Goal: Task Accomplishment & Management: Complete application form

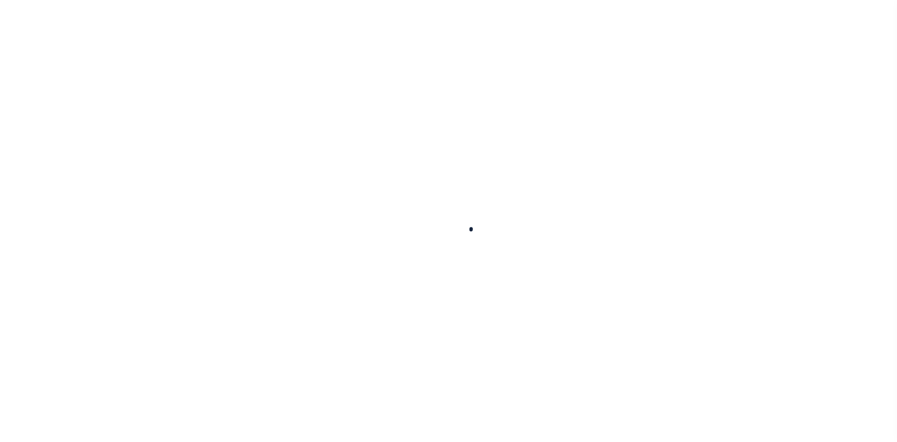
scroll to position [12, 0]
select select "200"
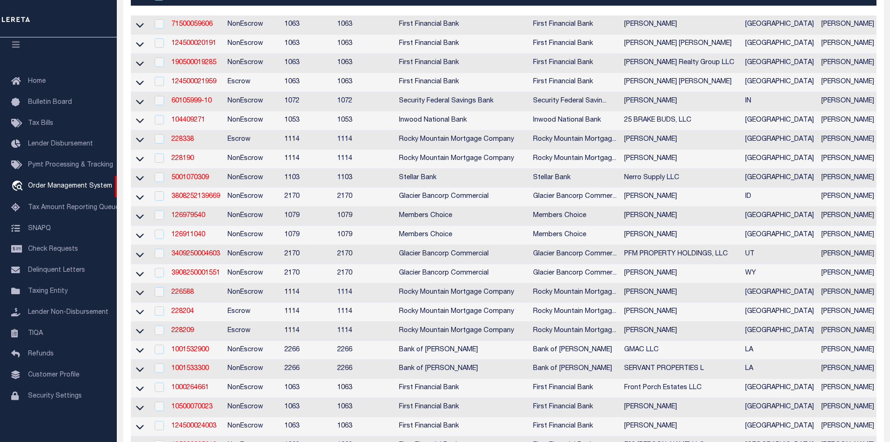
scroll to position [0, 0]
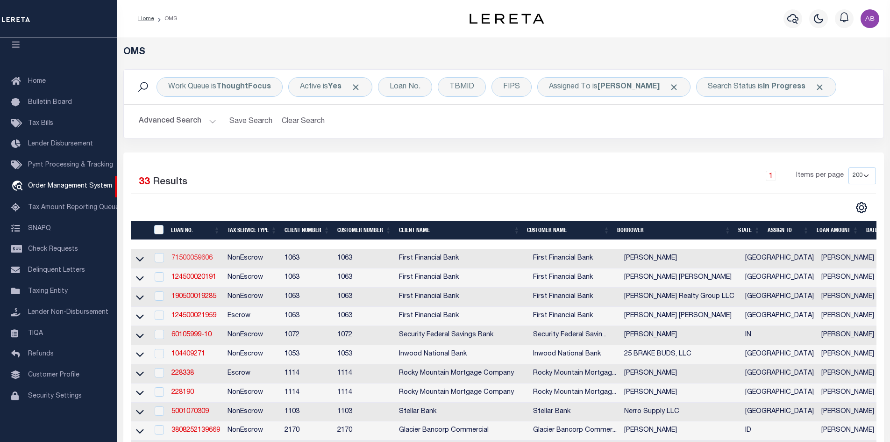
click at [205, 260] on link "71500059606" at bounding box center [191, 258] width 41 height 7
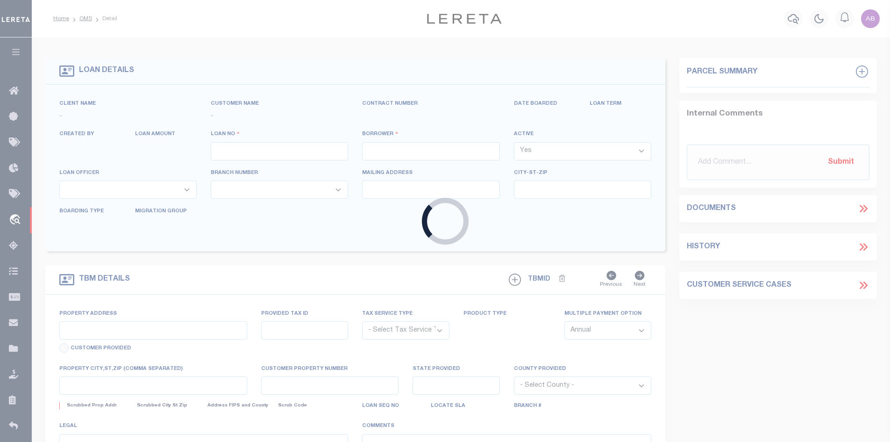
type input "71500059606"
type input "Shirley J Eppler"
select select
select select "400"
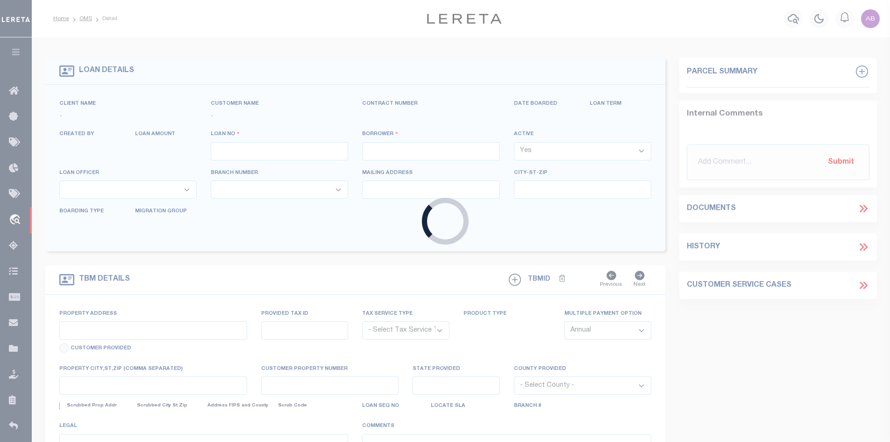
select select "NonEscrow"
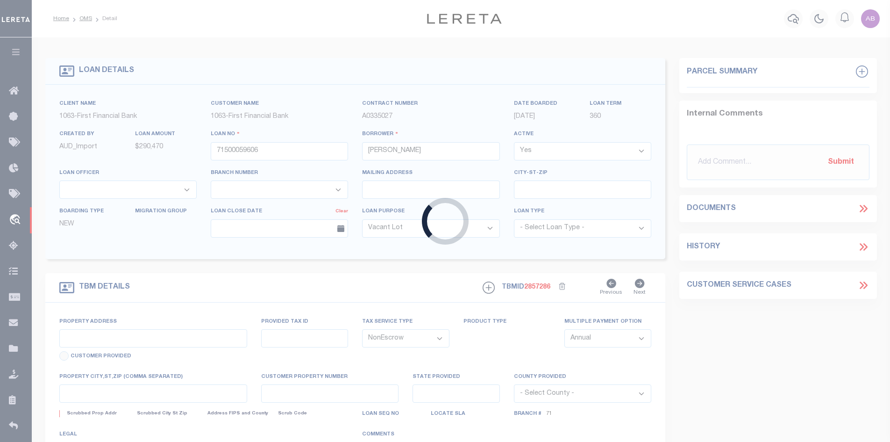
type input "7207 COUNTY ROAD 105"
select select
type input "RANGER TX 764704113"
type input "4"
type input "[GEOGRAPHIC_DATA]"
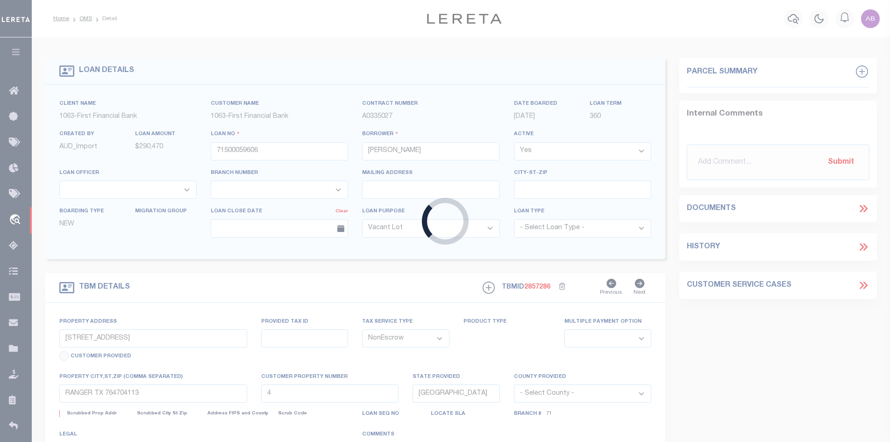
select select
select select "4837"
select select "528"
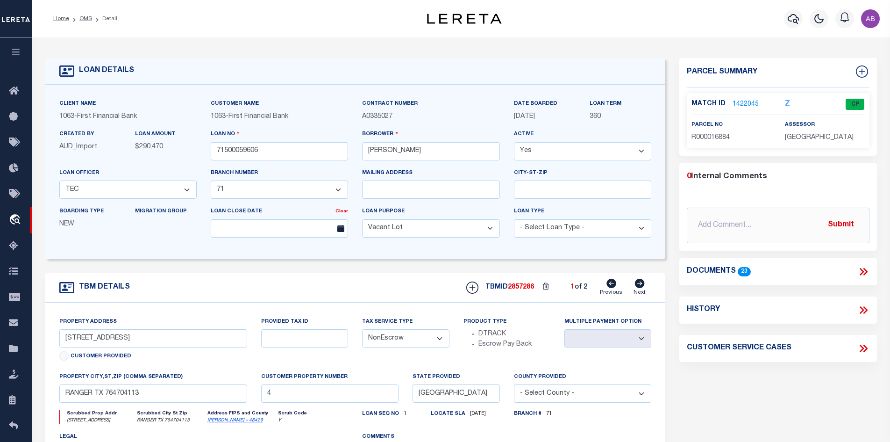
click at [636, 287] on icon at bounding box center [640, 282] width 10 height 9
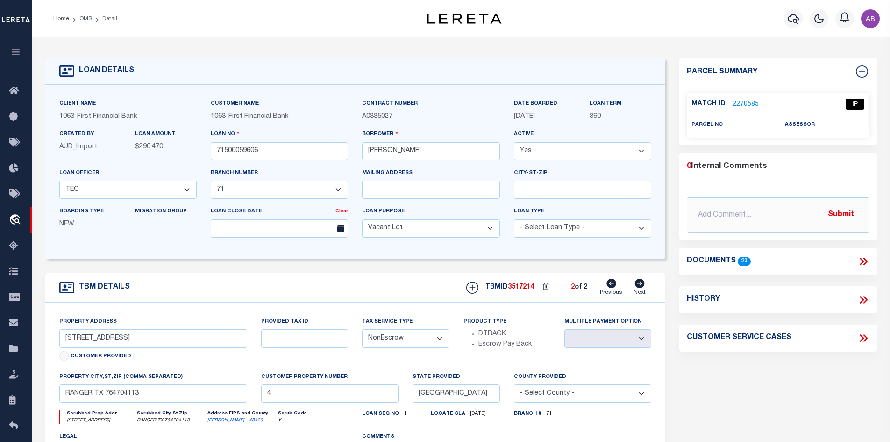
select select
type input "1"
select select
click at [636, 287] on icon at bounding box center [640, 282] width 10 height 9
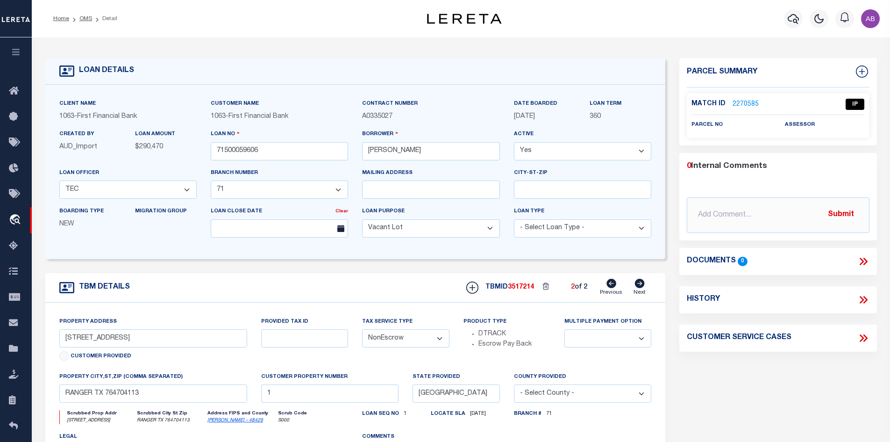
click at [636, 287] on icon at bounding box center [640, 282] width 10 height 9
click at [607, 287] on icon at bounding box center [611, 282] width 10 height 9
select select
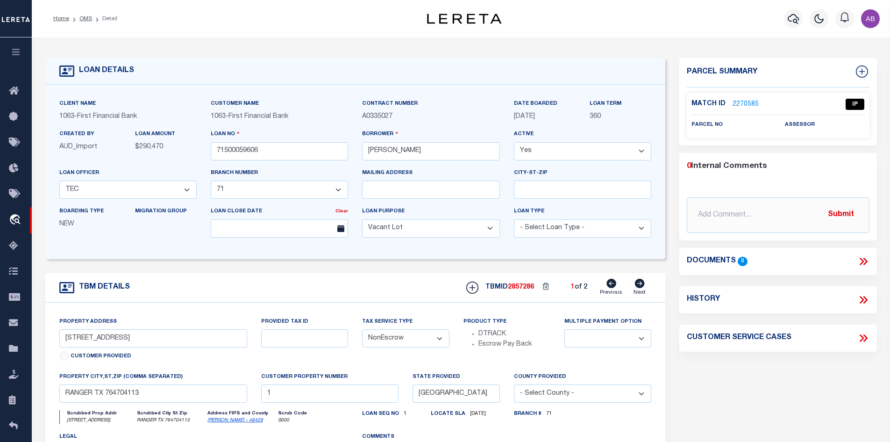
type input "4"
select select
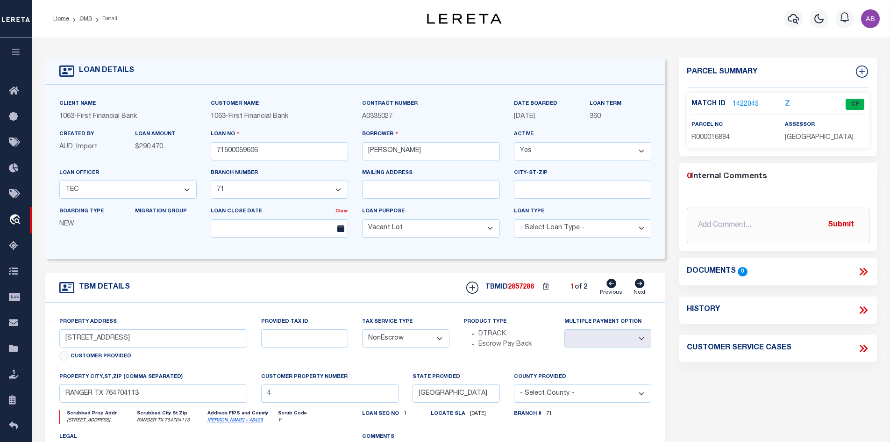
click at [608, 287] on icon at bounding box center [611, 282] width 10 height 9
click at [642, 285] on icon at bounding box center [640, 282] width 10 height 9
select select
type input "1"
select select
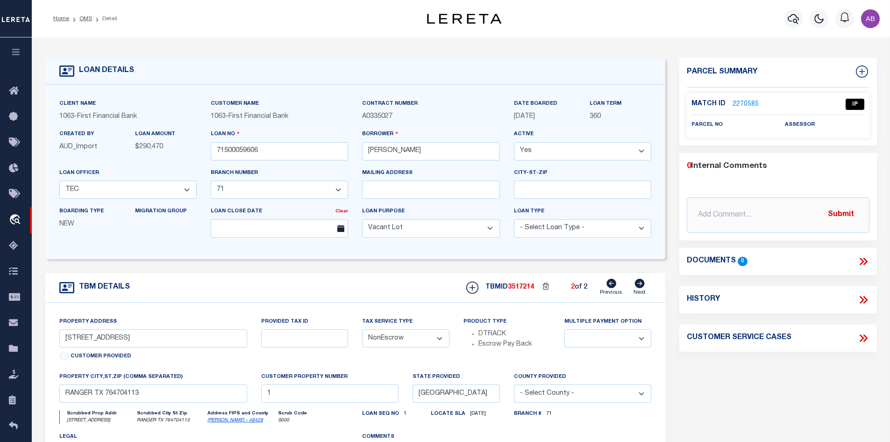
click at [604, 283] on link "Previous" at bounding box center [611, 287] width 22 height 18
select select
type input "4"
select select
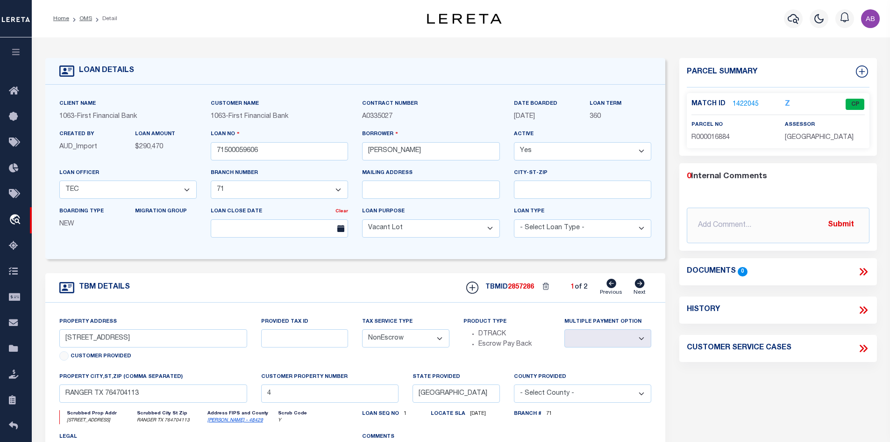
click at [632, 286] on div "TBMID 2857286 1 of 2 Previous Next" at bounding box center [555, 287] width 192 height 18
click at [636, 288] on icon at bounding box center [639, 282] width 10 height 9
select select
type input "1"
select select
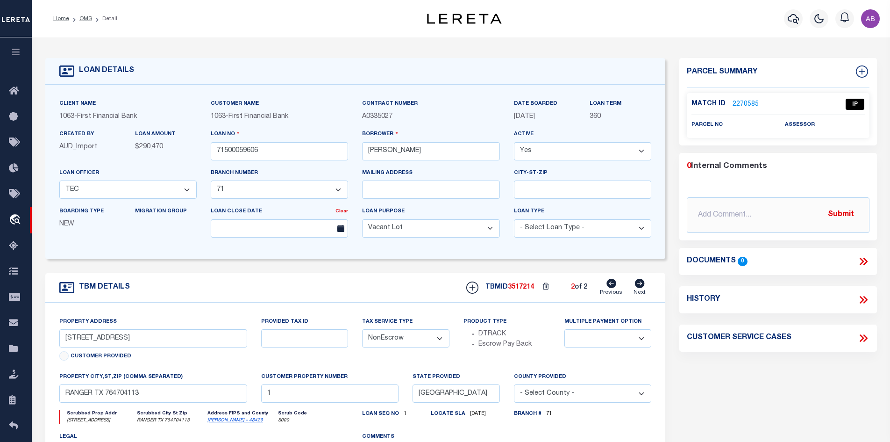
click at [733, 104] on link "2270585" at bounding box center [746, 105] width 26 height 10
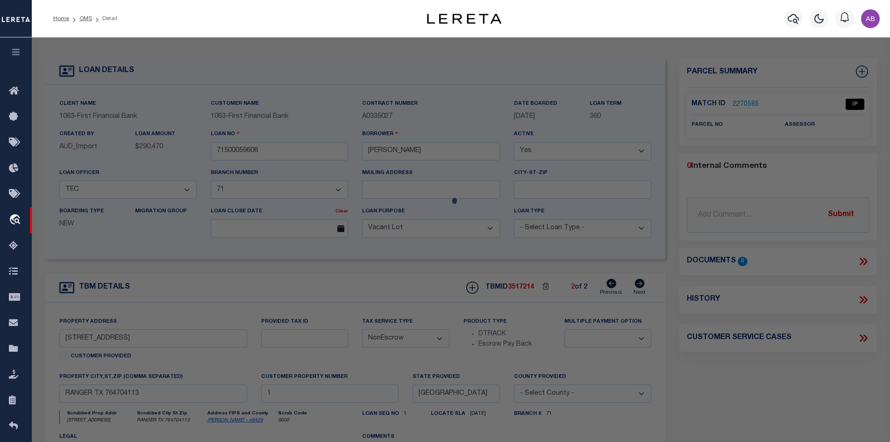
checkbox input "false"
select select "IP"
checkbox input "false"
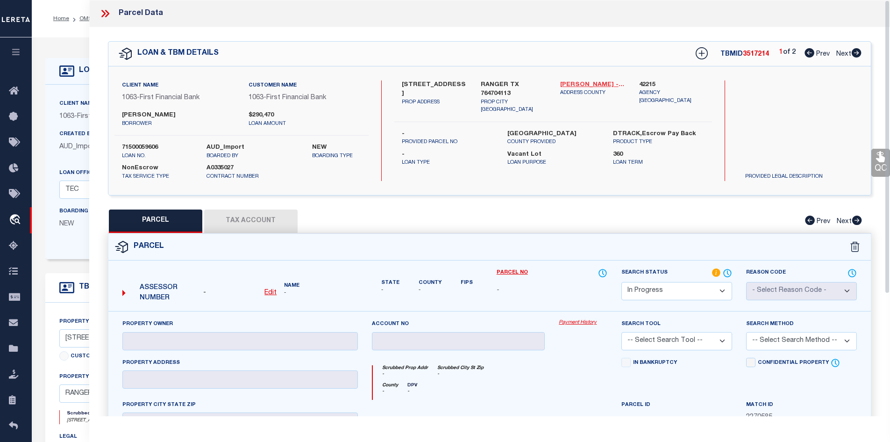
click at [585, 85] on link "Stephens - 48429" at bounding box center [592, 84] width 65 height 9
click at [407, 83] on label "7207 COUNTY ROAD 105" at bounding box center [434, 89] width 65 height 18
copy label "7207"
click at [855, 55] on icon at bounding box center [857, 52] width 10 height 9
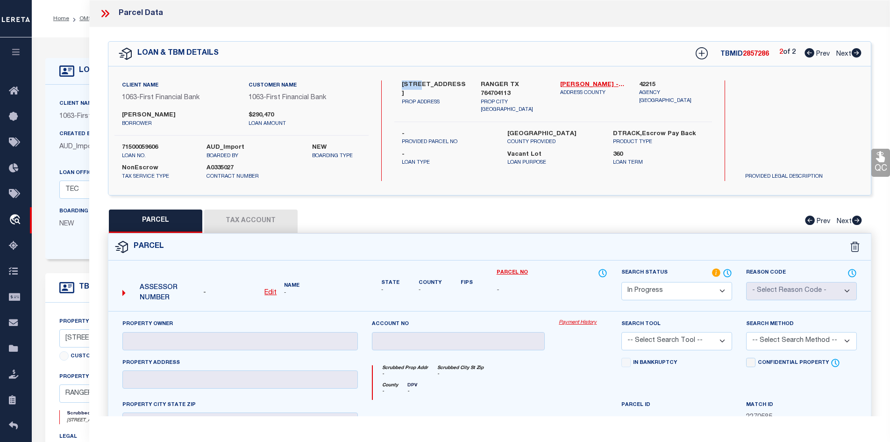
select select "AS"
checkbox input "false"
select select "CP"
type input "EPPLER SHIRLEY ANN JACKSON"
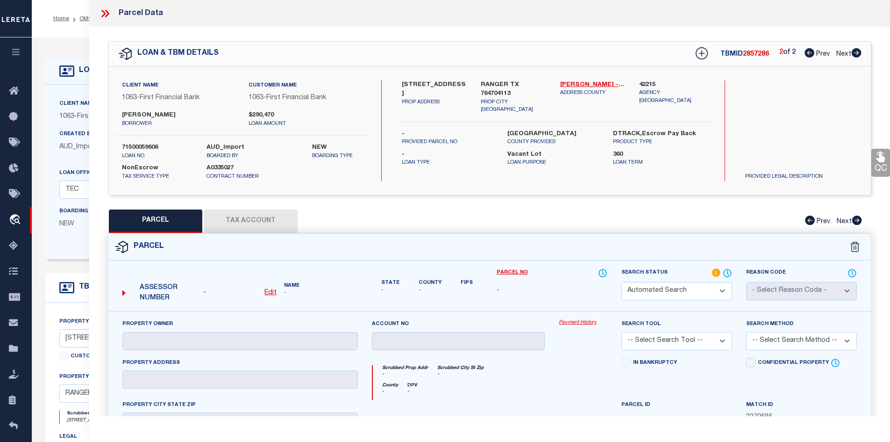
select select
type input "7207 CR 105"
checkbox input "false"
type input "RANGER TX 76470"
type textarea "Acres: 240.000, A0357 T & P BLK 4, SEC 77, ACRES 240"
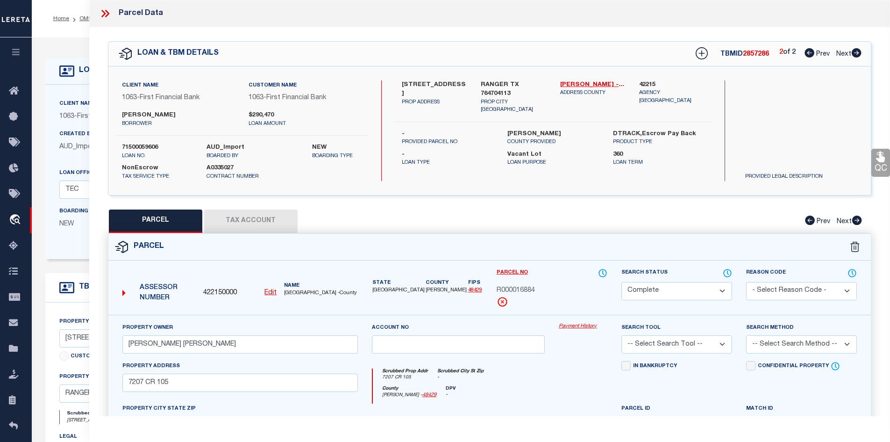
click at [808, 53] on icon at bounding box center [810, 52] width 10 height 9
select select "AS"
checkbox input "false"
select select "IP"
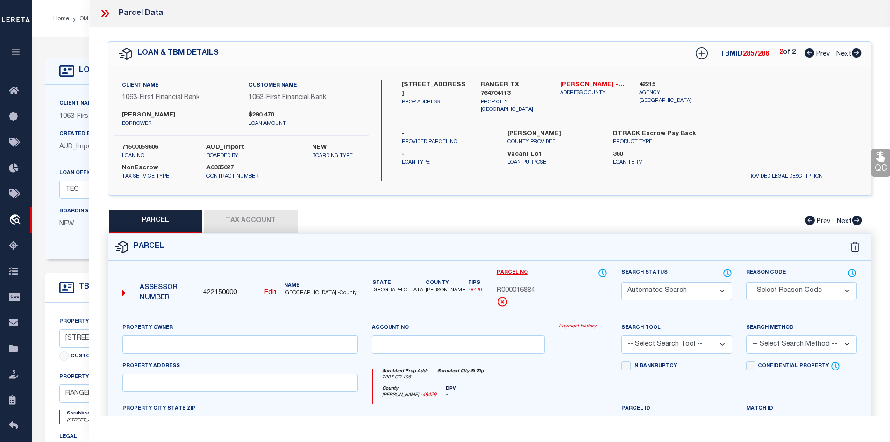
checkbox input "false"
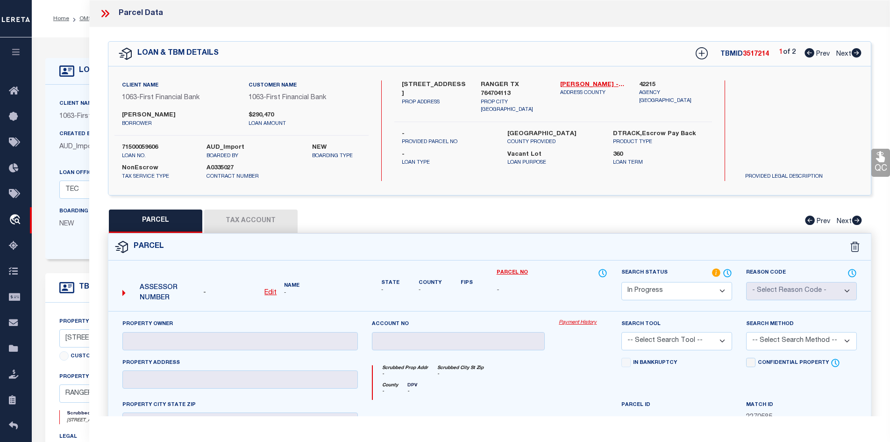
click at [860, 51] on icon at bounding box center [857, 52] width 10 height 9
select select "AS"
checkbox input "false"
select select "CP"
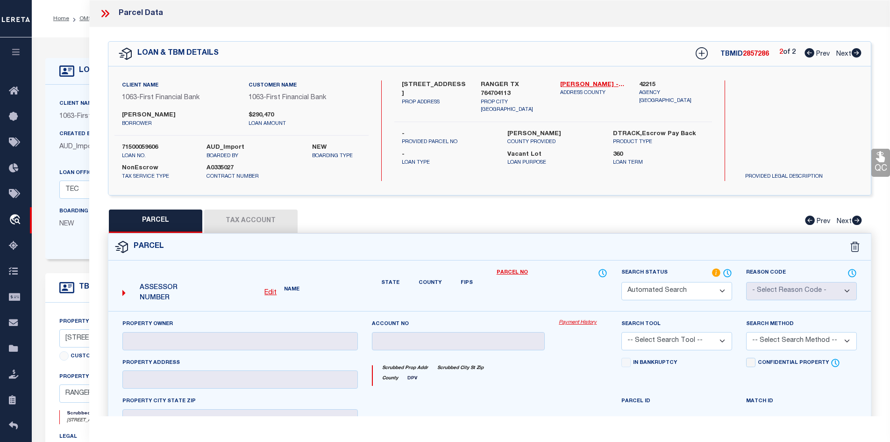
type input "EPPLER SHIRLEY ANN JACKSON"
select select
type input "7207 CR 105"
checkbox input "false"
type input "RANGER TX 76470"
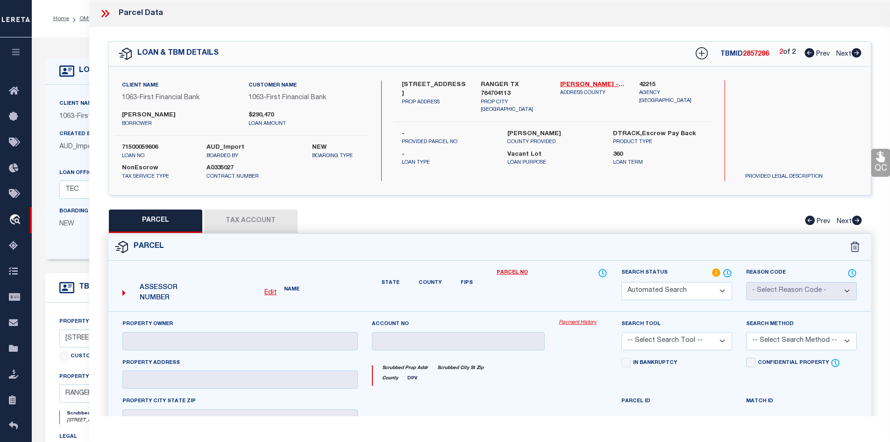
type textarea "Acres: 240.000, A0357 T & P BLK 4, SEC 77, ACRES 240"
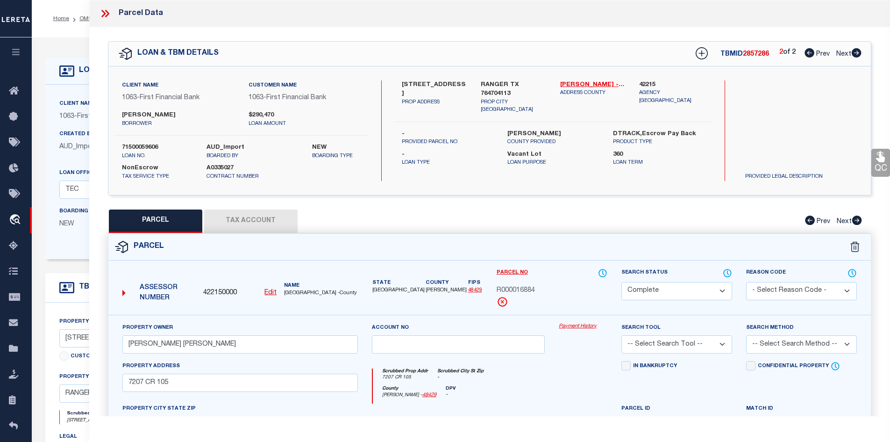
click at [812, 54] on icon at bounding box center [810, 52] width 10 height 9
select select "AS"
checkbox input "false"
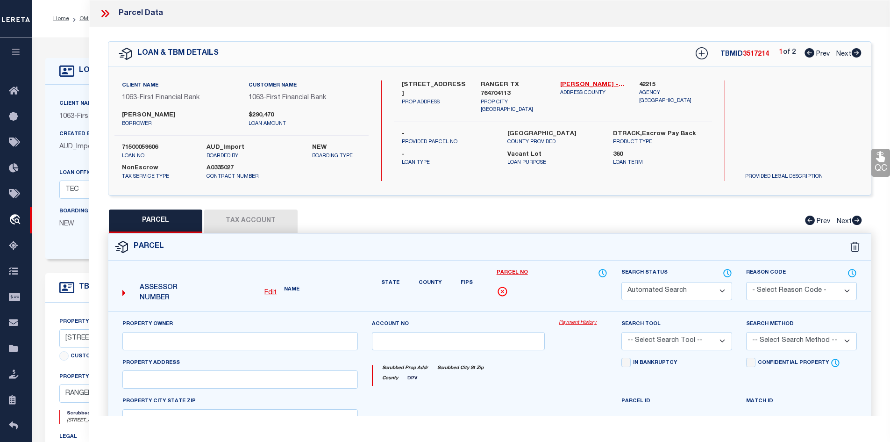
select select "IP"
checkbox input "false"
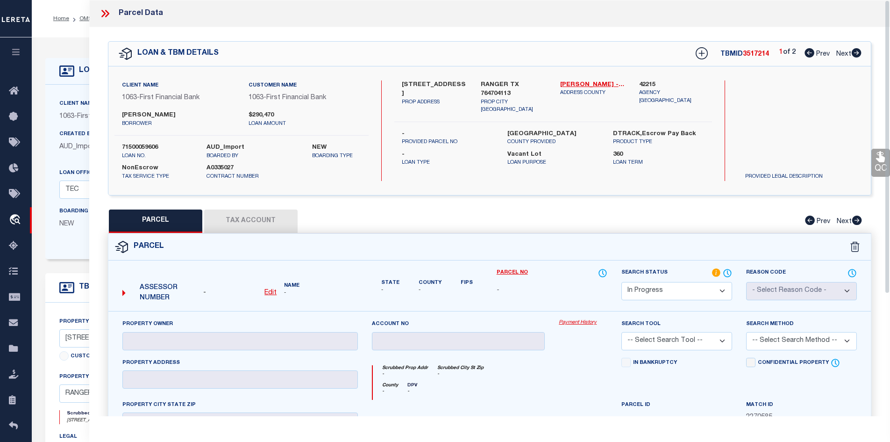
click at [271, 291] on u "Edit" at bounding box center [270, 292] width 12 height 7
select select "IP"
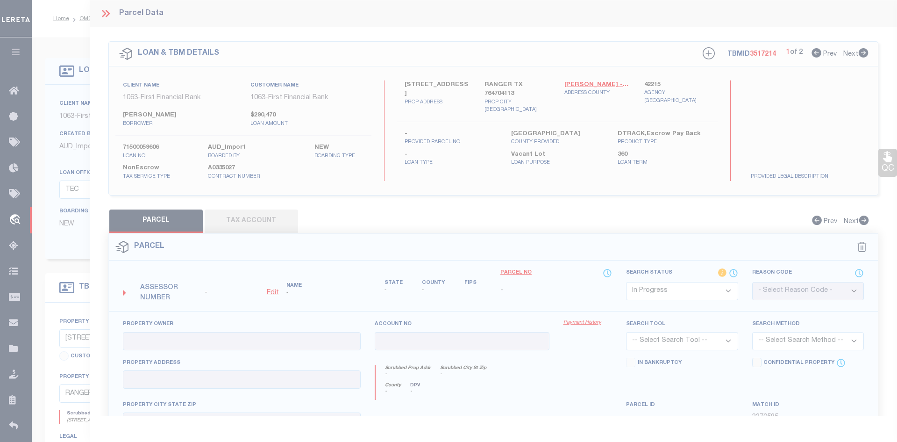
type textarea "-"
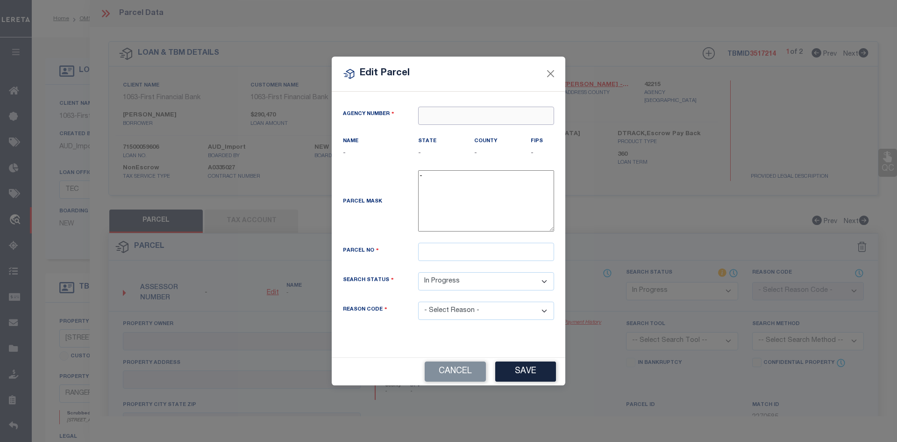
click at [439, 115] on input "text" at bounding box center [486, 116] width 136 height 18
click at [457, 135] on div "422150000 : STEPHENS COUNTY" at bounding box center [487, 139] width 136 height 27
type input "422150000"
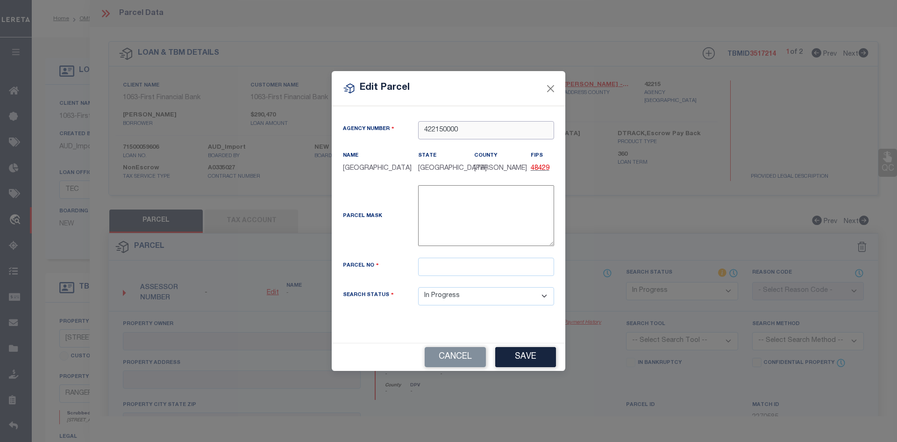
type input "422150000"
click at [445, 271] on input "text" at bounding box center [486, 266] width 136 height 18
paste input "R000016883"
type input "R000016883"
click at [520, 353] on button "Save" at bounding box center [525, 357] width 61 height 20
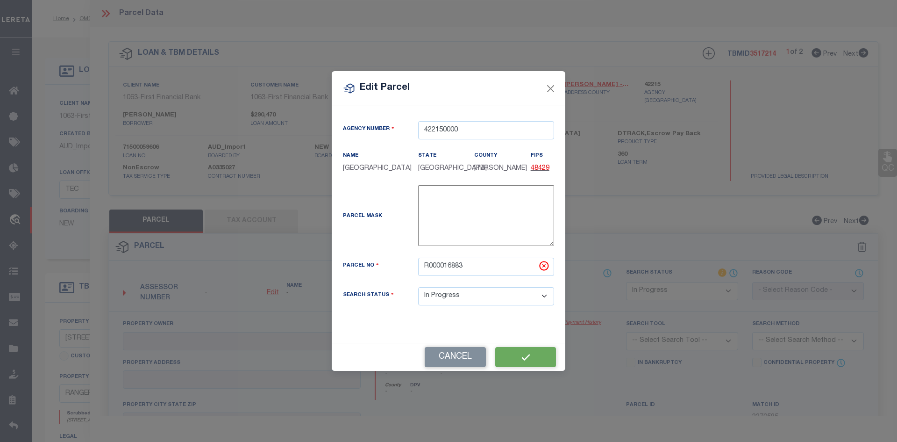
select select "IP"
checkbox input "false"
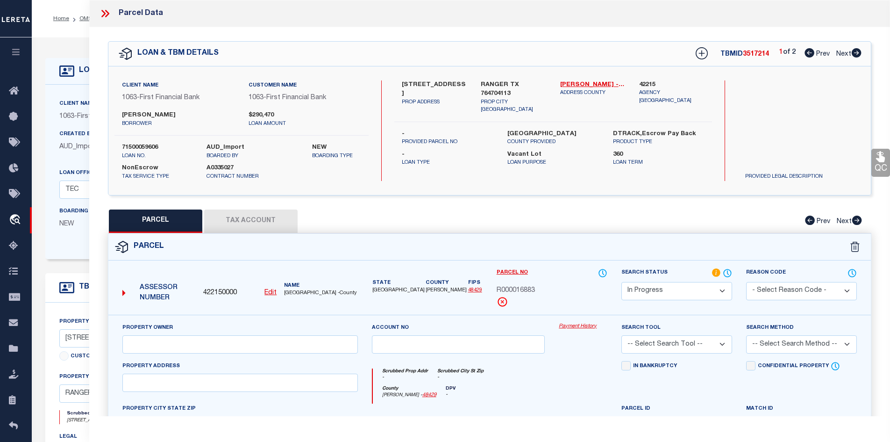
click at [855, 53] on icon at bounding box center [857, 52] width 10 height 9
select select "AS"
checkbox input "false"
select select "CP"
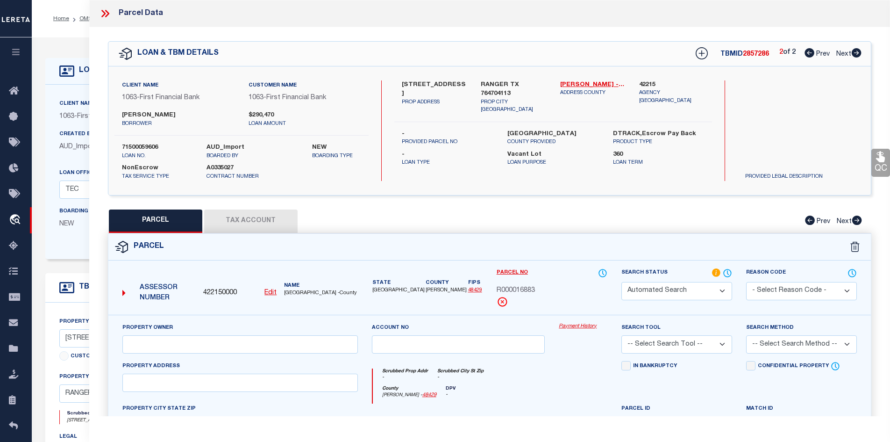
type input "EPPLER SHIRLEY ANN JACKSON"
select select
type input "7207 CR 105"
checkbox input "false"
type input "RANGER TX 76470"
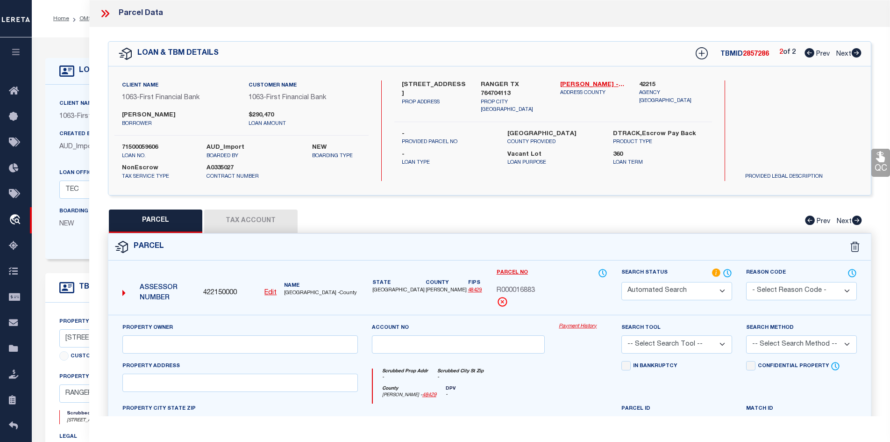
type textarea "Acres: 240.000, A0357 T & P BLK 4, SEC 77, ACRES 240"
click at [809, 53] on icon at bounding box center [810, 52] width 10 height 9
select select "AS"
checkbox input "false"
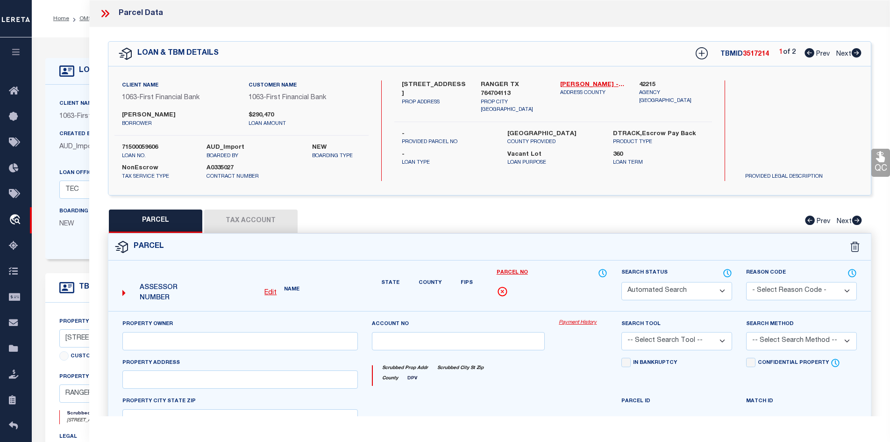
select select "IP"
checkbox input "false"
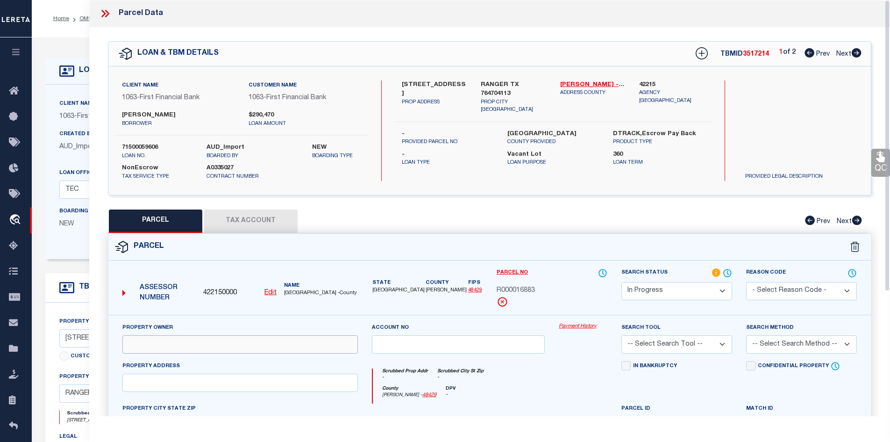
click at [221, 343] on input "text" at bounding box center [239, 344] width 235 height 18
paste input "R000016883"
type input "R000016883"
click at [204, 391] on input "text" at bounding box center [239, 382] width 235 height 18
click at [144, 344] on input "R000016883" at bounding box center [239, 344] width 235 height 18
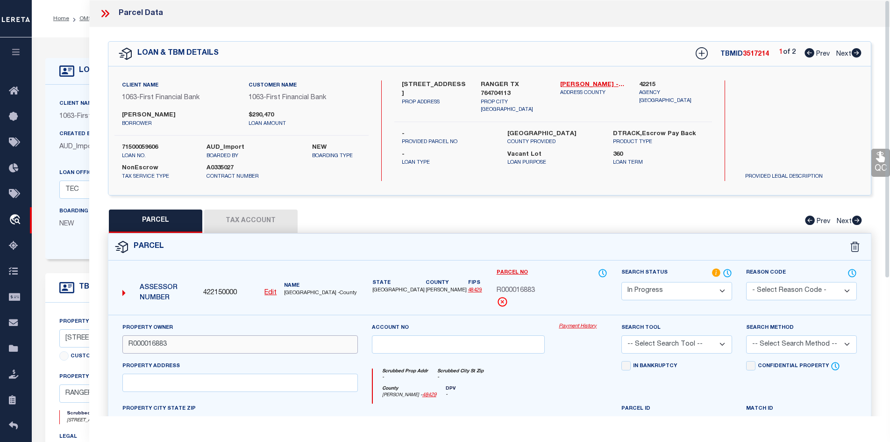
click at [145, 344] on input "R000016883" at bounding box center [239, 344] width 235 height 18
click at [195, 345] on input "text" at bounding box center [239, 344] width 235 height 18
paste input "EPPLER TRAVIS JR & SHIRLEY JACKSON"
type input "EPPLER TRAVIS JR & SHIRLEY JACKSON"
click at [175, 382] on input "text" at bounding box center [239, 382] width 235 height 18
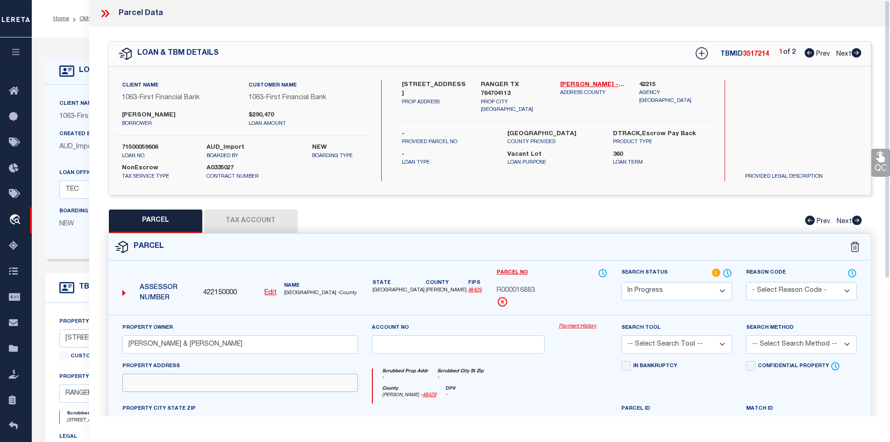
drag, startPoint x: 274, startPoint y: 382, endPoint x: 291, endPoint y: 382, distance: 17.3
click at [281, 382] on input "text" at bounding box center [239, 382] width 235 height 18
paste input "CR 105 7207"
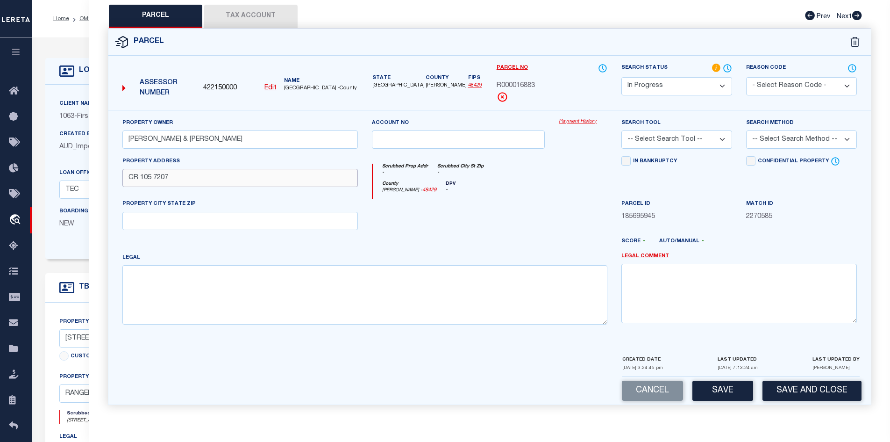
type input "CR 105 7207"
click at [201, 308] on textarea at bounding box center [364, 294] width 485 height 59
paste textarea "Acres: 400.000, Blk: 4, Abst: 357, Survey: T & P, SEC 77"
type textarea "Acres: 400.000, Blk: 4, Abst: 357, Survey: T & P, SEC 77"
click at [277, 29] on div "Parcel" at bounding box center [489, 42] width 763 height 27
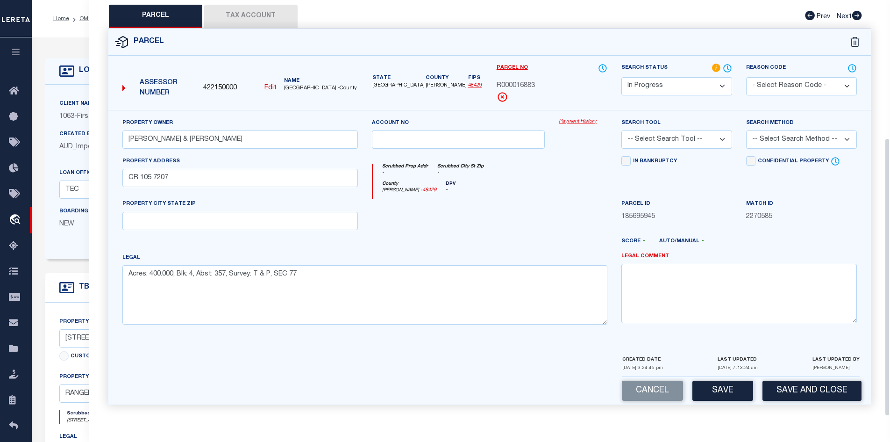
click at [263, 21] on button "Tax Account" at bounding box center [250, 16] width 93 height 23
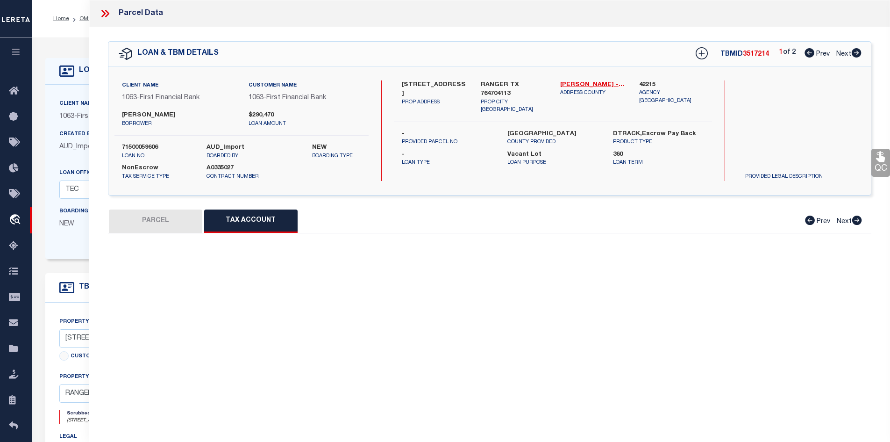
scroll to position [0, 0]
select select "100"
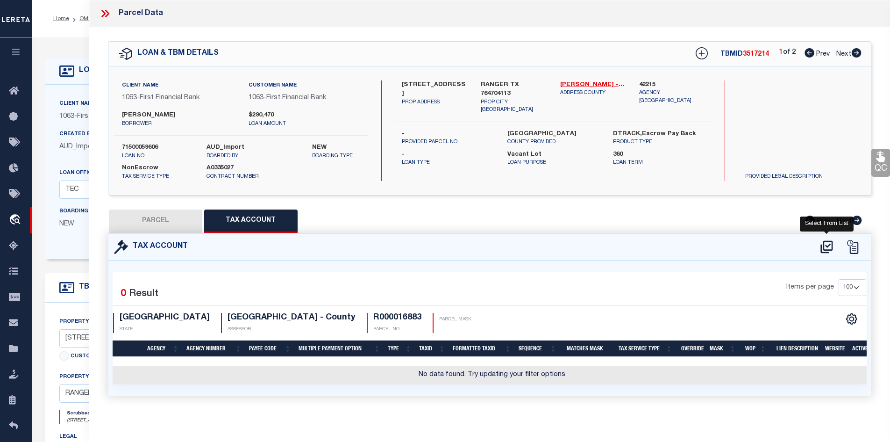
click at [824, 243] on icon at bounding box center [826, 246] width 12 height 13
select select "100"
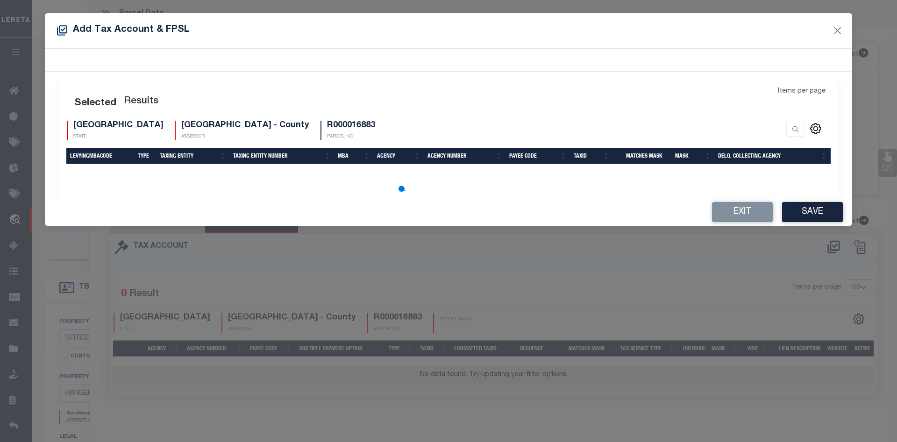
select select "100"
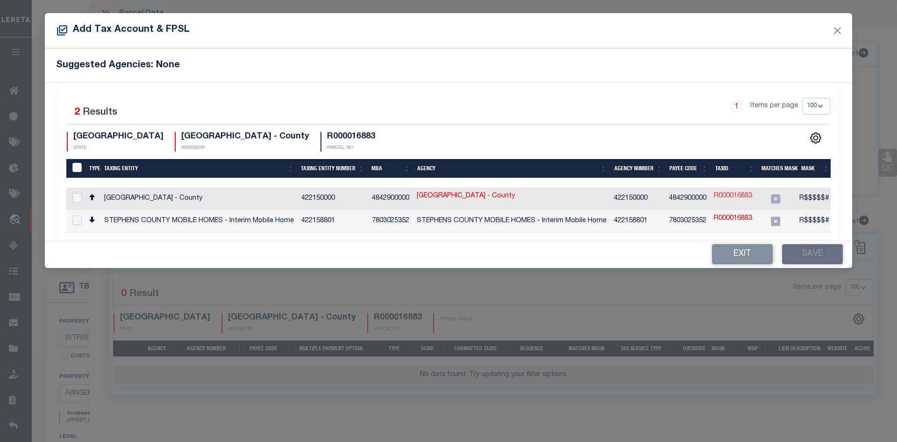
click at [743, 199] on link "R000016883" at bounding box center [733, 196] width 38 height 10
type input "R000016883"
type textarea "R$$$$$#"
checkbox input "true"
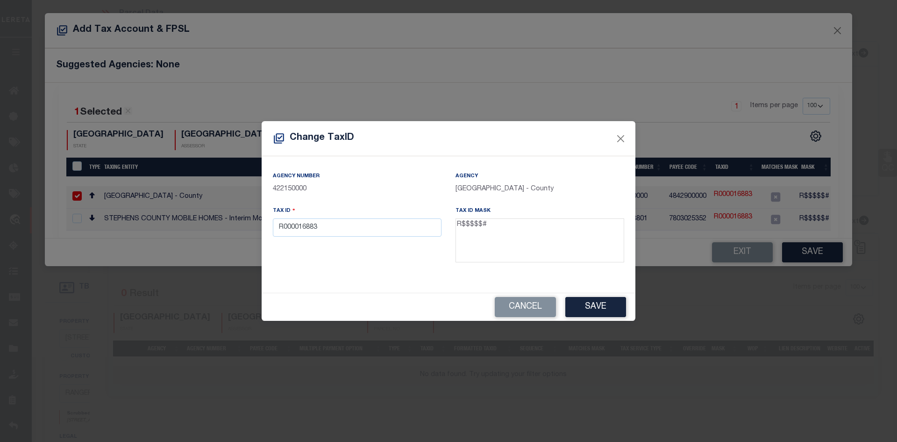
drag, startPoint x: 463, startPoint y: 225, endPoint x: 475, endPoint y: 229, distance: 13.0
click at [475, 229] on textarea "R$$$$$#" at bounding box center [540, 240] width 169 height 44
click at [288, 228] on input "R000016883" at bounding box center [357, 227] width 169 height 18
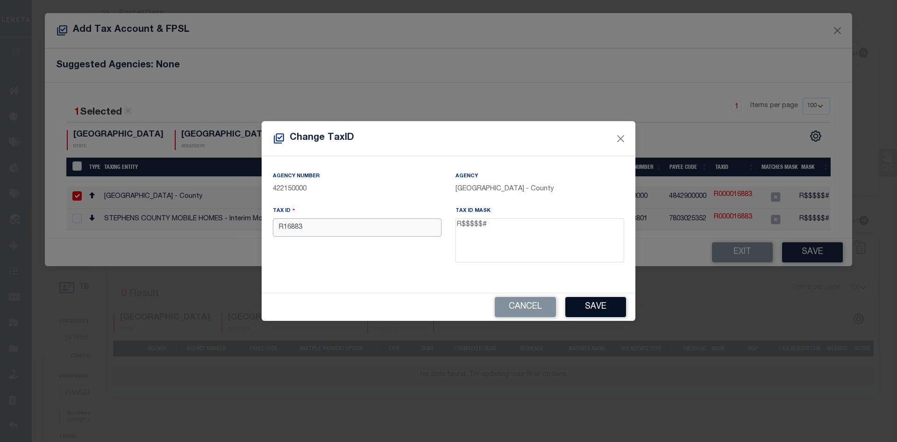
type input "R16883"
click at [584, 303] on button "Save" at bounding box center [595, 307] width 61 height 20
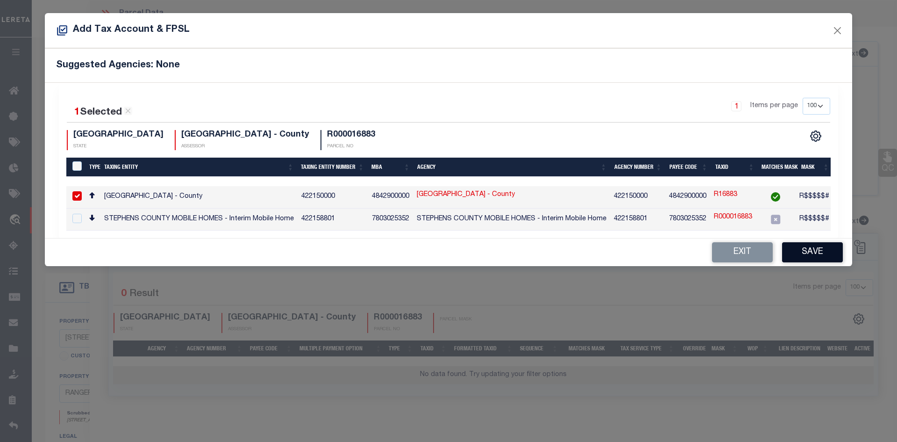
click at [792, 251] on button "Save" at bounding box center [812, 252] width 61 height 20
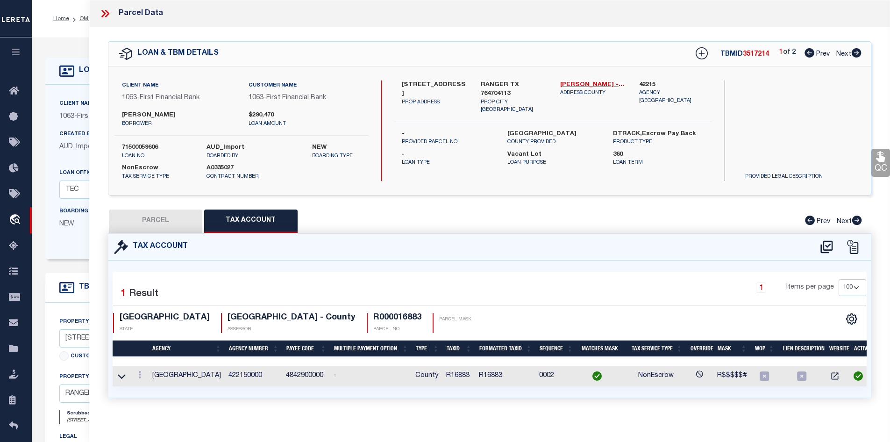
click at [132, 223] on button "PARCEL" at bounding box center [155, 220] width 93 height 23
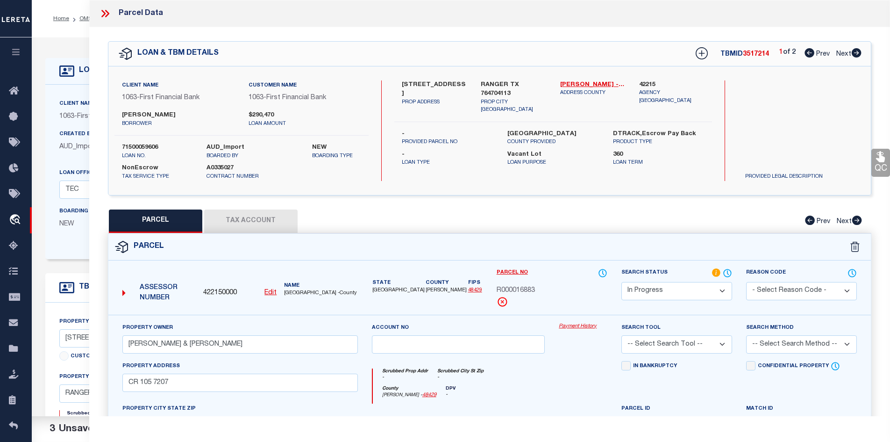
click at [635, 296] on select "Automated Search Bad Parcel Complete Duplicate Parcel High Dollar Reporting In …" at bounding box center [676, 291] width 111 height 18
select select "PC"
click at [621, 282] on select "Automated Search Bad Parcel Complete Duplicate Parcel High Dollar Reporting In …" at bounding box center [676, 291] width 111 height 18
click at [644, 341] on select "-- Select Search Tool -- 3rd Party Website Agency File Agency Website ATLS CNV-…" at bounding box center [676, 344] width 111 height 18
select select "AGW"
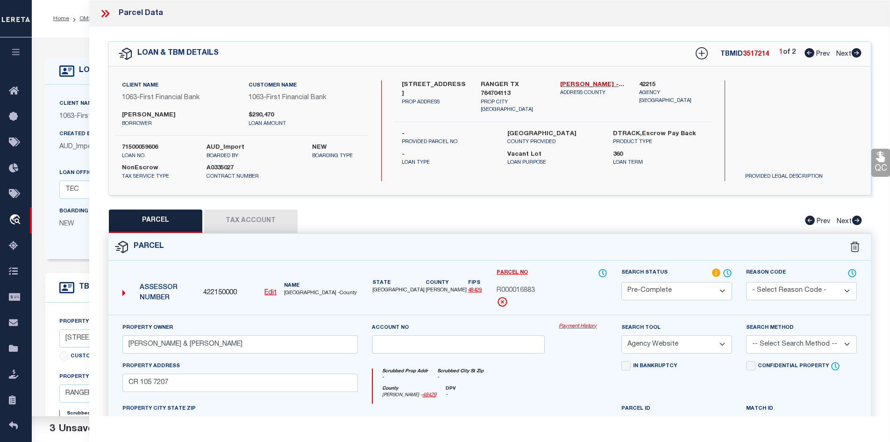
click at [621, 335] on select "-- Select Search Tool -- 3rd Party Website Agency File Agency Website ATLS CNV-…" at bounding box center [676, 344] width 111 height 18
click at [777, 350] on select "-- Select Search Method -- Property Address Legal Liability Info Provided" at bounding box center [801, 344] width 111 height 18
select select "ADD"
click at [746, 335] on select "-- Select Search Method -- Property Address Legal Liability Info Provided" at bounding box center [801, 344] width 111 height 18
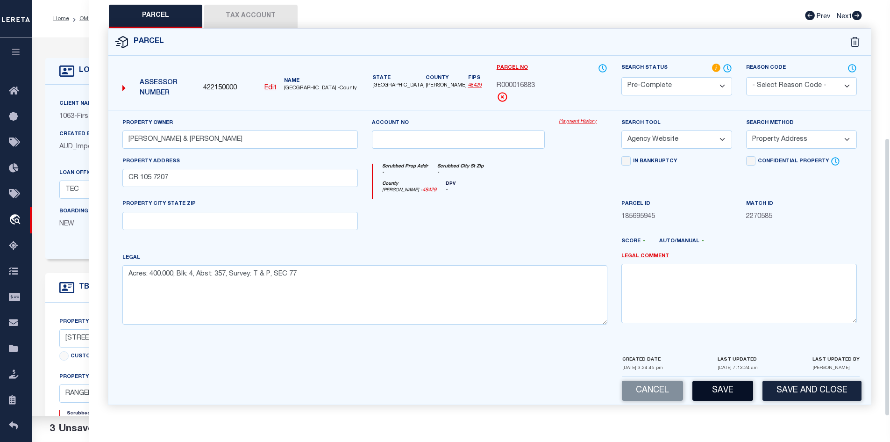
click at [727, 395] on button "Save" at bounding box center [722, 390] width 61 height 20
select select "AS"
select select
checkbox input "false"
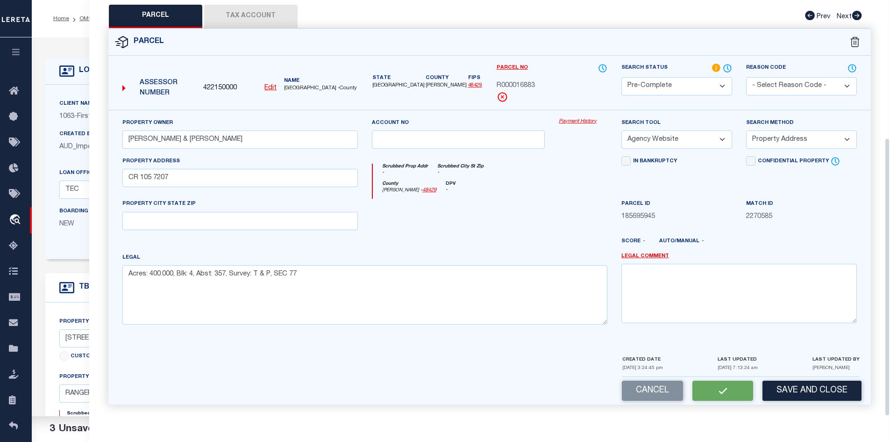
checkbox input "false"
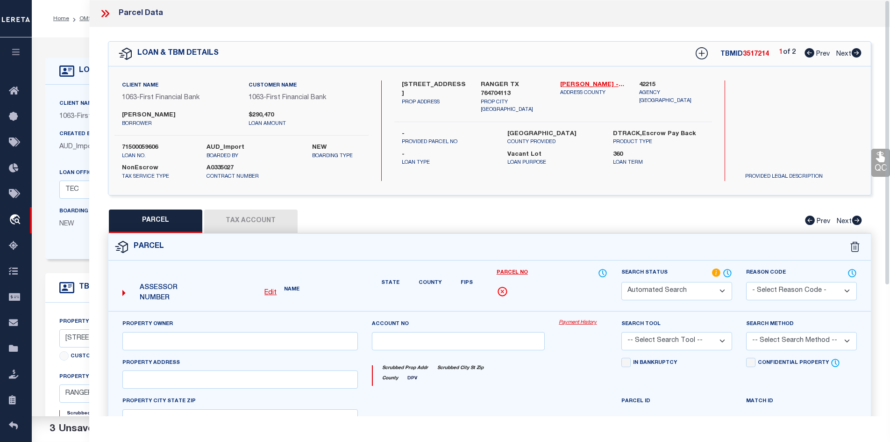
select select "PC"
type input "EPPLER TRAVIS JR & SHIRLEY JACKSON"
select select "AGW"
select select "ADD"
type input "CR 105 7207"
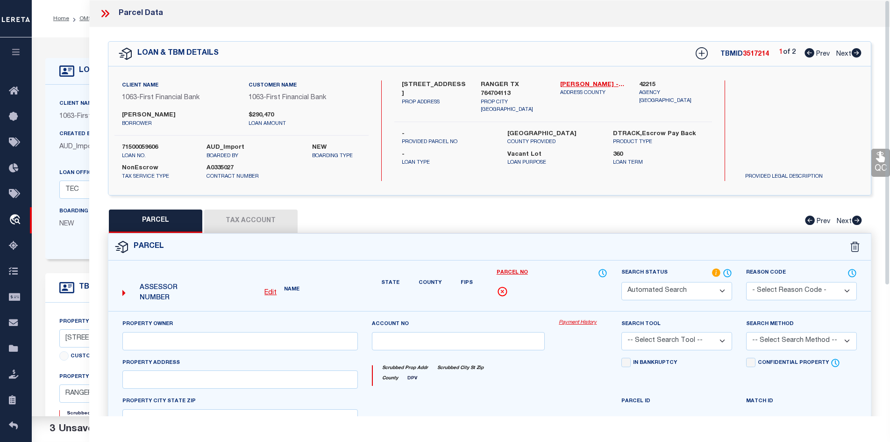
type textarea "Acres: 400.000, Blk: 4, Abst: 357, Survey: T & P, SEC 77"
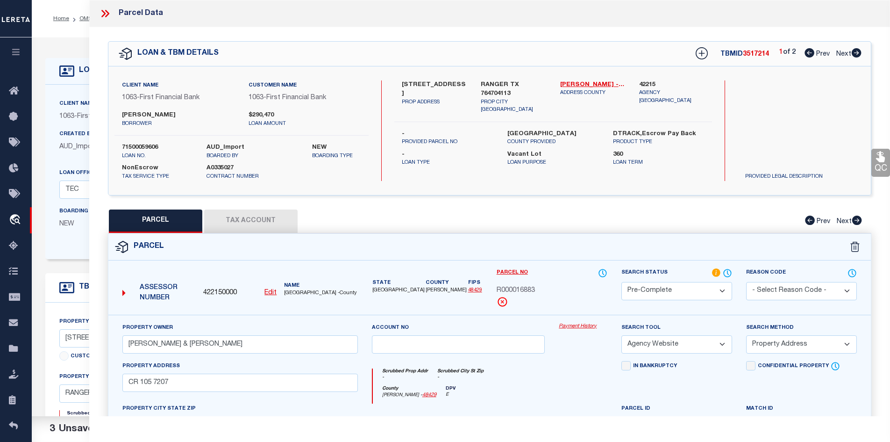
click at [134, 142] on div "Client Name 1063 - First Financial Bank Customer Name 1063 - First Financial Ba…" at bounding box center [241, 130] width 254 height 100
copy div "71500059606"
click at [519, 129] on label "STEPHENS COUNTY" at bounding box center [553, 133] width 92 height 9
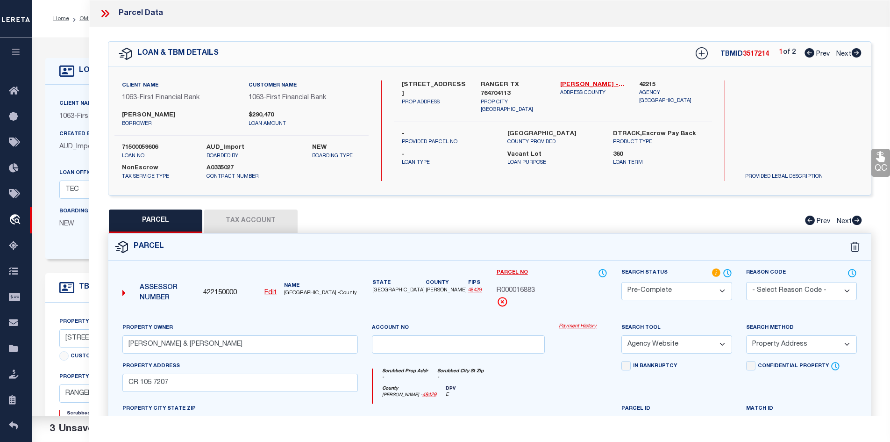
click at [519, 129] on label "STEPHENS COUNTY" at bounding box center [553, 133] width 92 height 9
copy label "STEPHENS"
click at [519, 289] on span "R000016883" at bounding box center [516, 290] width 38 height 10
click at [256, 221] on button "Tax Account" at bounding box center [250, 220] width 93 height 23
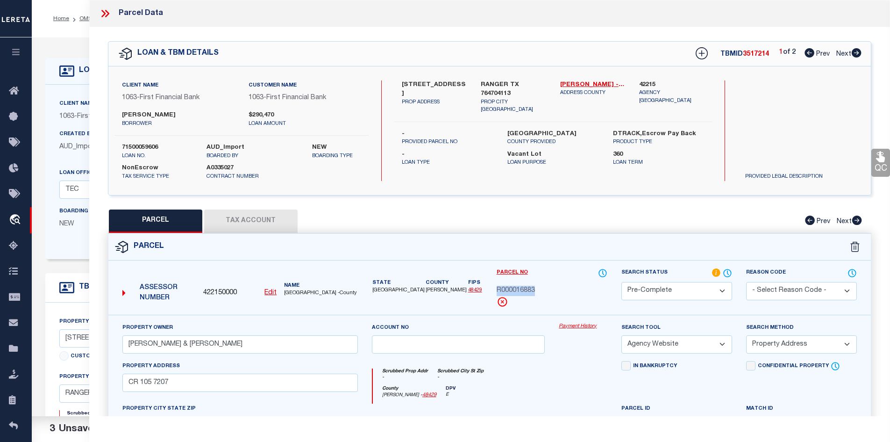
select select "100"
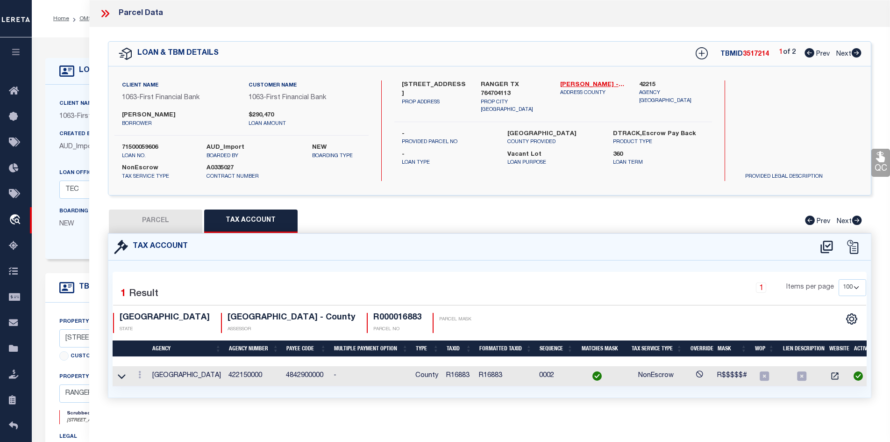
click at [458, 374] on td "R16883" at bounding box center [458, 376] width 33 height 20
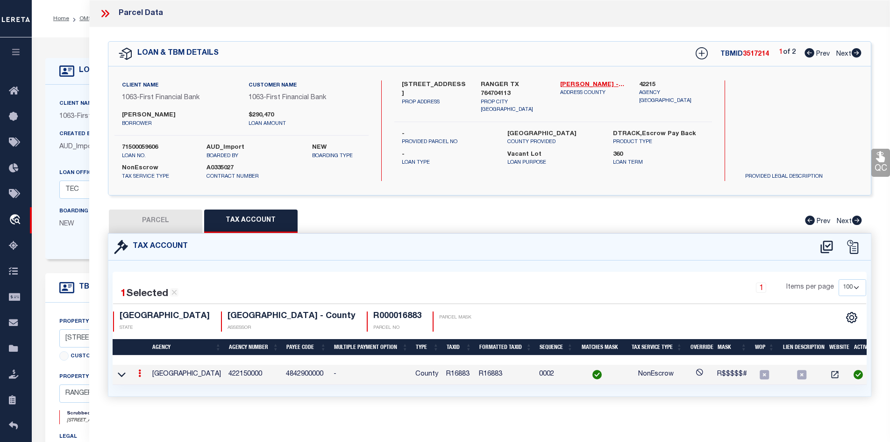
click at [458, 374] on td "R16883" at bounding box center [458, 374] width 33 height 20
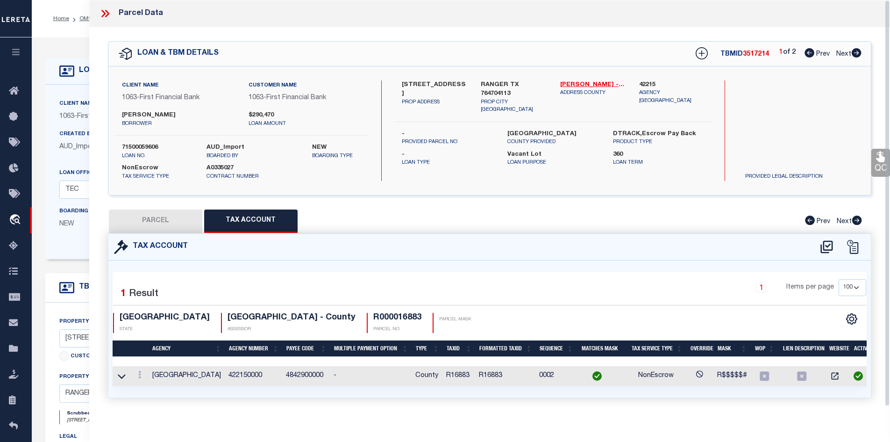
click at [452, 372] on td "R16883" at bounding box center [458, 376] width 33 height 20
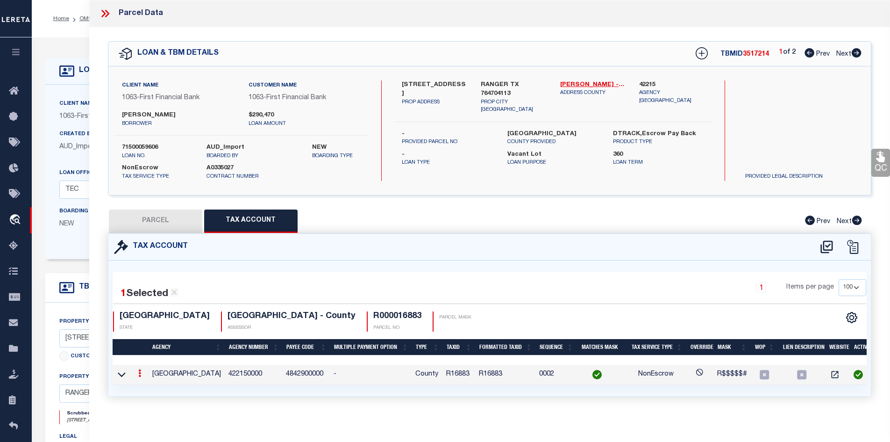
click at [452, 372] on td "R16883" at bounding box center [458, 374] width 33 height 20
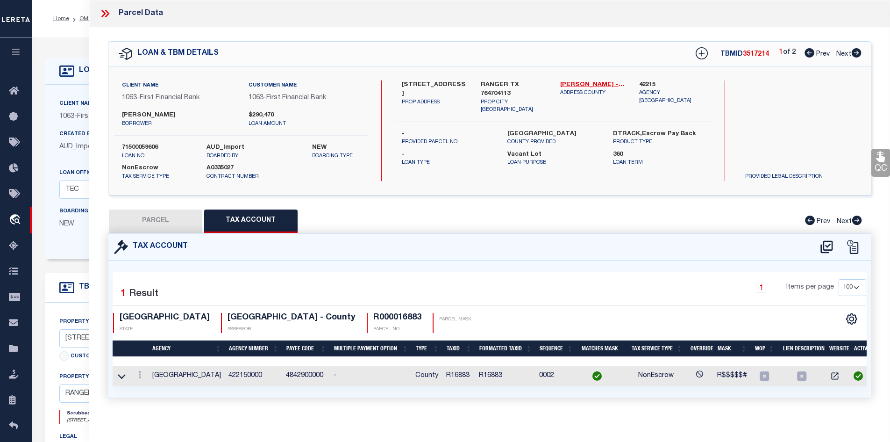
click at [457, 373] on td "R16883" at bounding box center [458, 376] width 33 height 20
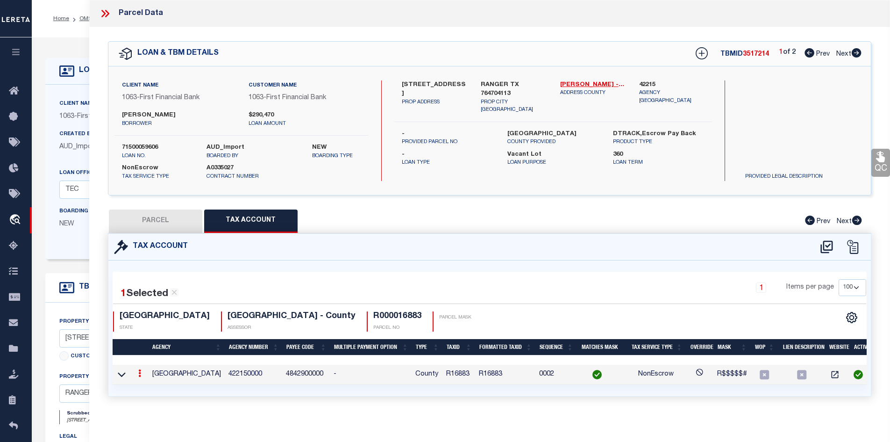
click at [457, 373] on td "R16883" at bounding box center [458, 374] width 33 height 20
click at [107, 11] on icon at bounding box center [107, 13] width 4 height 7
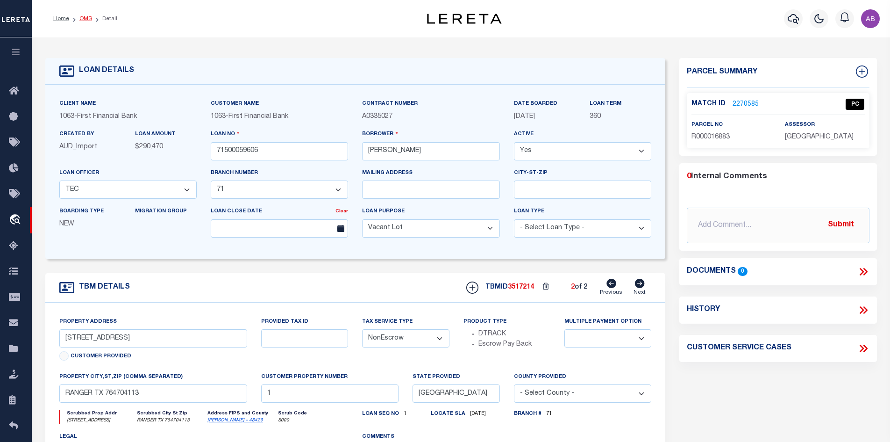
click at [81, 17] on link "OMS" at bounding box center [85, 19] width 13 height 6
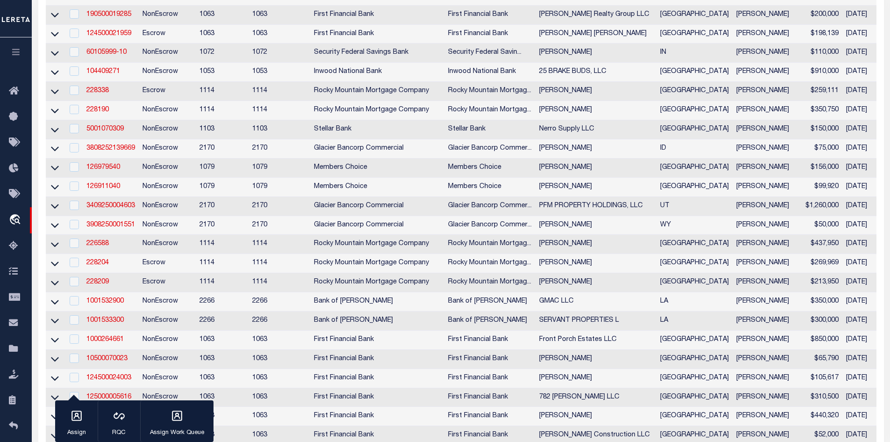
scroll to position [93, 0]
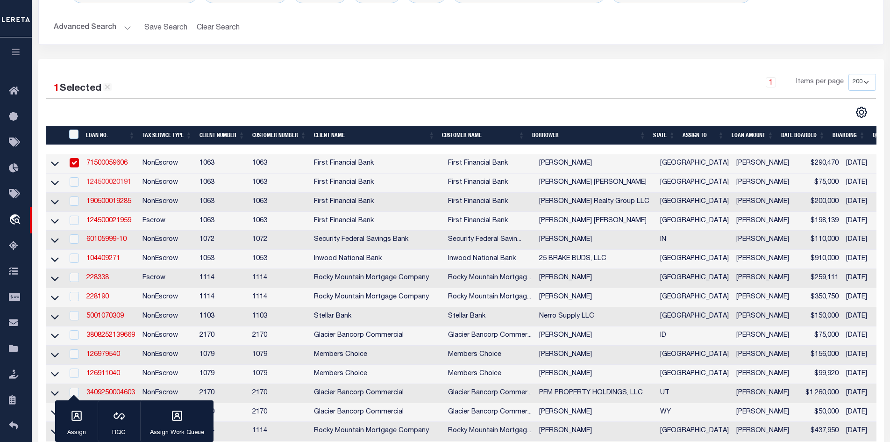
click at [114, 185] on link "124500020191" at bounding box center [108, 182] width 45 height 7
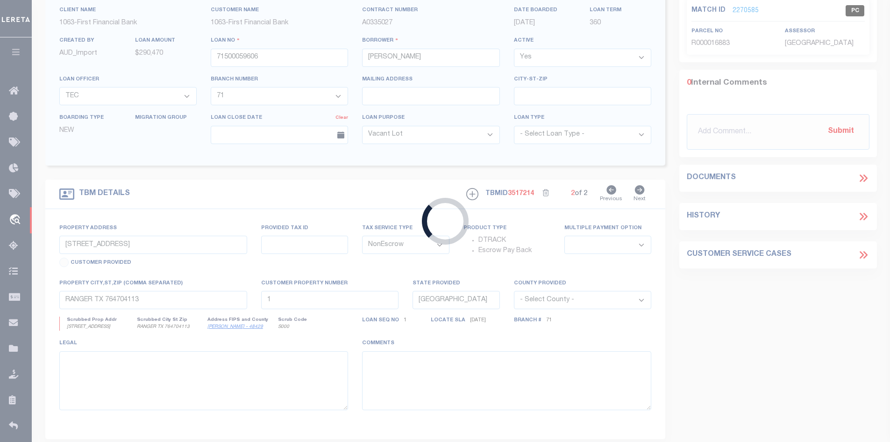
type input "124500020191"
type input "[PERSON_NAME] [PERSON_NAME]"
select select "10121"
select select "548"
select select "100"
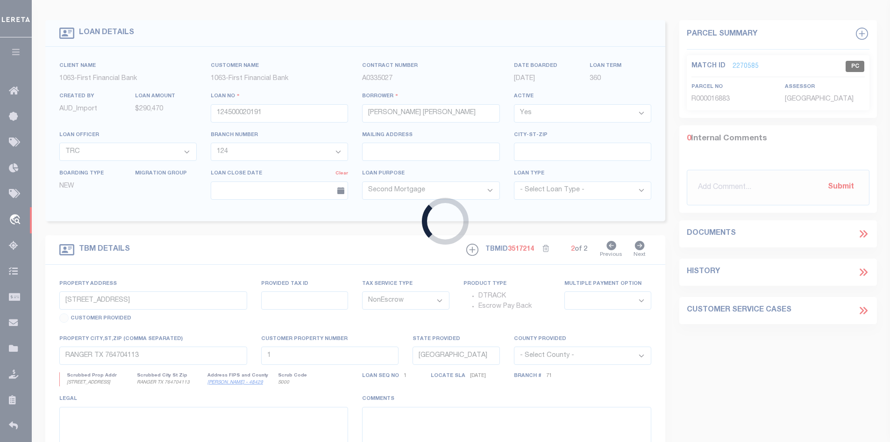
select select "10121"
select select "548"
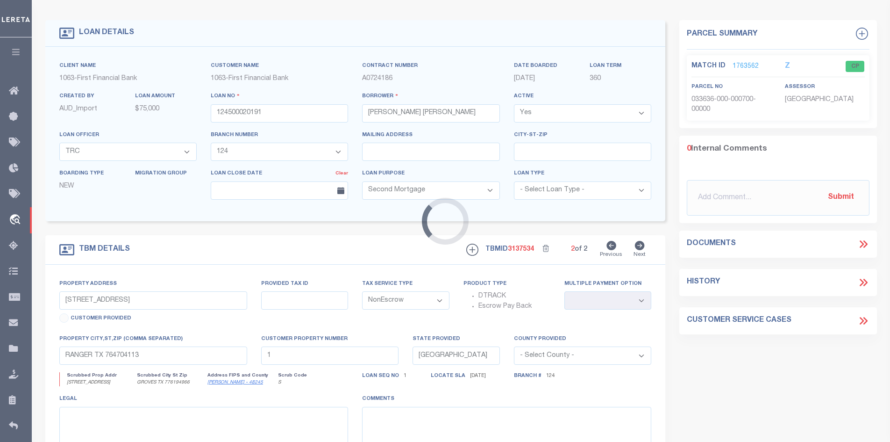
type input "6875 WHITBY LN UNIT 7"
select select
type input "GROVES TX 776194966"
select select
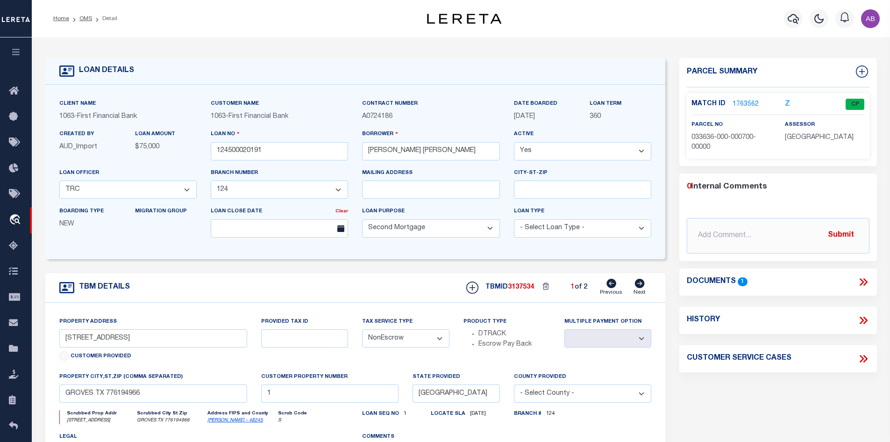
click at [642, 284] on icon at bounding box center [640, 282] width 10 height 9
select select
type input "3"
select select
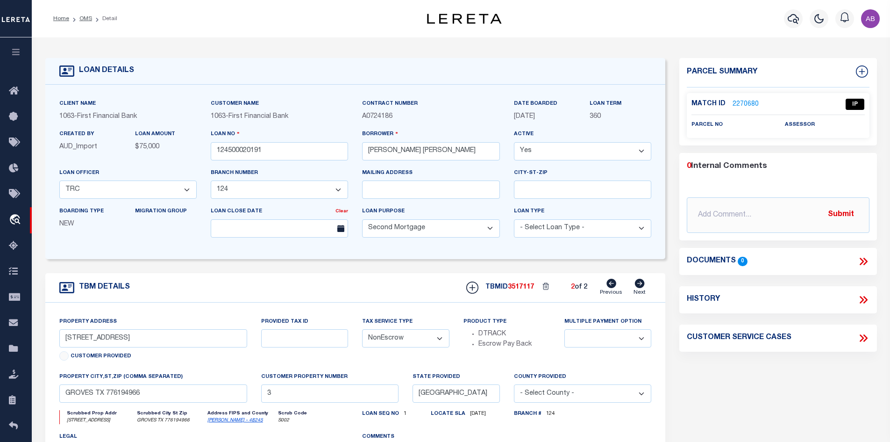
click at [609, 280] on icon at bounding box center [611, 282] width 10 height 9
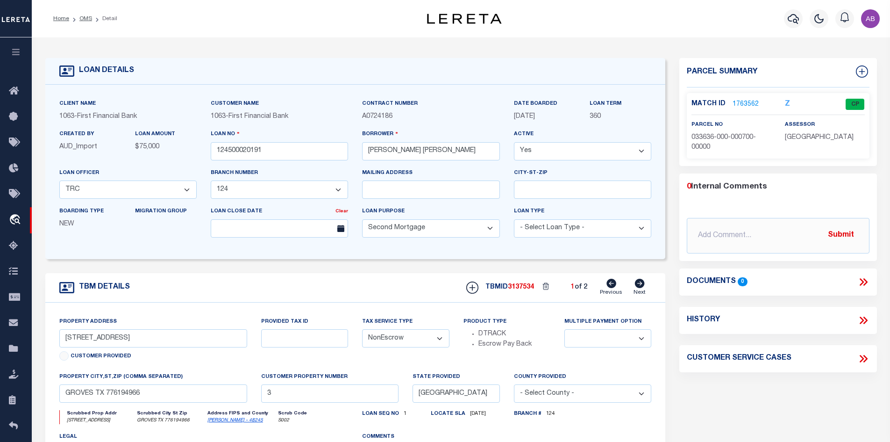
select select
type input "1"
select select
click at [638, 286] on icon at bounding box center [640, 282] width 10 height 9
select select
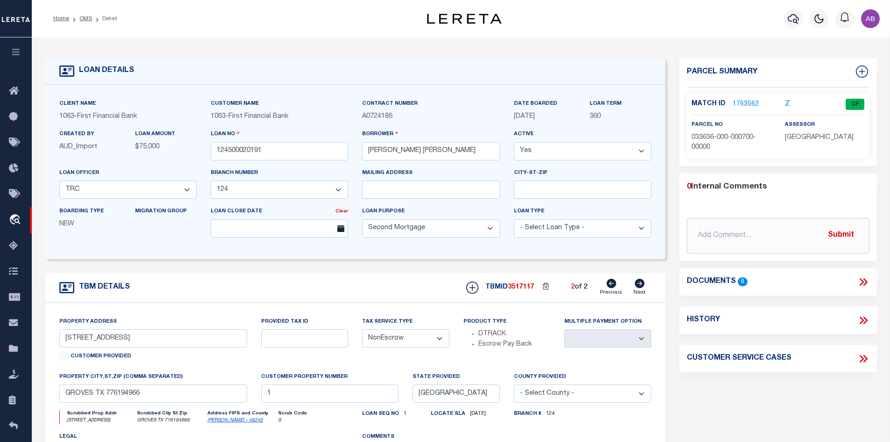
type input "3"
select select
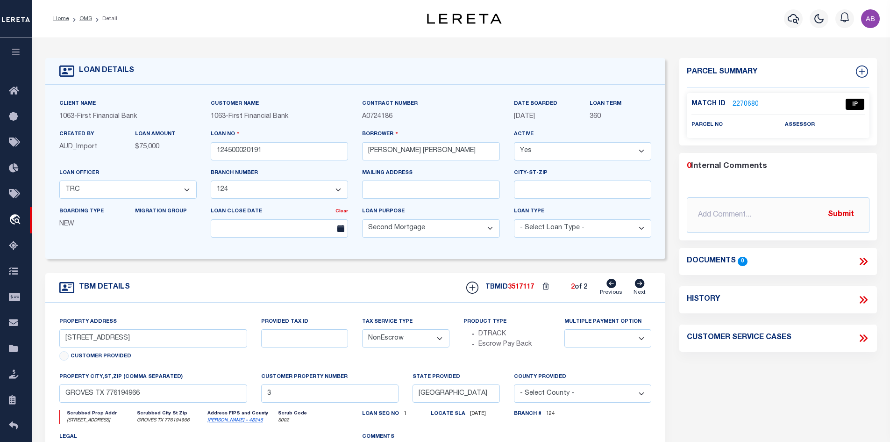
click at [611, 285] on icon at bounding box center [611, 282] width 10 height 9
select select
type input "1"
select select
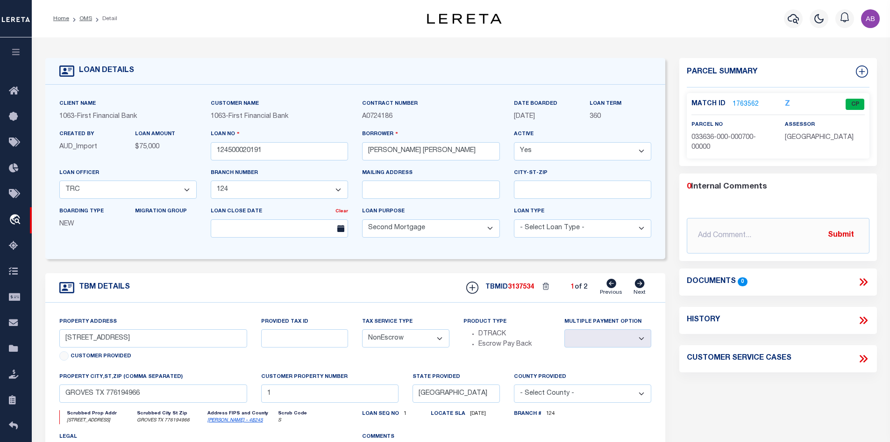
click at [870, 280] on div "Documents 0" at bounding box center [778, 282] width 198 height 12
click at [862, 277] on icon at bounding box center [863, 282] width 12 height 12
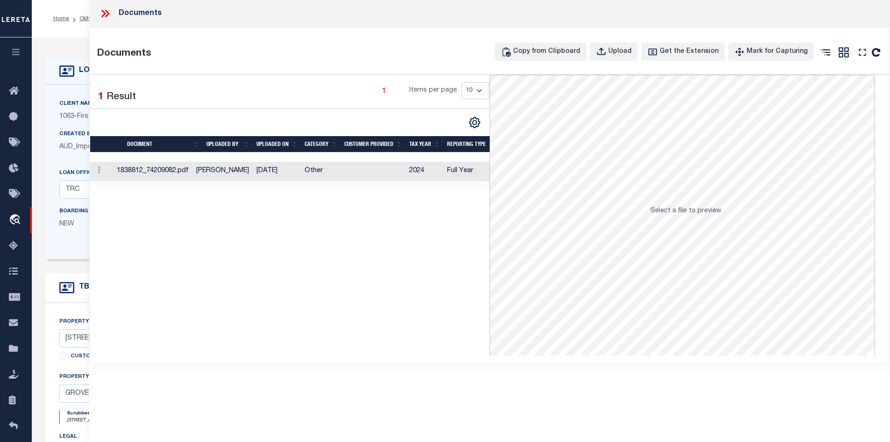
click at [274, 148] on th "UPLOADED ON" at bounding box center [277, 144] width 48 height 16
click at [270, 164] on td "03/07/2025" at bounding box center [277, 171] width 48 height 19
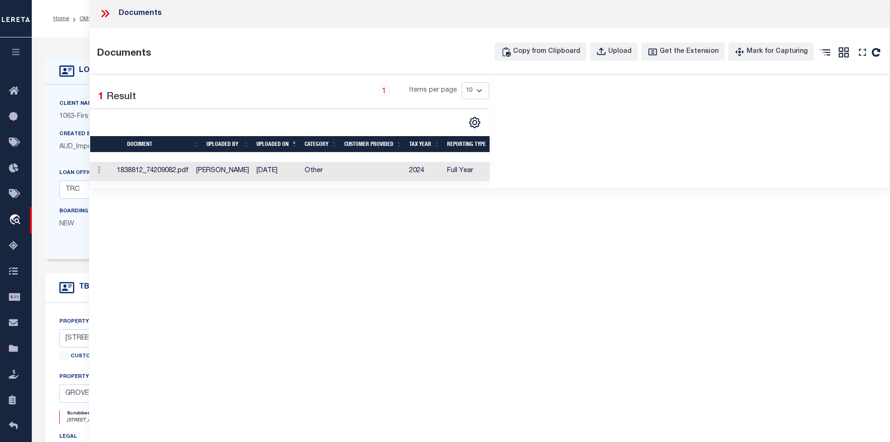
click at [235, 178] on td "[PERSON_NAME]" at bounding box center [222, 171] width 60 height 19
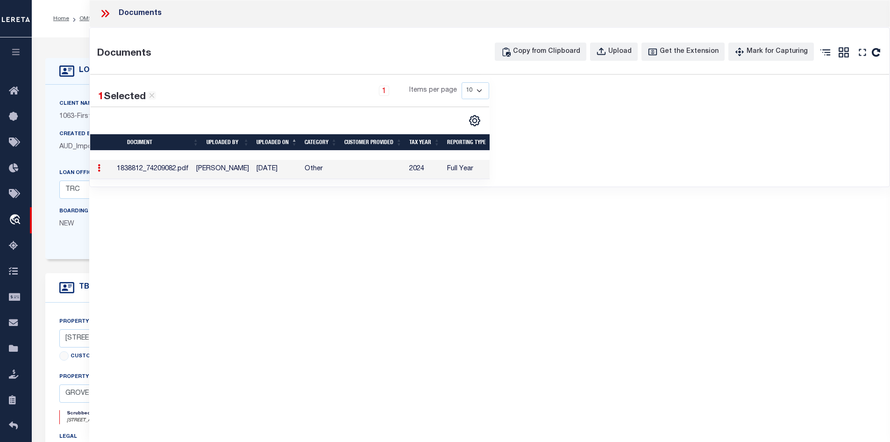
click at [243, 165] on td "[PERSON_NAME]" at bounding box center [222, 169] width 60 height 19
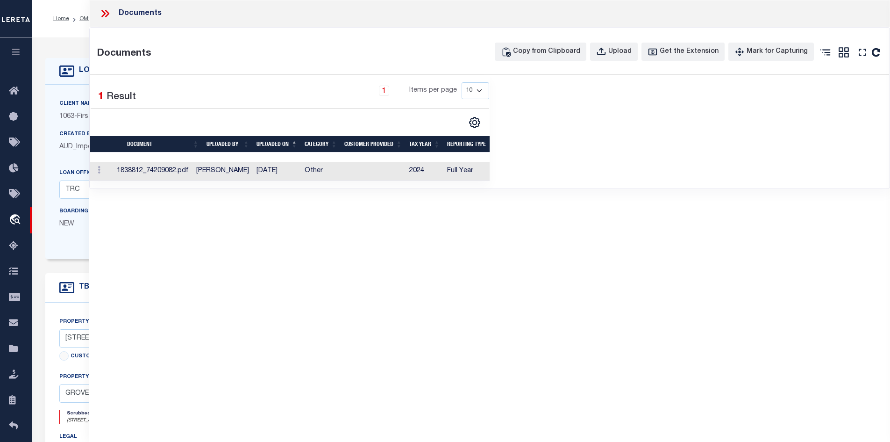
click at [328, 178] on td "Other" at bounding box center [321, 171] width 40 height 19
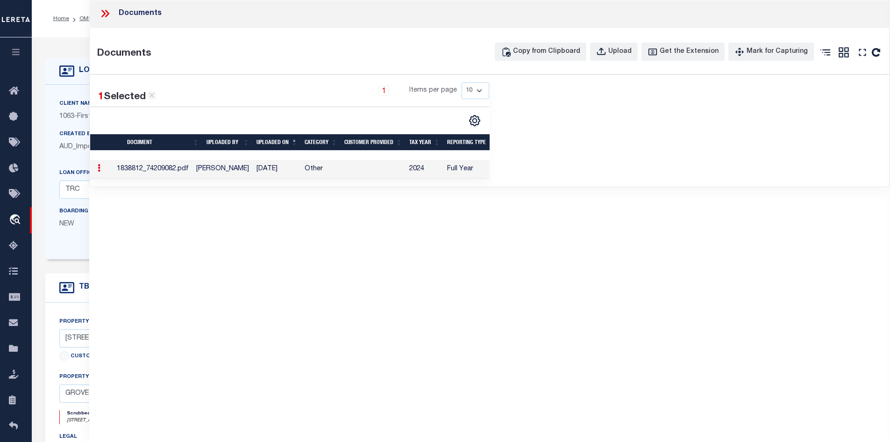
click at [407, 172] on td "2024" at bounding box center [425, 169] width 38 height 19
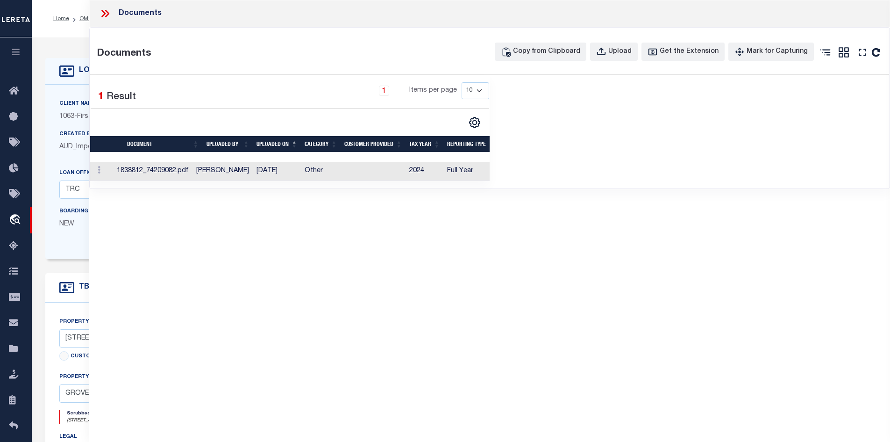
click at [407, 172] on td "2024" at bounding box center [425, 171] width 38 height 19
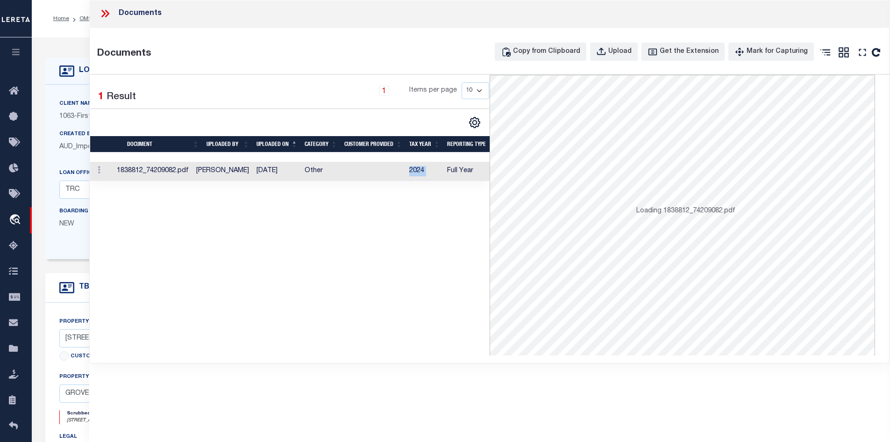
click at [407, 172] on td "2024" at bounding box center [425, 171] width 38 height 19
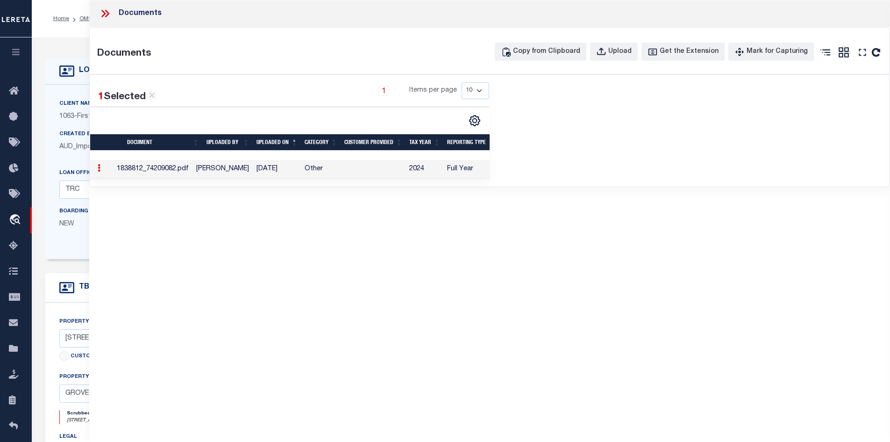
click at [100, 11] on icon at bounding box center [105, 13] width 12 height 12
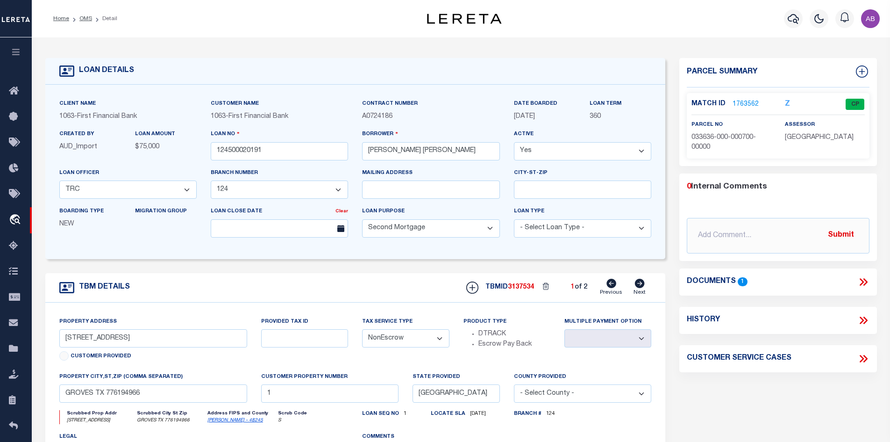
click at [860, 281] on icon at bounding box center [863, 282] width 12 height 12
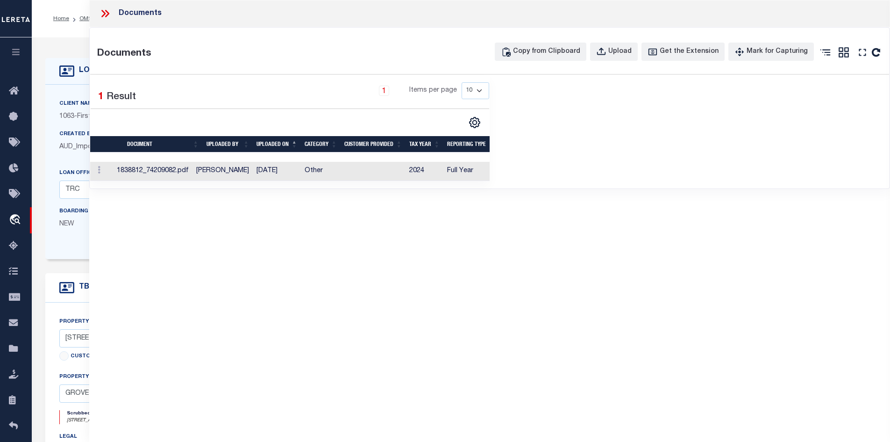
click at [335, 175] on td "Other" at bounding box center [321, 171] width 40 height 19
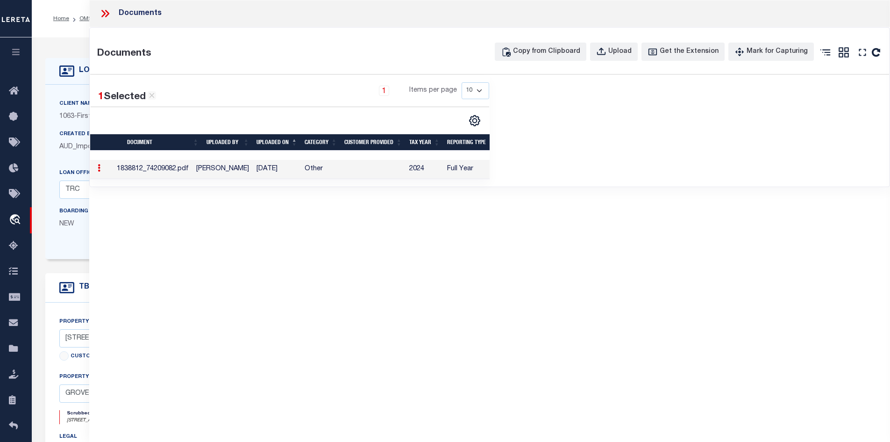
click at [335, 175] on td "Other" at bounding box center [321, 169] width 40 height 19
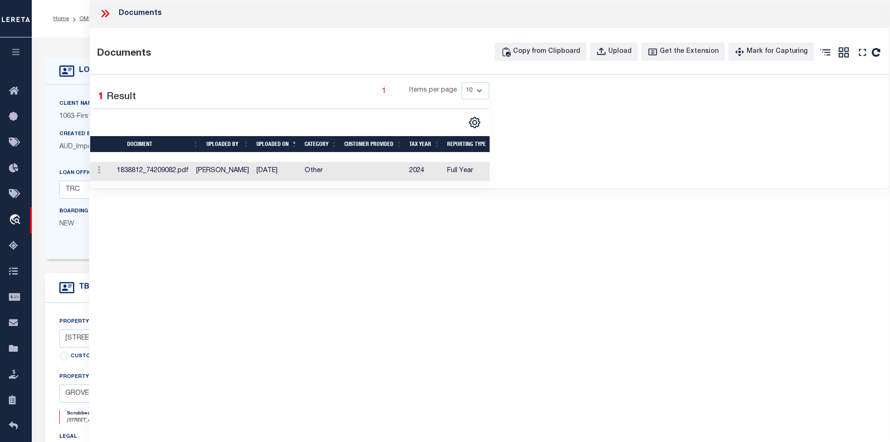
click at [343, 172] on td at bounding box center [373, 171] width 65 height 19
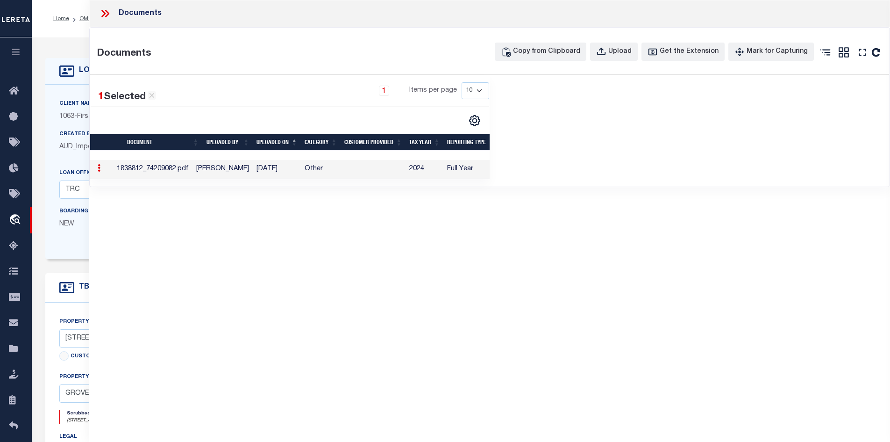
click at [343, 172] on td at bounding box center [373, 169] width 65 height 19
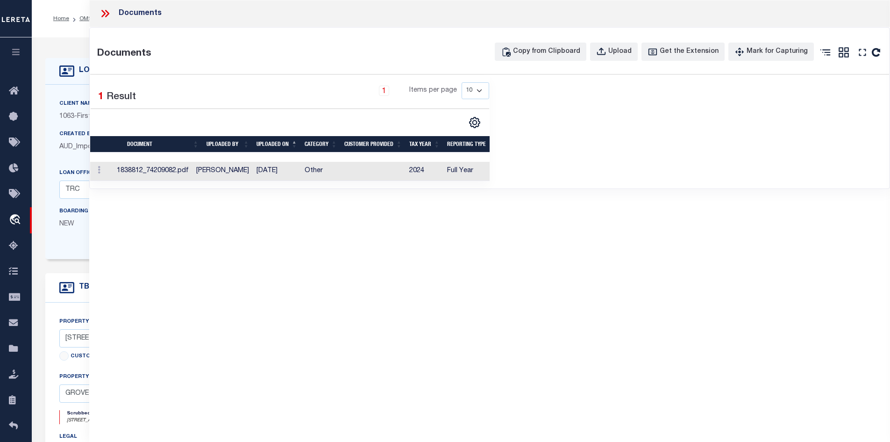
click at [106, 8] on icon at bounding box center [105, 13] width 12 height 12
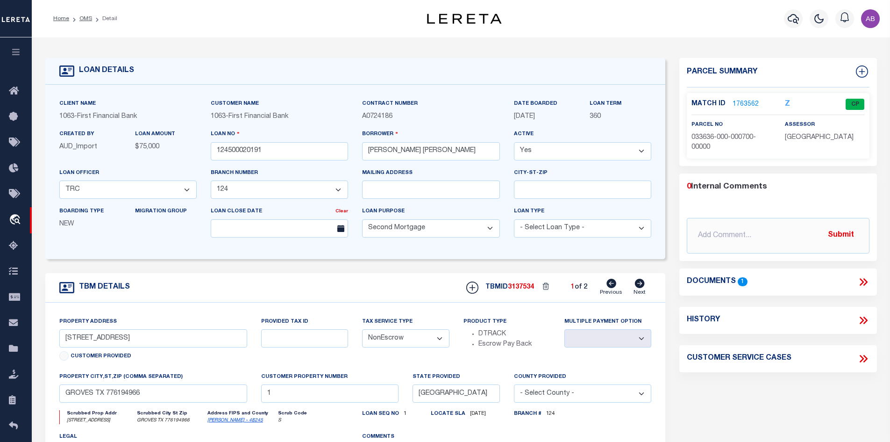
click at [737, 102] on link "1763562" at bounding box center [746, 105] width 26 height 10
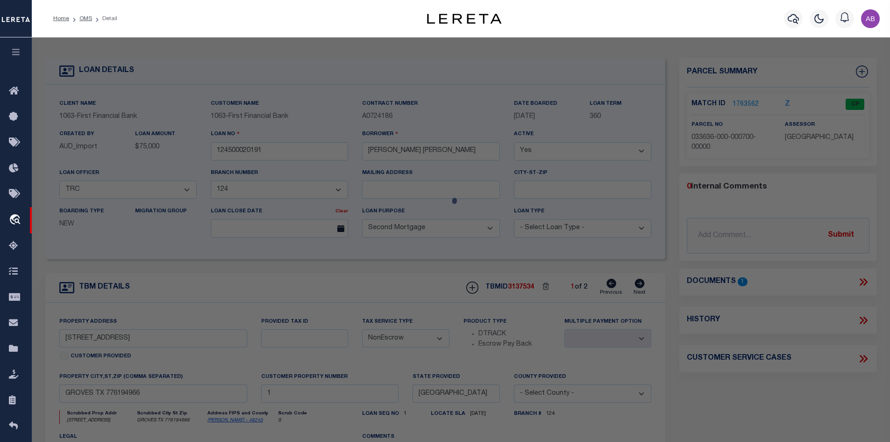
select select "AS"
select select
checkbox input "false"
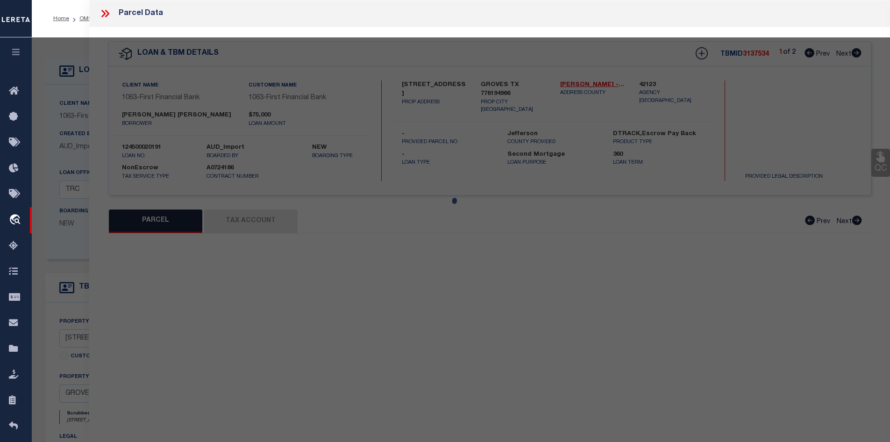
select select "CP"
type input "SMITH BRETT W"
select select
type input "6875 WHITBY LN"
checkbox input "false"
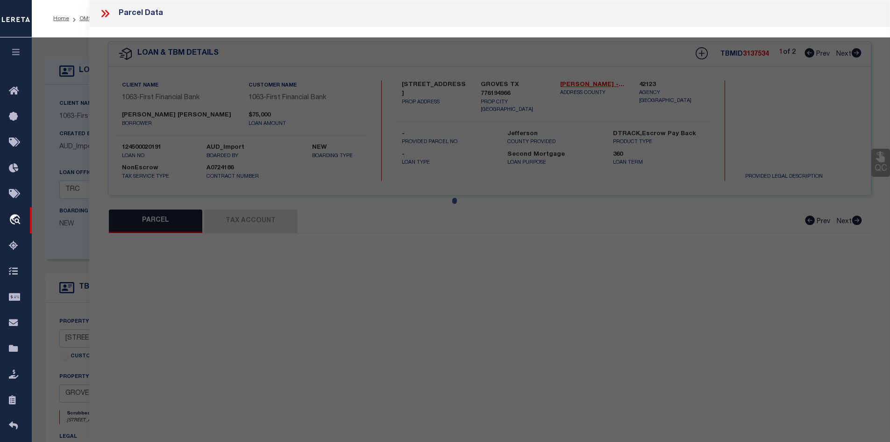
type input "GROVES [GEOGRAPHIC_DATA]"
type textarea "UNIT 7 BLDG A KENSINGTON PLACE CONDOS UNIT II LAND = 26,565 SF X 7.143% = 1,898"
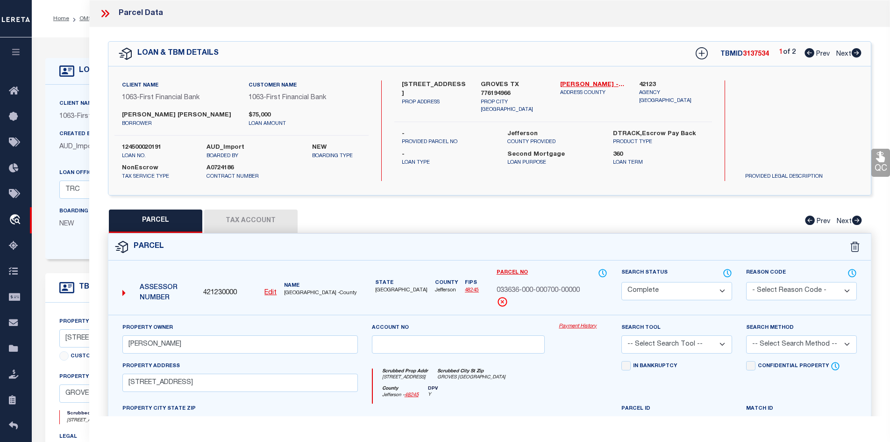
click at [857, 50] on icon at bounding box center [857, 52] width 10 height 9
select select "AS"
checkbox input "false"
select select "IP"
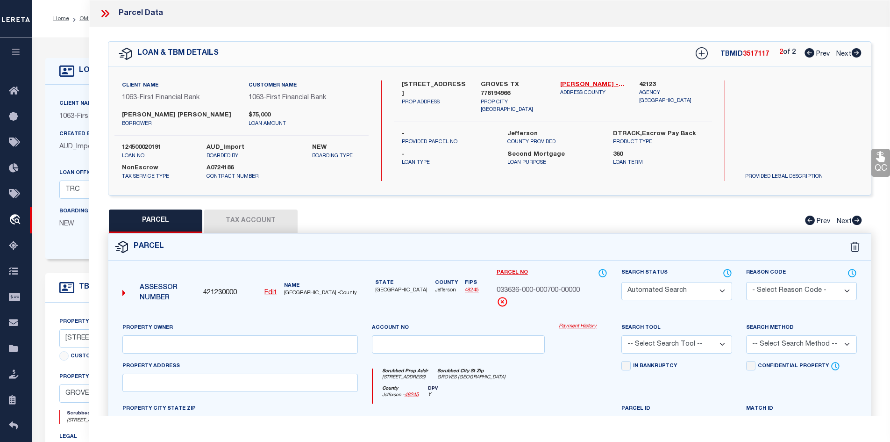
checkbox input "false"
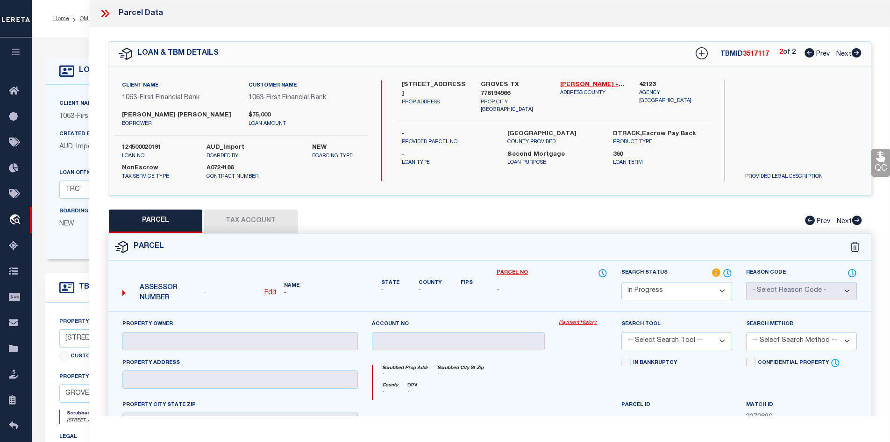
click at [809, 57] on icon at bounding box center [810, 52] width 10 height 9
select select "AS"
checkbox input "false"
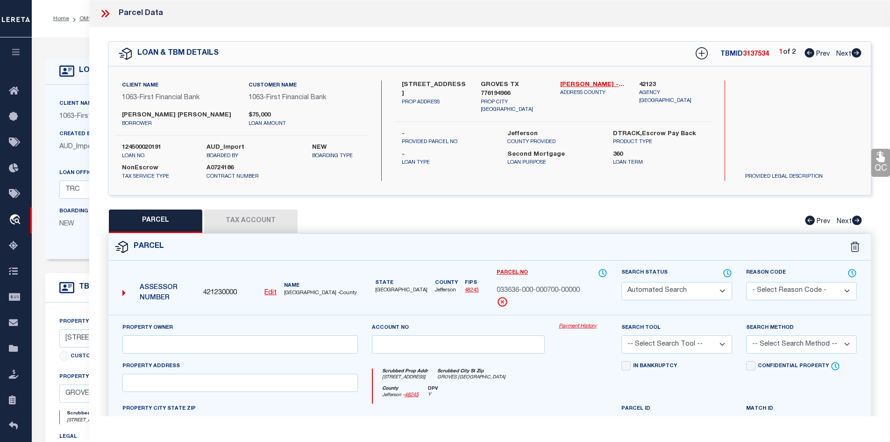
select select "CP"
type input "SMITH BRETT W"
select select
type input "6875 WHITBY LN"
checkbox input "false"
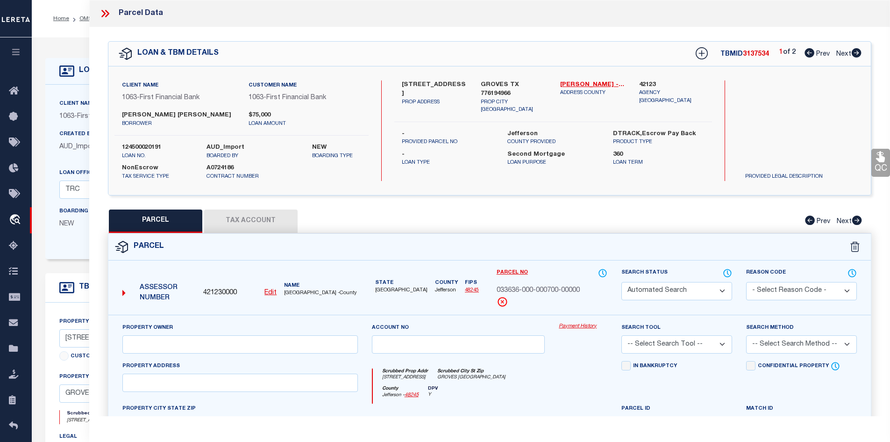
type input "GROVES [GEOGRAPHIC_DATA]"
type textarea "UNIT 7 BLDG A KENSINGTON PLACE CONDOS UNIT II LAND = 26,565 SF X 7.143% = 1,898"
click at [106, 15] on icon at bounding box center [105, 13] width 12 height 12
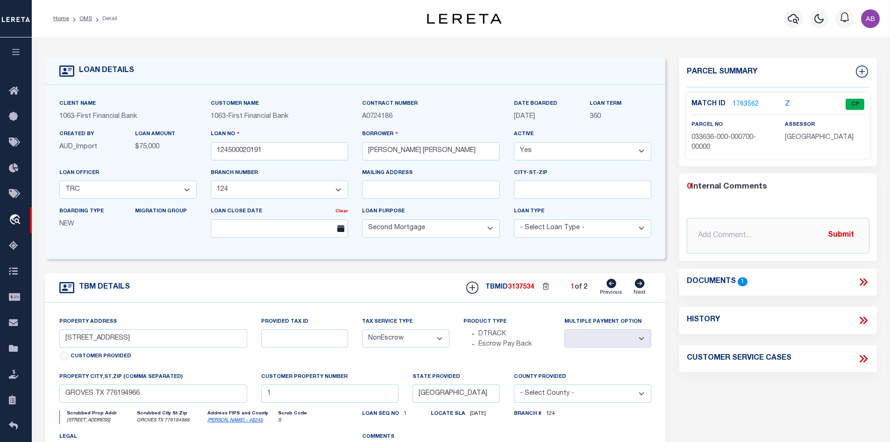
click at [861, 280] on icon at bounding box center [863, 282] width 12 height 12
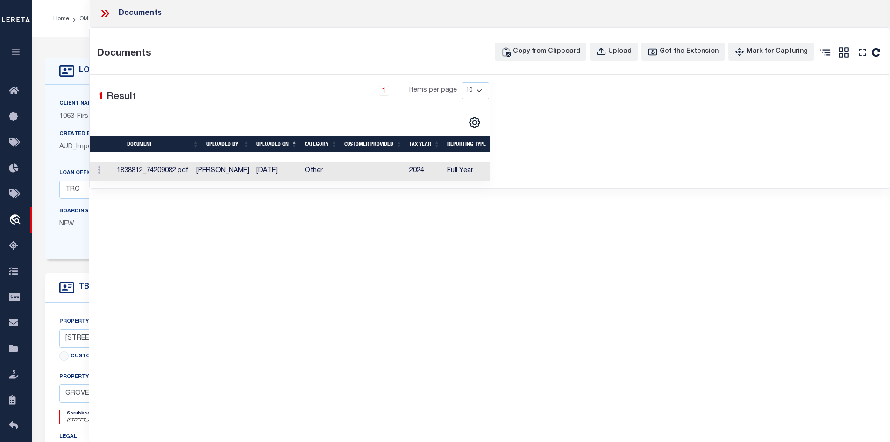
click at [304, 171] on td "Other" at bounding box center [321, 171] width 40 height 19
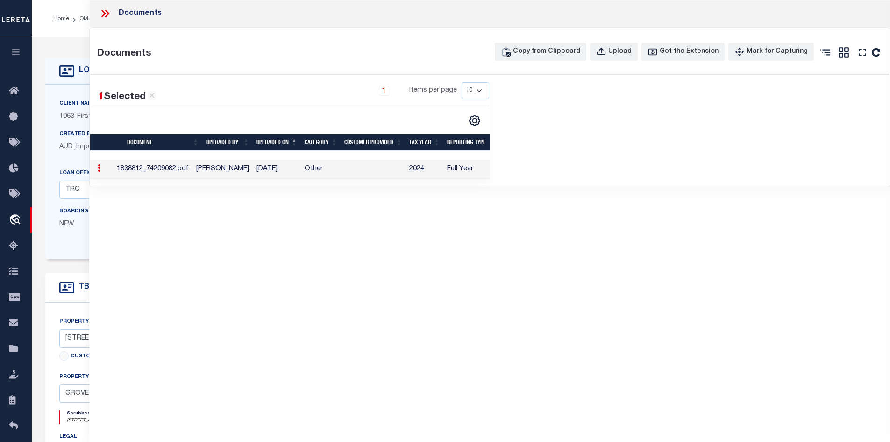
click at [103, 13] on icon at bounding box center [105, 13] width 12 height 12
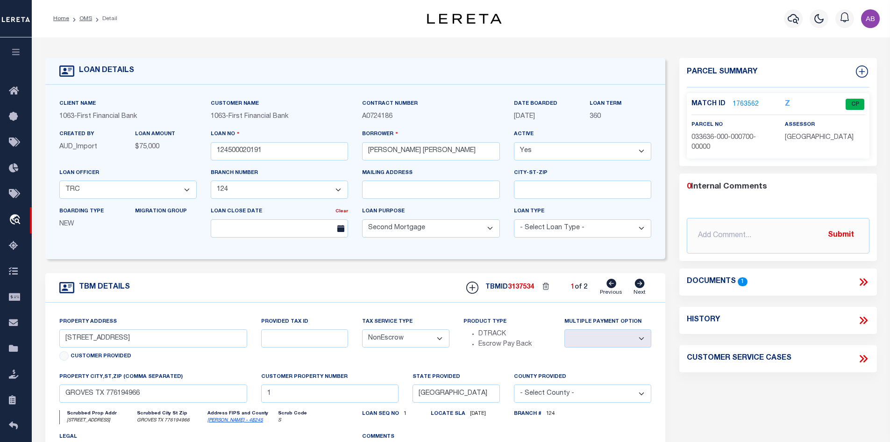
click at [740, 107] on link "1763562" at bounding box center [746, 105] width 26 height 10
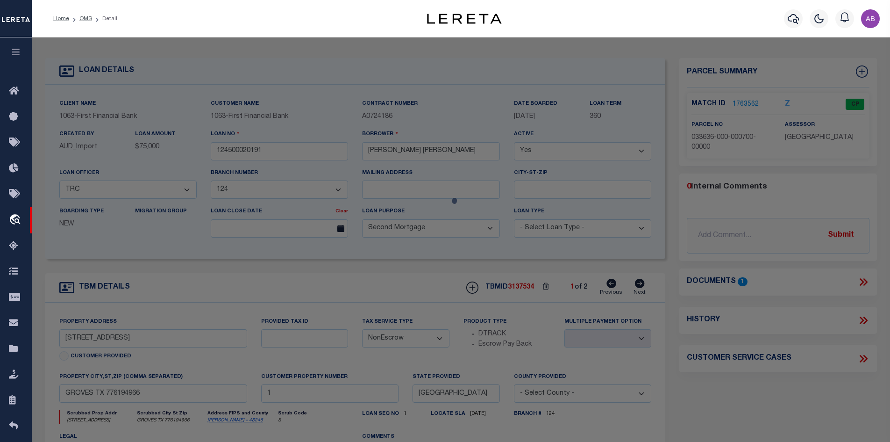
select select "AS"
checkbox input "false"
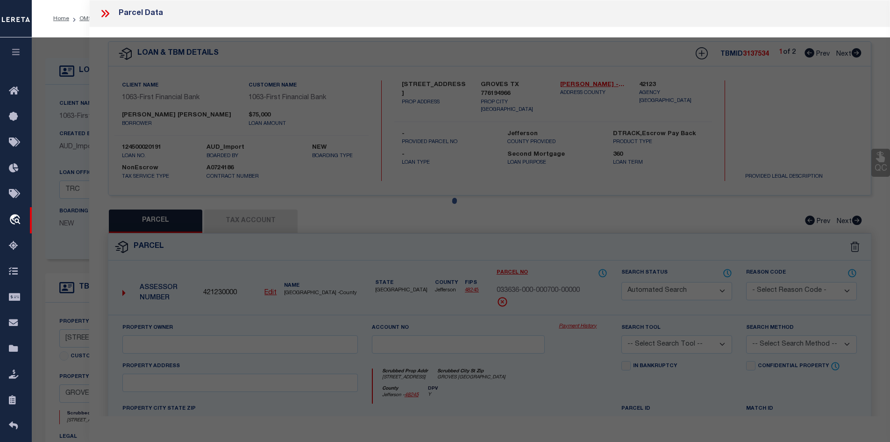
select select "CP"
type input "SMITH BRETT W"
select select
type input "6875 WHITBY LN"
checkbox input "false"
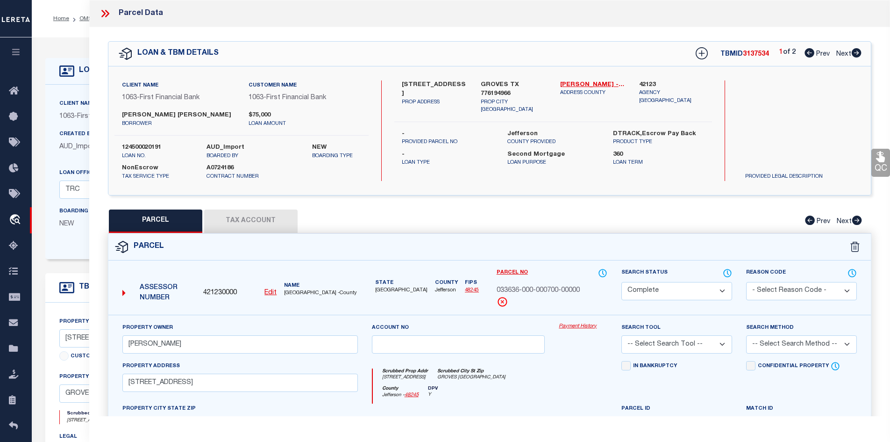
drag, startPoint x: 402, startPoint y: 80, endPoint x: 427, endPoint y: 88, distance: 26.9
click at [427, 88] on label "6875 WHITBY LN UNIT 7" at bounding box center [434, 89] width 65 height 18
click at [857, 50] on icon at bounding box center [857, 52] width 10 height 9
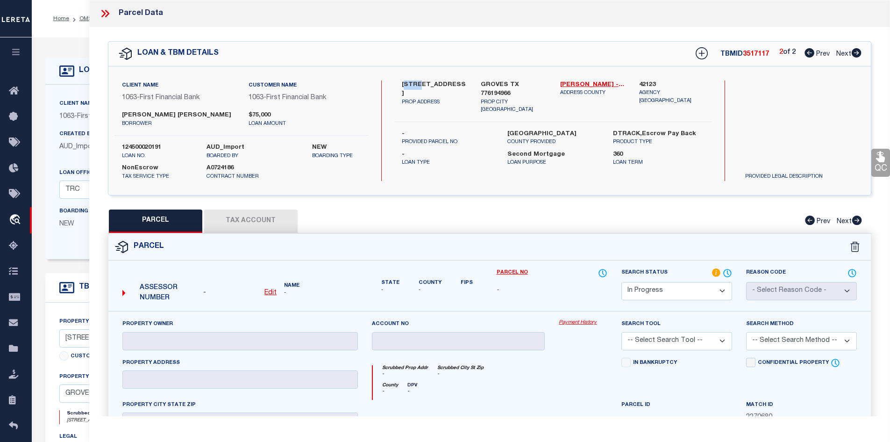
drag, startPoint x: 404, startPoint y: 81, endPoint x: 427, endPoint y: 87, distance: 24.7
click at [427, 87] on label "6875 WHITBY LN UNIT 7" at bounding box center [434, 89] width 65 height 18
click at [430, 90] on label "6875 WHITBY LN UNIT 7" at bounding box center [434, 89] width 65 height 18
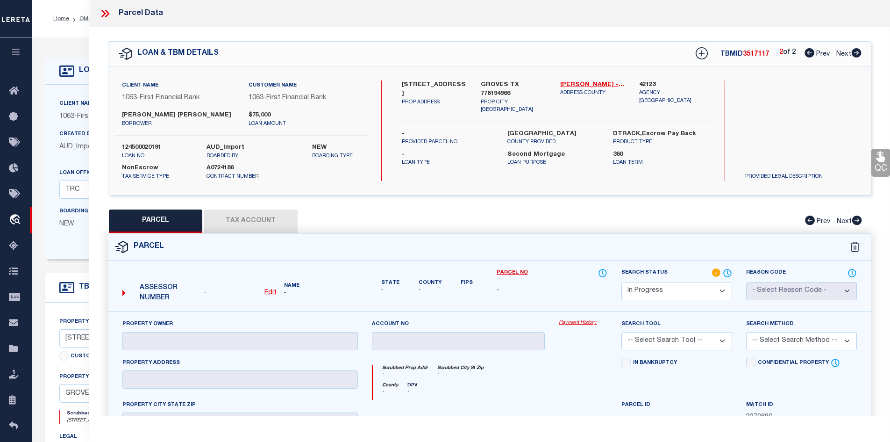
click at [430, 90] on label "6875 WHITBY LN UNIT 7" at bounding box center [434, 89] width 65 height 18
click at [807, 52] on icon at bounding box center [810, 52] width 10 height 9
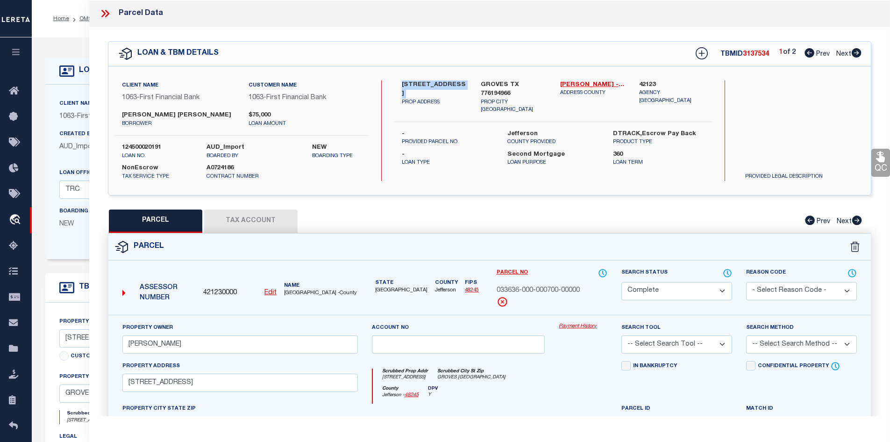
click at [857, 54] on icon at bounding box center [856, 52] width 10 height 9
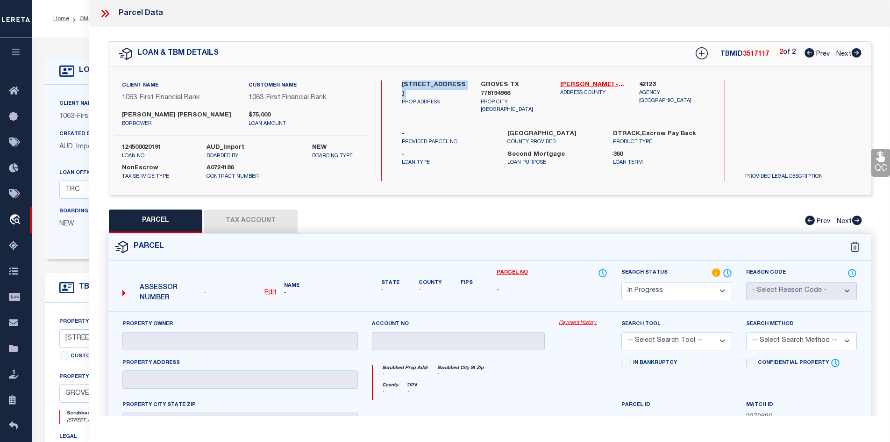
click at [648, 287] on select "Automated Search Bad Parcel Complete Duplicate Parcel High Dollar Reporting In …" at bounding box center [676, 291] width 111 height 18
click at [621, 282] on select "Automated Search Bad Parcel Complete Duplicate Parcel High Dollar Reporting In …" at bounding box center [676, 291] width 111 height 18
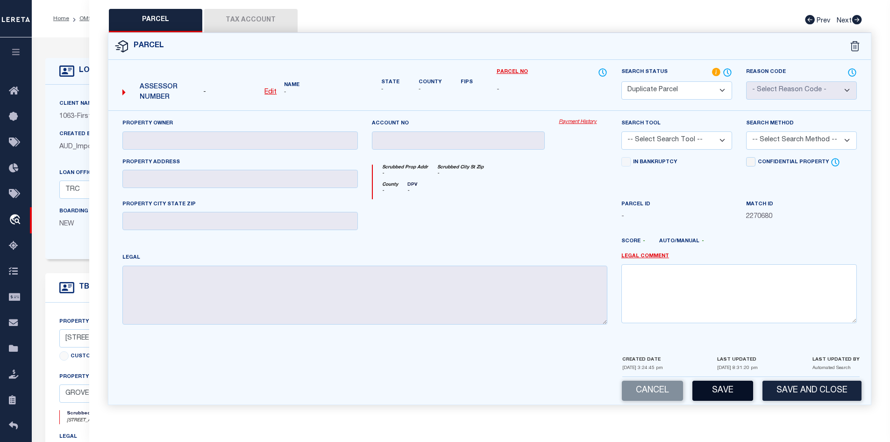
click at [706, 388] on button "Save" at bounding box center [722, 390] width 61 height 20
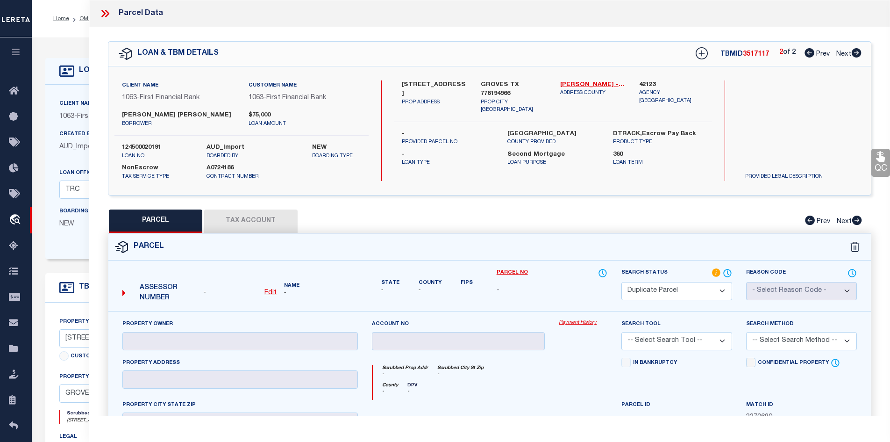
click at [140, 142] on div "Client Name 1063 - First Financial Bank Customer Name 1063 - First Financial Ba…" at bounding box center [241, 130] width 254 height 100
copy label "124500020191"
click at [807, 53] on icon at bounding box center [810, 52] width 10 height 9
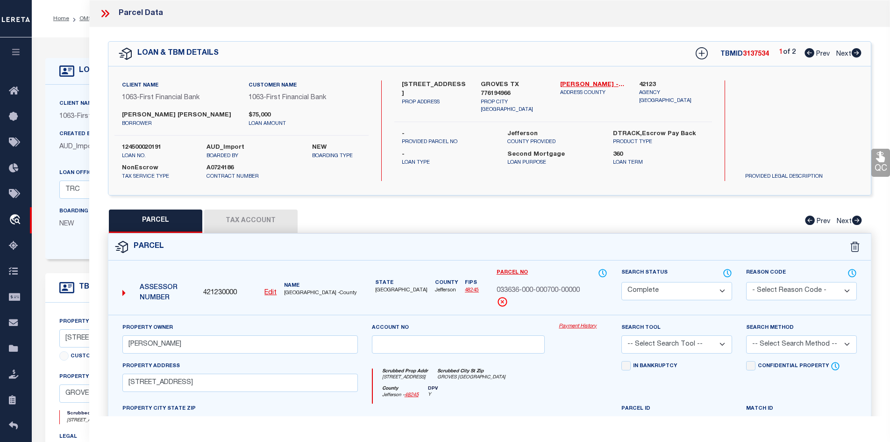
click at [762, 56] on span "3137534" at bounding box center [756, 54] width 26 height 7
copy span "3137534"
click at [856, 51] on icon at bounding box center [857, 52] width 10 height 9
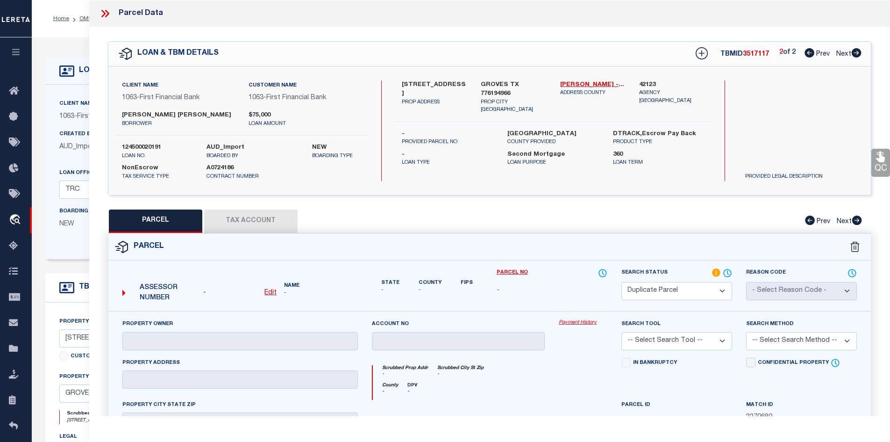
click at [107, 14] on icon at bounding box center [105, 13] width 12 height 12
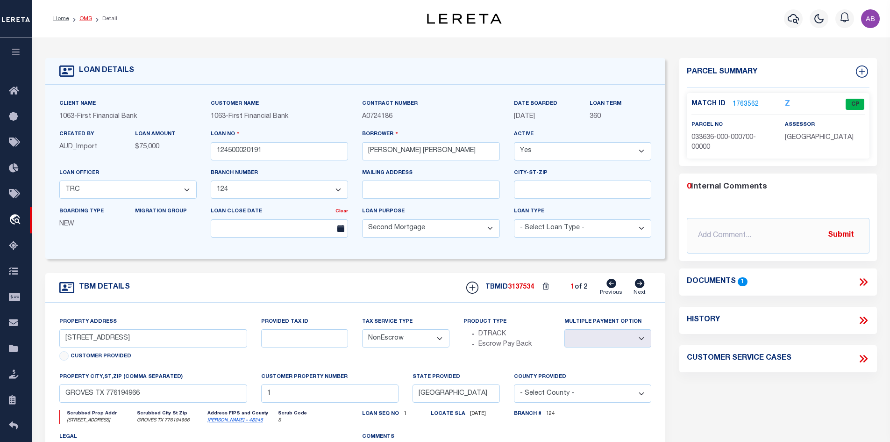
click at [81, 17] on link "OMS" at bounding box center [85, 19] width 13 height 6
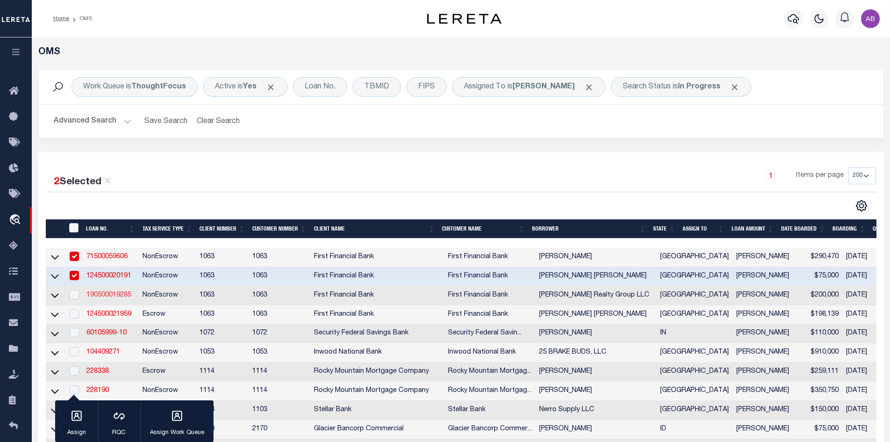
click at [103, 297] on link "190500019285" at bounding box center [108, 295] width 45 height 7
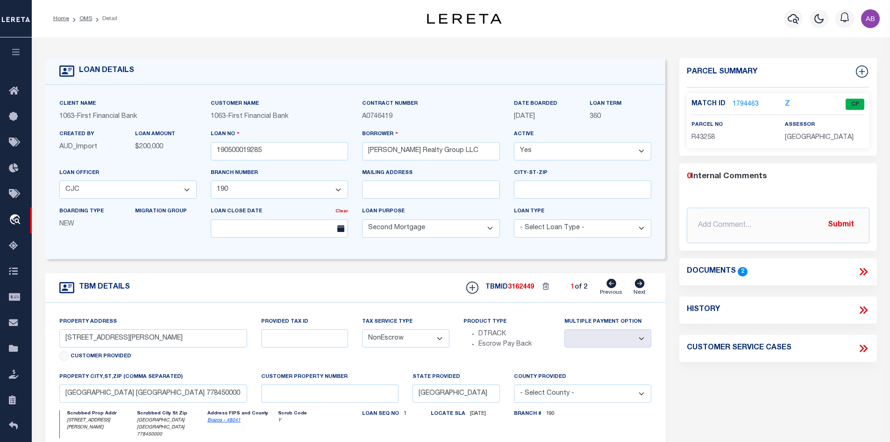
click at [639, 286] on icon at bounding box center [640, 282] width 10 height 9
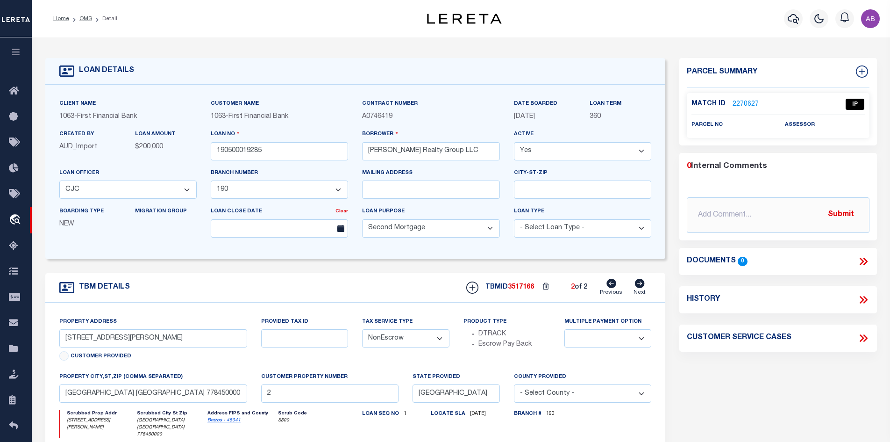
click at [861, 257] on icon at bounding box center [863, 261] width 12 height 12
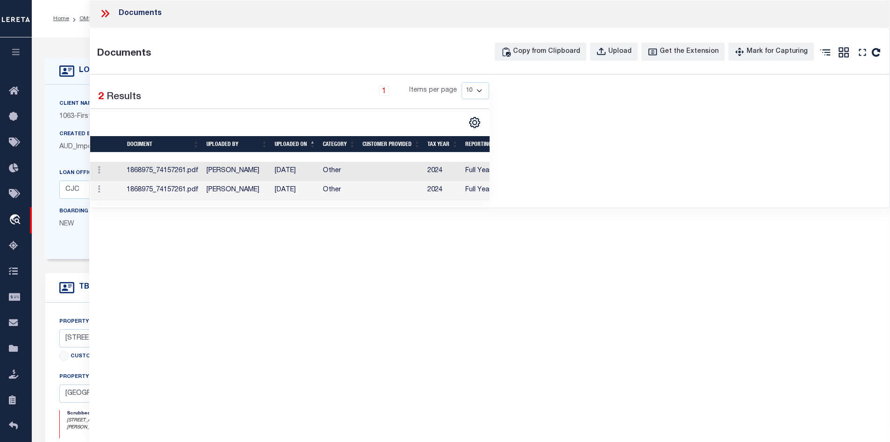
click at [356, 173] on td "Other" at bounding box center [339, 171] width 40 height 19
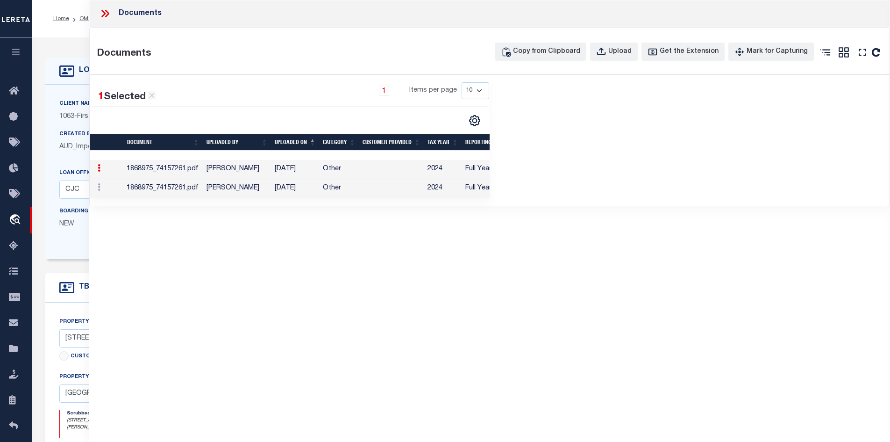
click at [267, 165] on td "[PERSON_NAME]" at bounding box center [237, 169] width 68 height 19
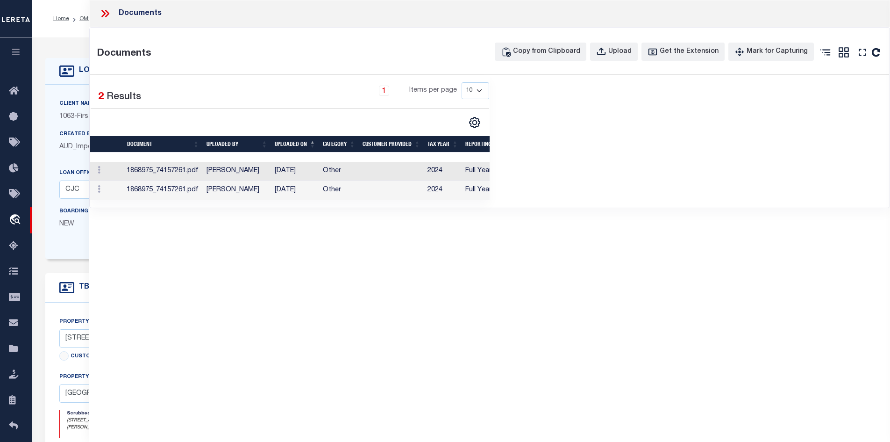
click at [266, 185] on td "[PERSON_NAME]" at bounding box center [237, 190] width 68 height 19
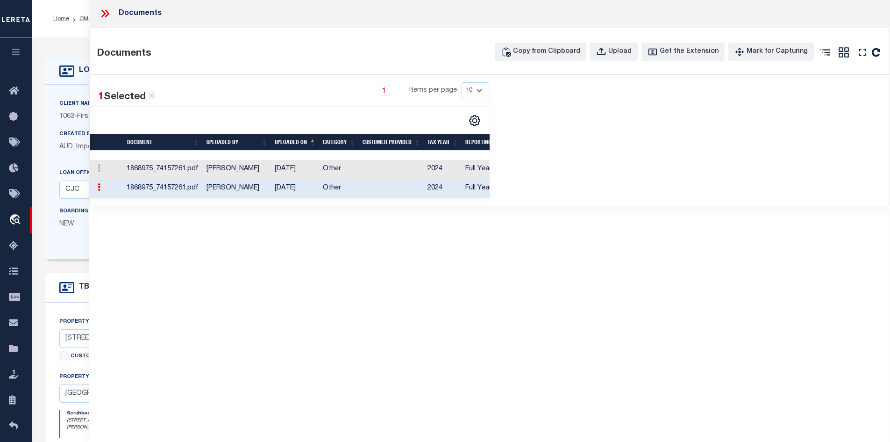
click at [266, 185] on td "[PERSON_NAME]" at bounding box center [237, 188] width 68 height 19
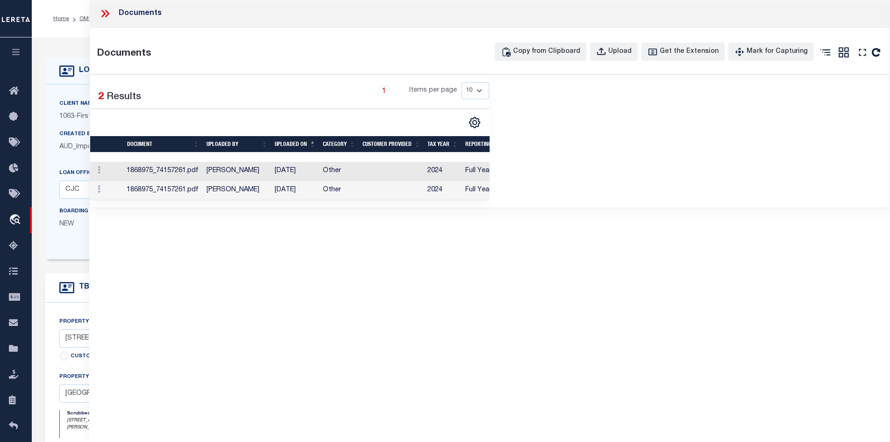
click at [266, 192] on td "[PERSON_NAME]" at bounding box center [237, 190] width 68 height 19
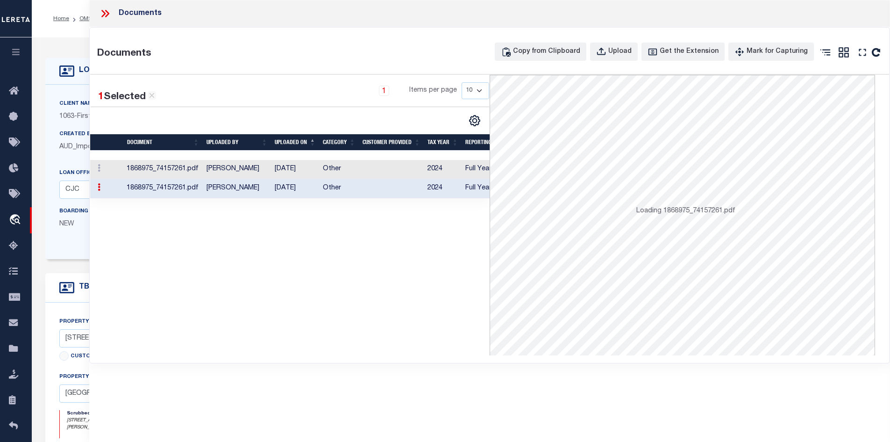
drag, startPoint x: 266, startPoint y: 192, endPoint x: 280, endPoint y: 184, distance: 15.9
click at [267, 192] on td "[PERSON_NAME]" at bounding box center [237, 188] width 68 height 19
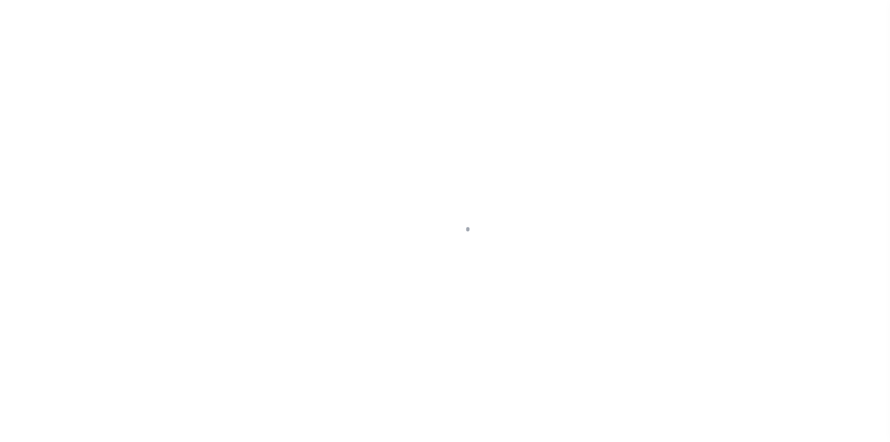
select select "4628"
select select "3703"
select select "100"
select select "NonEscrow"
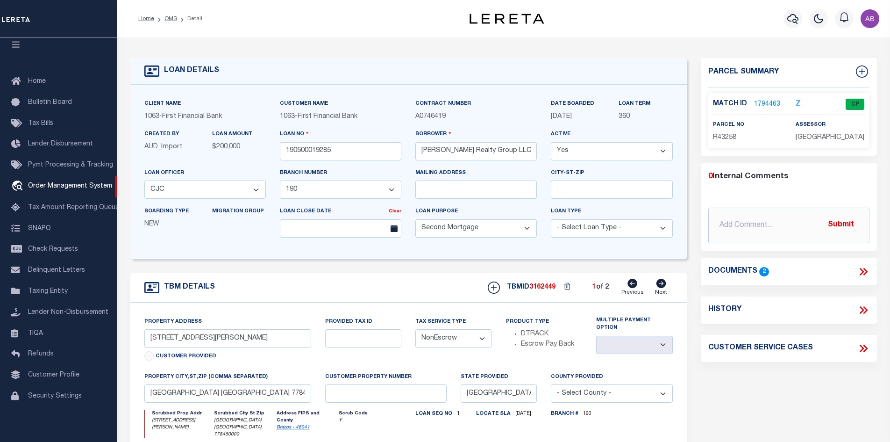
click at [662, 287] on icon at bounding box center [661, 282] width 10 height 9
select select
type input "2"
select select
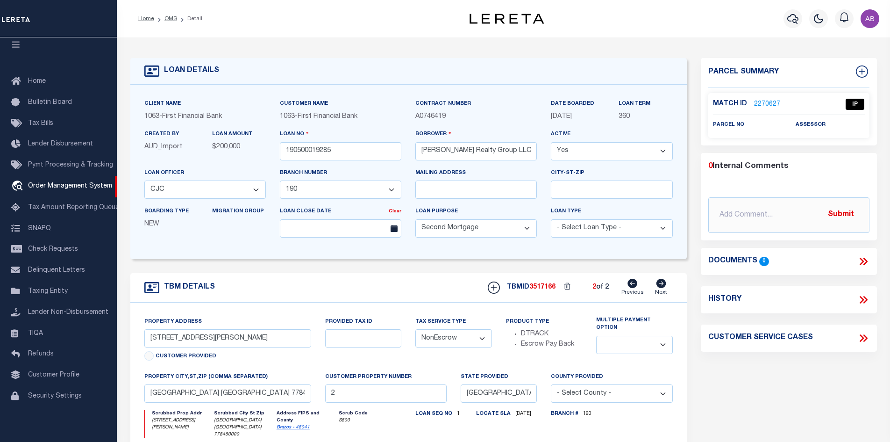
click at [629, 287] on icon at bounding box center [632, 282] width 10 height 9
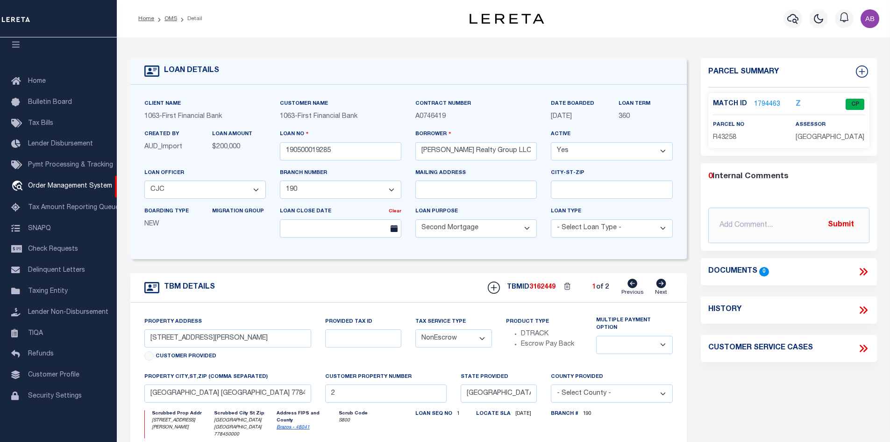
select select
click at [661, 287] on icon at bounding box center [661, 282] width 10 height 9
select select
type input "2"
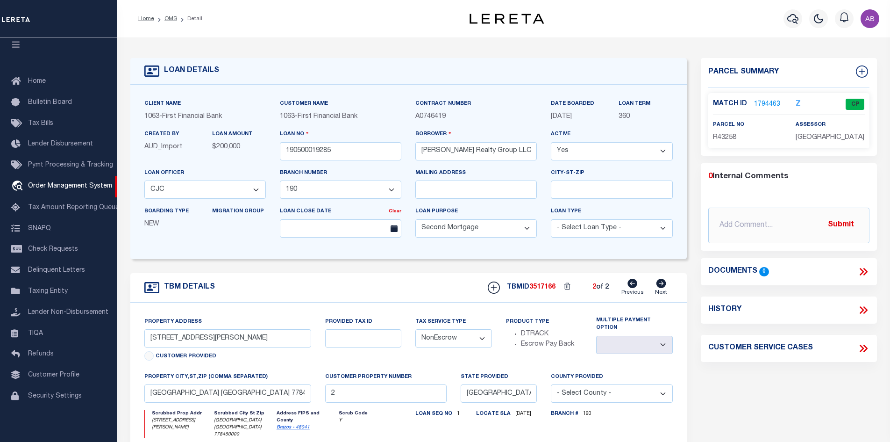
select select
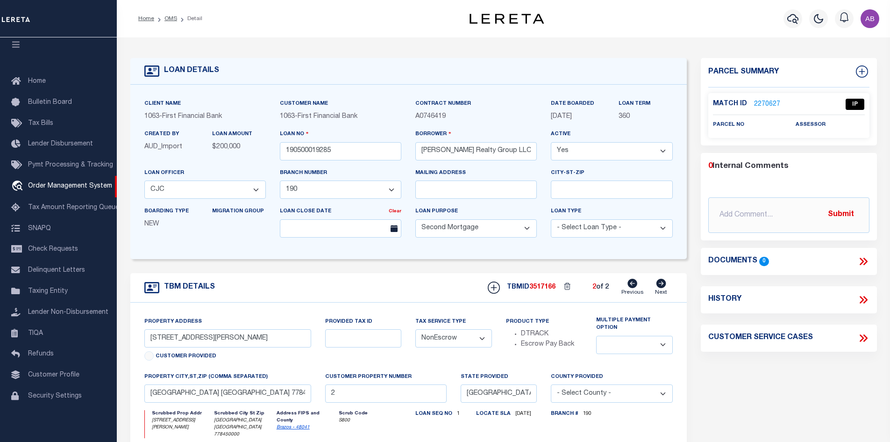
drag, startPoint x: 634, startPoint y: 288, endPoint x: 577, endPoint y: 285, distance: 57.1
click at [633, 288] on icon at bounding box center [632, 282] width 10 height 9
select select
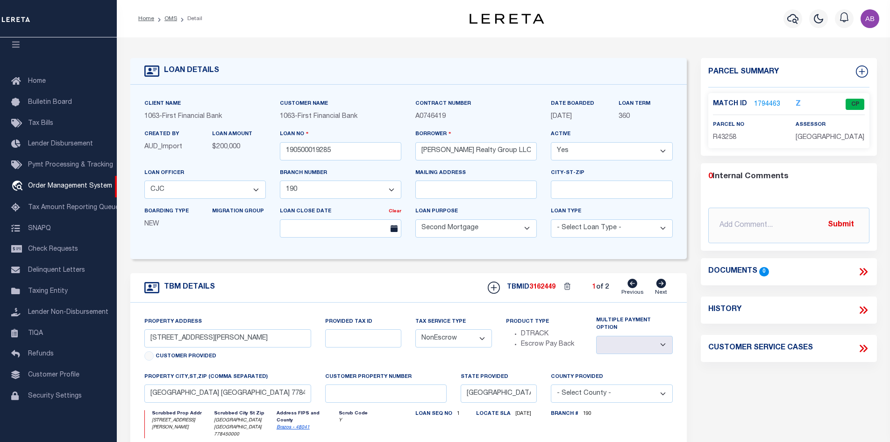
click at [762, 107] on link "1794463" at bounding box center [767, 105] width 26 height 10
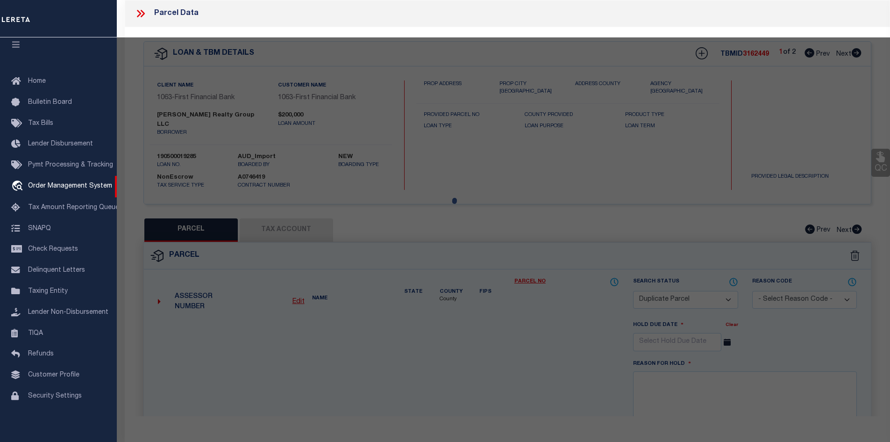
select select "AS"
checkbox input "false"
select select "CP"
type input "BRAZOS AMIGOS LLC"
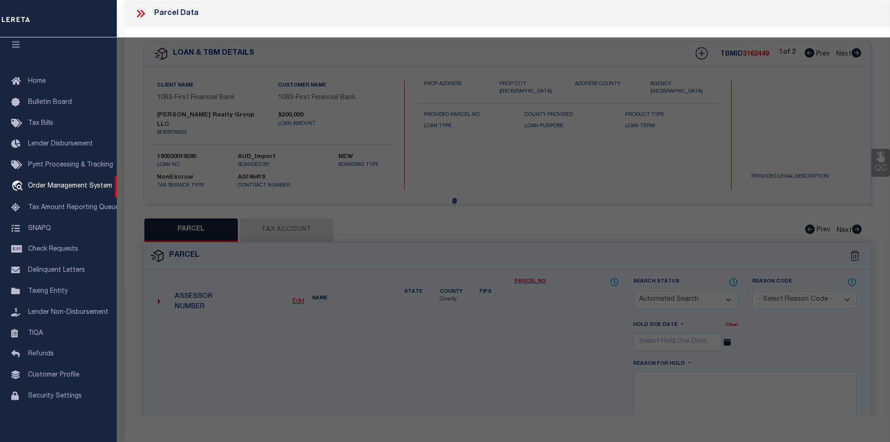
type input "[STREET_ADDRESS][PERSON_NAME]"
checkbox input "false"
type input "[GEOGRAPHIC_DATA] [GEOGRAPHIC_DATA]"
type textarea "[STREET_ADDRESS]"
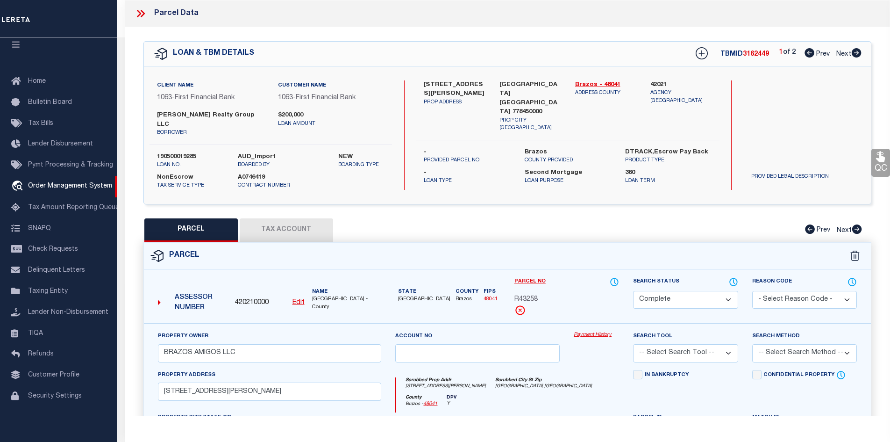
click at [849, 55] on span "Next" at bounding box center [843, 54] width 15 height 7
select select "AS"
checkbox input "false"
select select "IP"
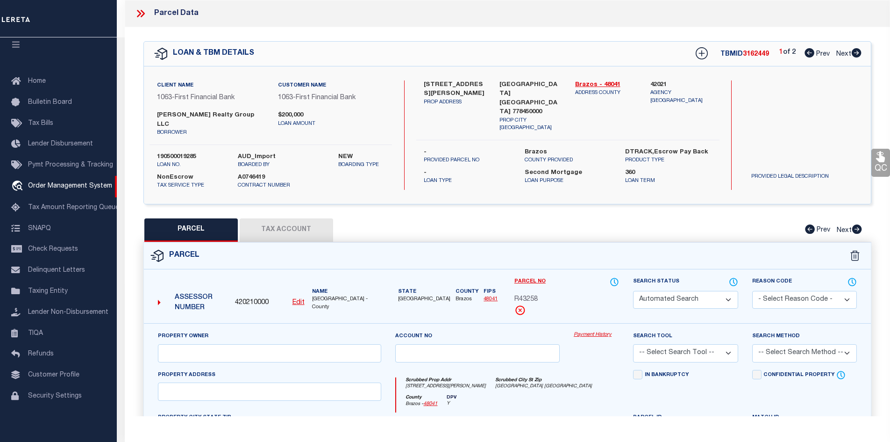
checkbox input "false"
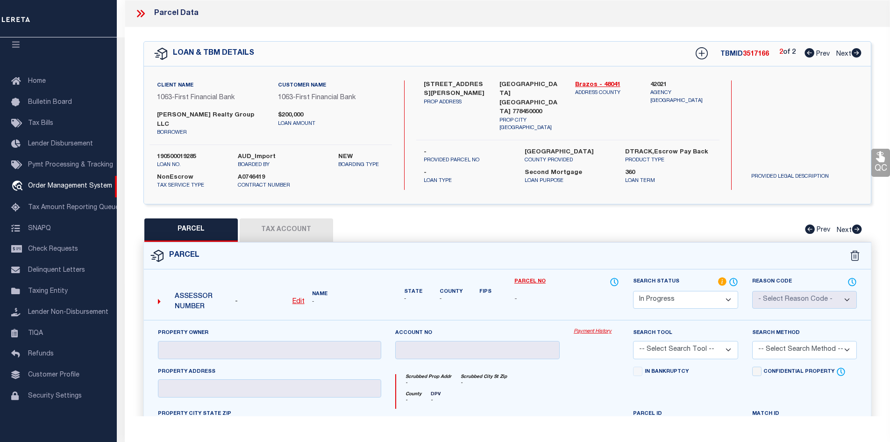
click at [680, 296] on select "Automated Search Bad Parcel Complete Duplicate Parcel High Dollar Reporting In …" at bounding box center [685, 300] width 105 height 18
click at [633, 291] on select "Automated Search Bad Parcel Complete Duplicate Parcel High Dollar Reporting In …" at bounding box center [685, 300] width 105 height 18
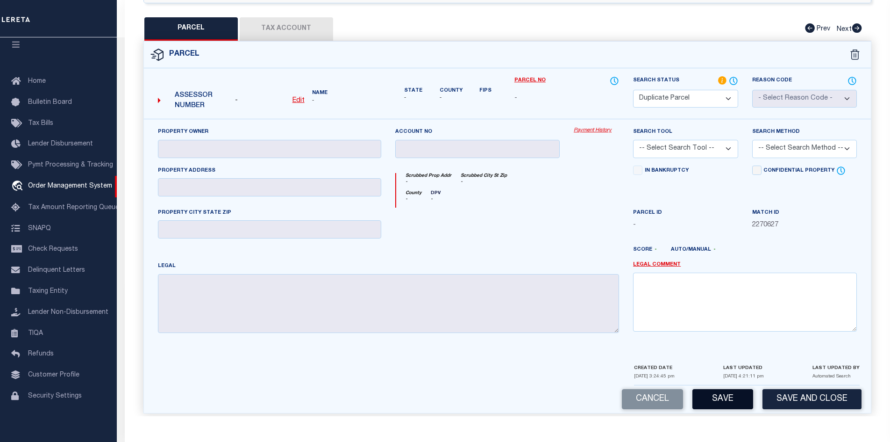
click at [729, 389] on button "Save" at bounding box center [722, 399] width 61 height 20
select select "AS"
checkbox input "false"
select select "DP"
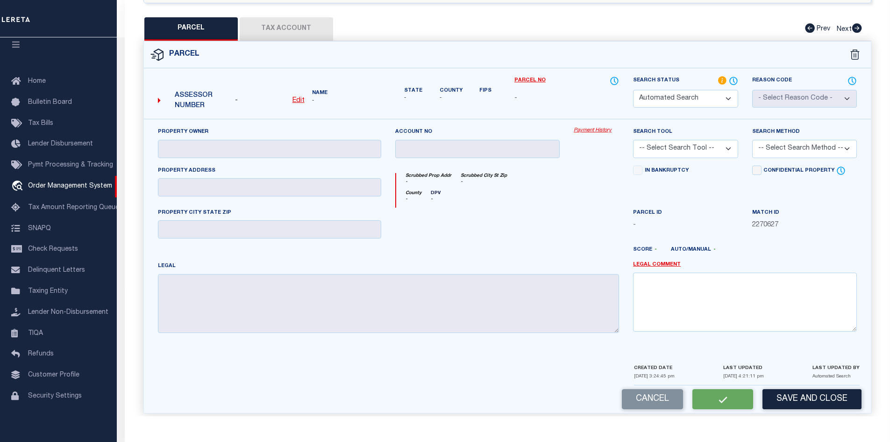
checkbox input "false"
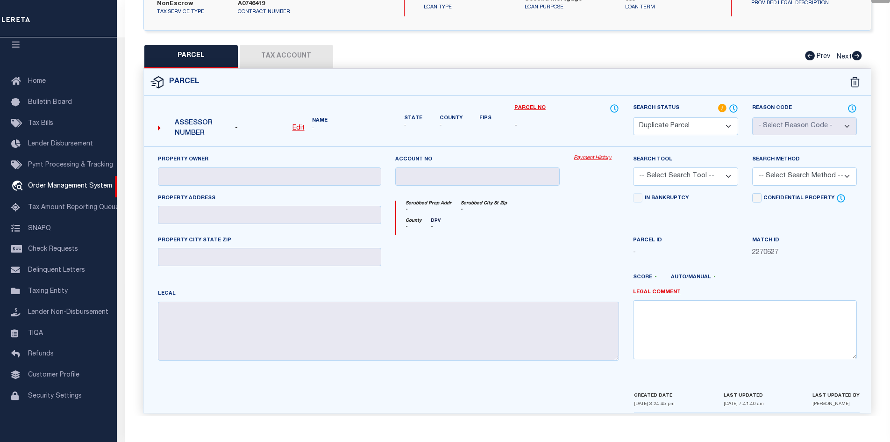
scroll to position [0, 0]
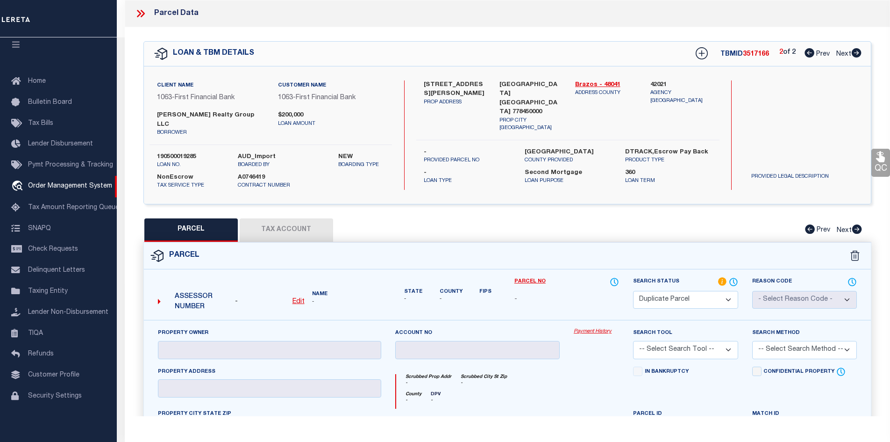
click at [806, 54] on icon at bounding box center [810, 52] width 10 height 9
select select "AS"
checkbox input "false"
select select "CP"
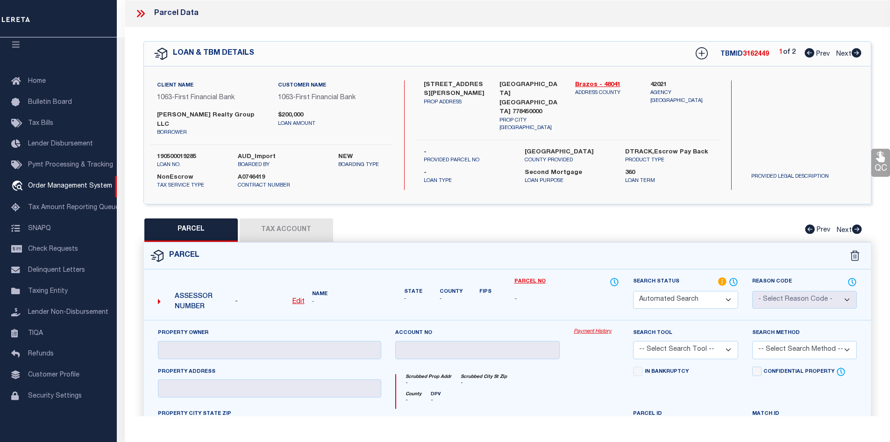
type input "BRAZOS AMIGOS LLC"
type input "[STREET_ADDRESS][PERSON_NAME]"
checkbox input "false"
type input "[GEOGRAPHIC_DATA] [GEOGRAPHIC_DATA]"
type textarea "[STREET_ADDRESS]"
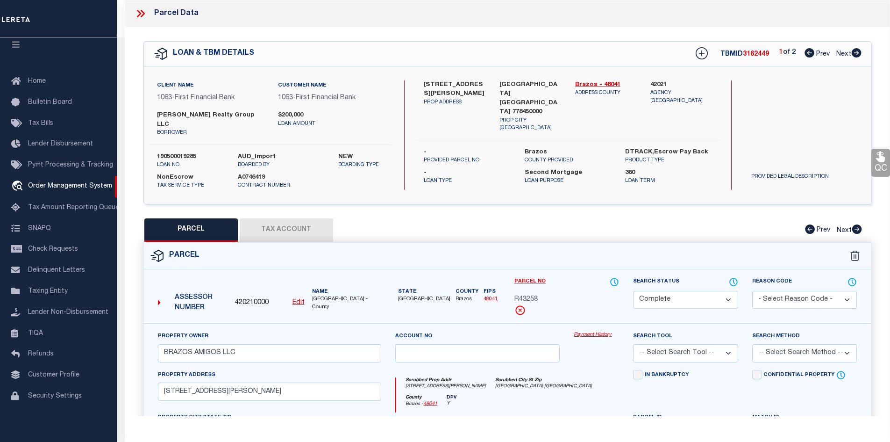
click at [752, 55] on span "3162449" at bounding box center [756, 54] width 26 height 7
copy span "3162449"
click at [137, 12] on icon at bounding box center [141, 13] width 12 height 12
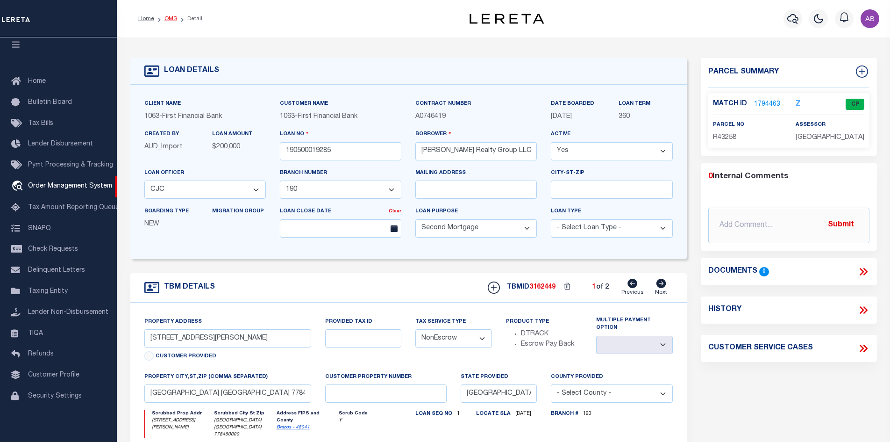
click at [168, 17] on link "OMS" at bounding box center [170, 19] width 13 height 6
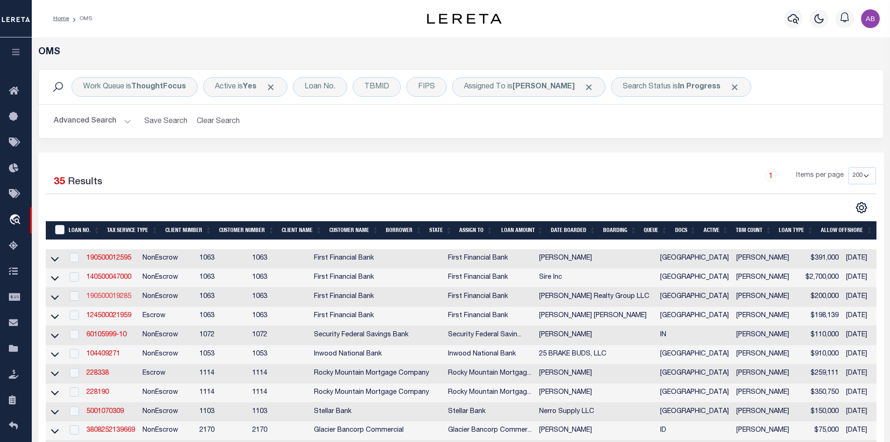
click at [92, 299] on link "190500019285" at bounding box center [108, 296] width 45 height 7
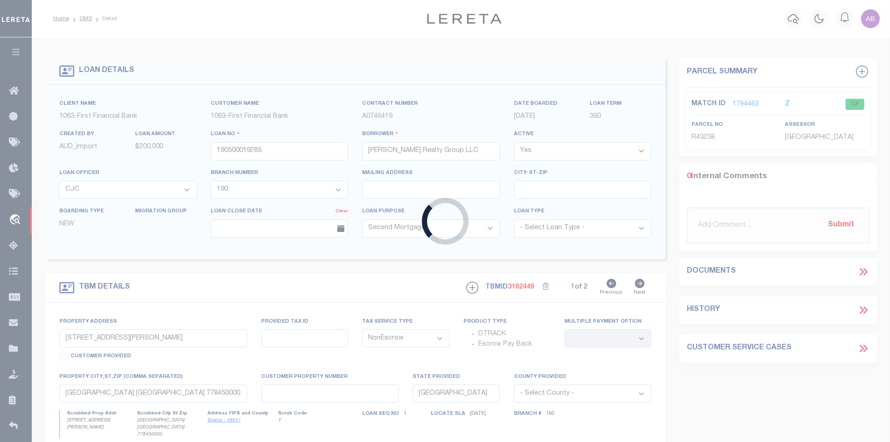
select select
select select "4628"
select select "3703"
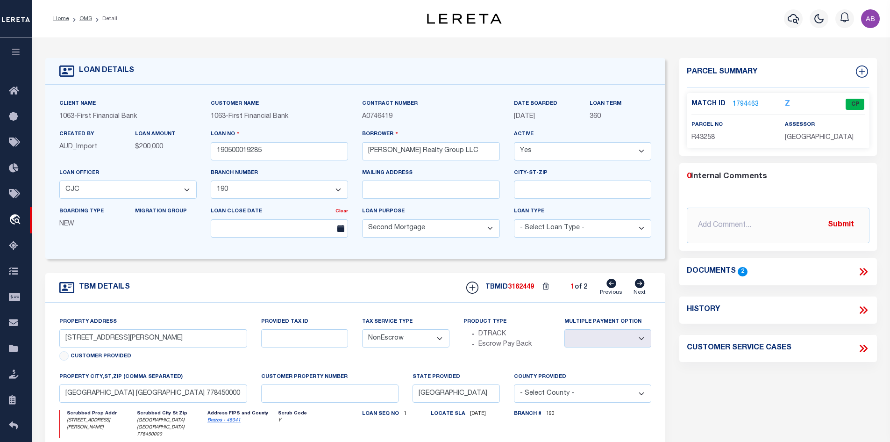
click at [864, 269] on icon at bounding box center [863, 271] width 12 height 12
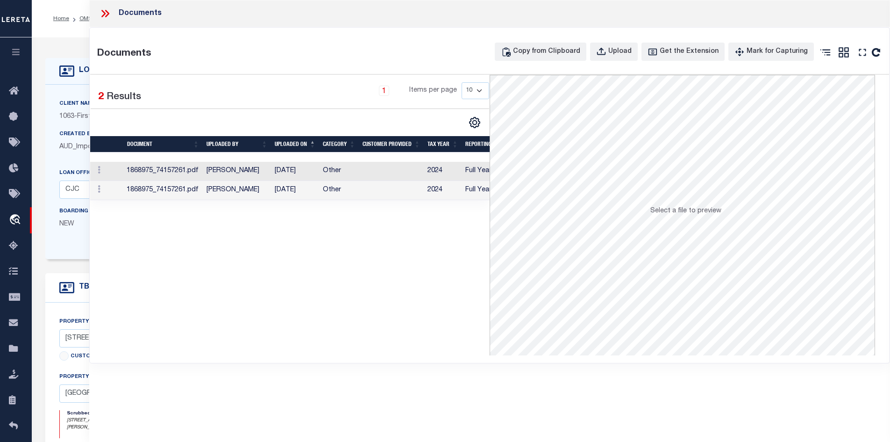
click at [325, 182] on td "Other" at bounding box center [339, 190] width 40 height 19
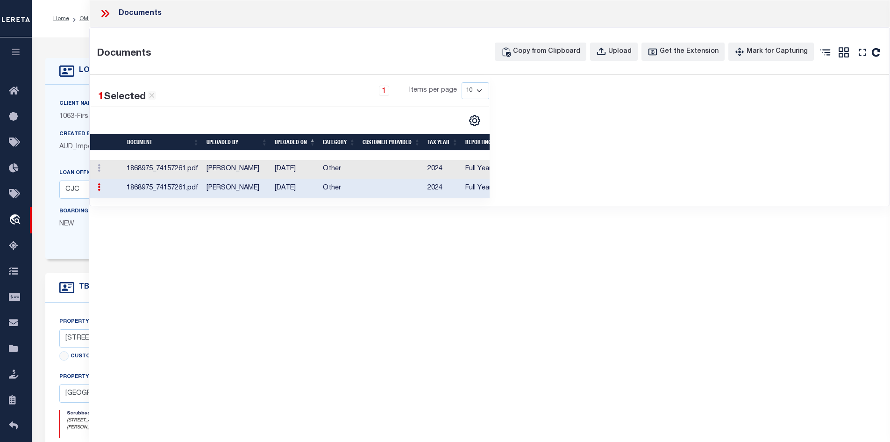
click at [106, 12] on icon at bounding box center [105, 13] width 12 height 12
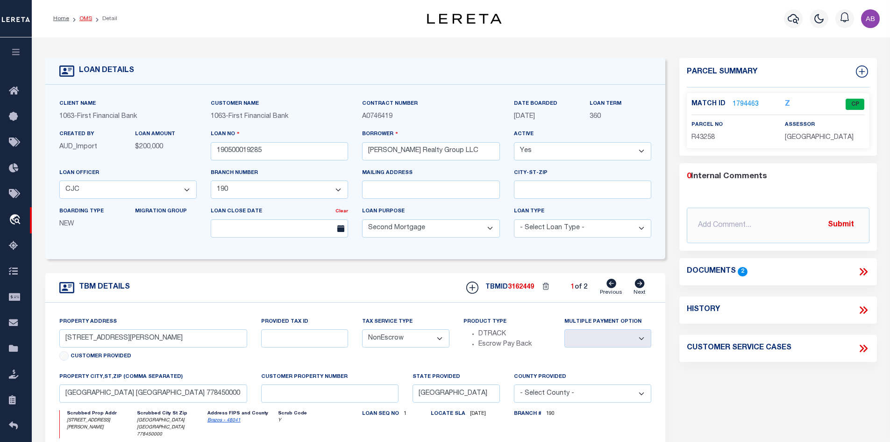
click at [87, 17] on link "OMS" at bounding box center [85, 19] width 13 height 6
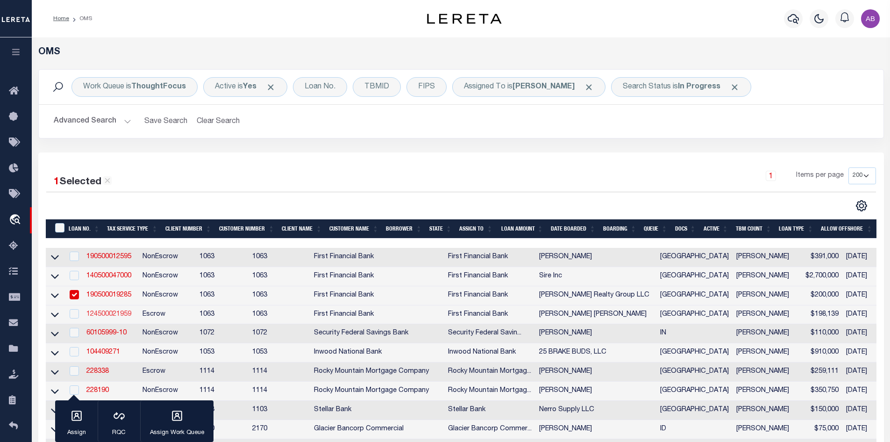
click at [108, 314] on link "124500021959" at bounding box center [108, 314] width 45 height 7
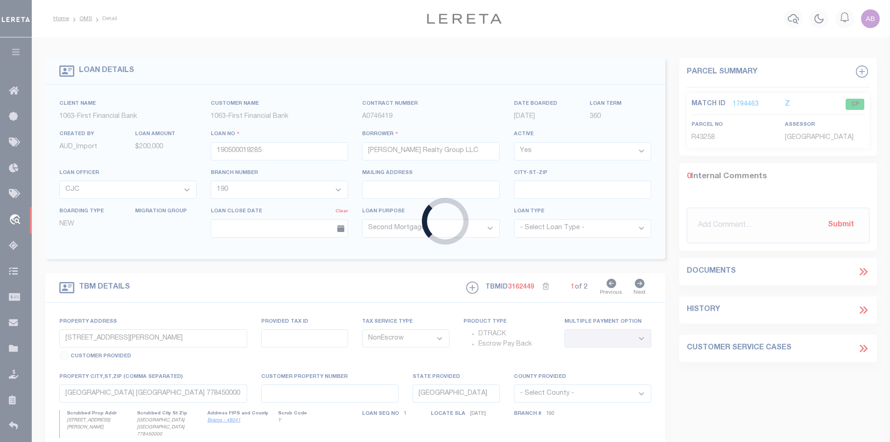
type input "124500021959"
type input "[PERSON_NAME] [PERSON_NAME]"
select select "826"
select select "548"
select select "Escrow"
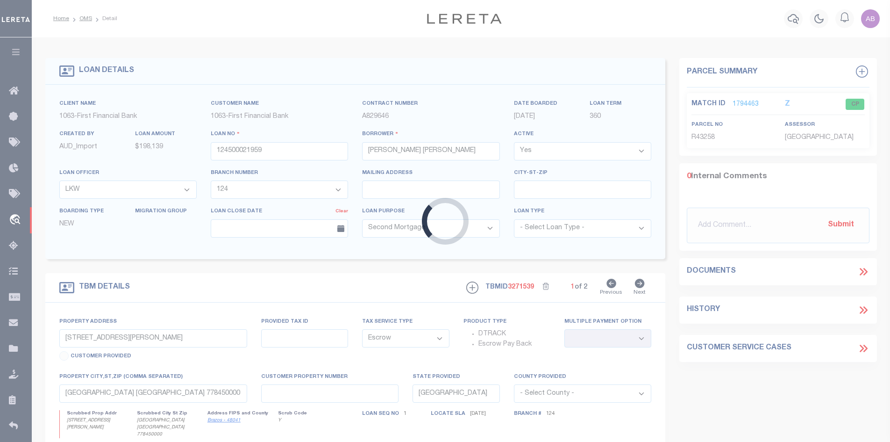
type input "[STREET_ADDRESS][PERSON_NAME]"
select select
type input "GROVES TX 776194515"
type input "1"
select select "826"
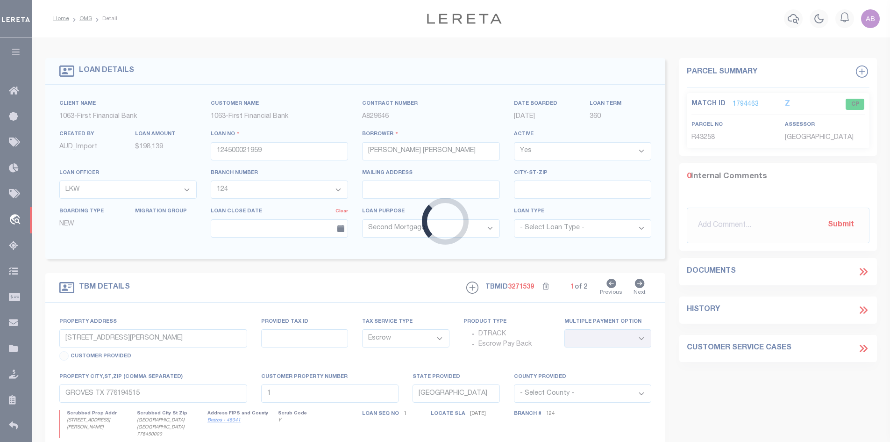
select select "548"
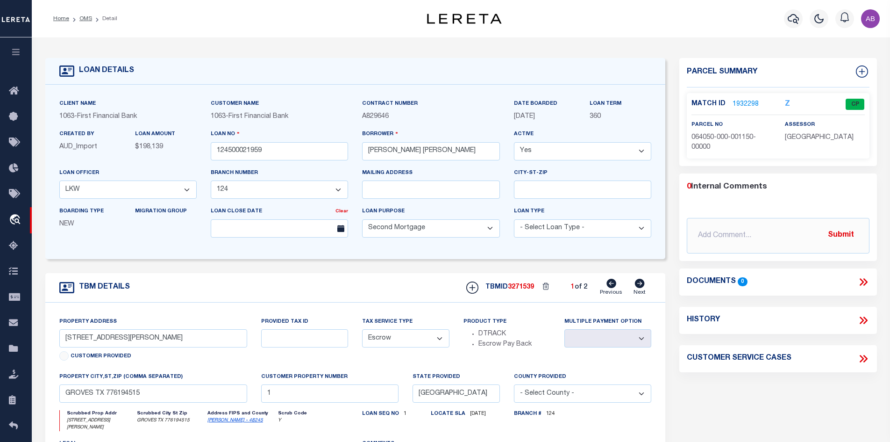
click at [752, 103] on link "1932298" at bounding box center [746, 105] width 26 height 10
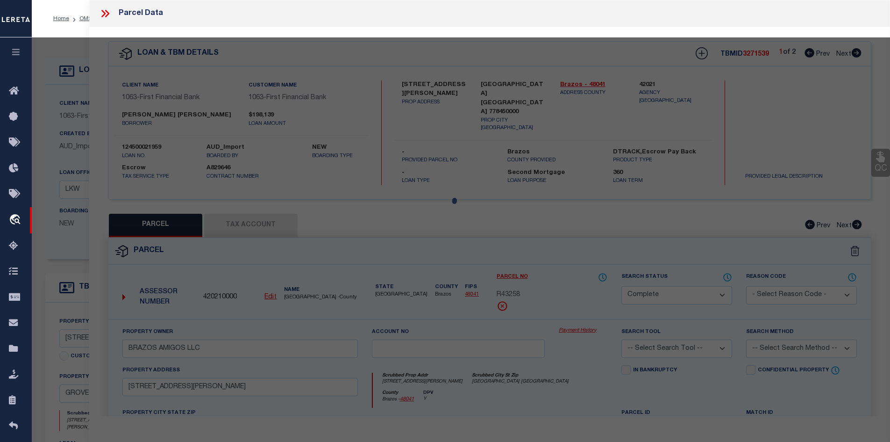
select select "AS"
checkbox input "false"
select select "CP"
type input "[PERSON_NAME] LLC"
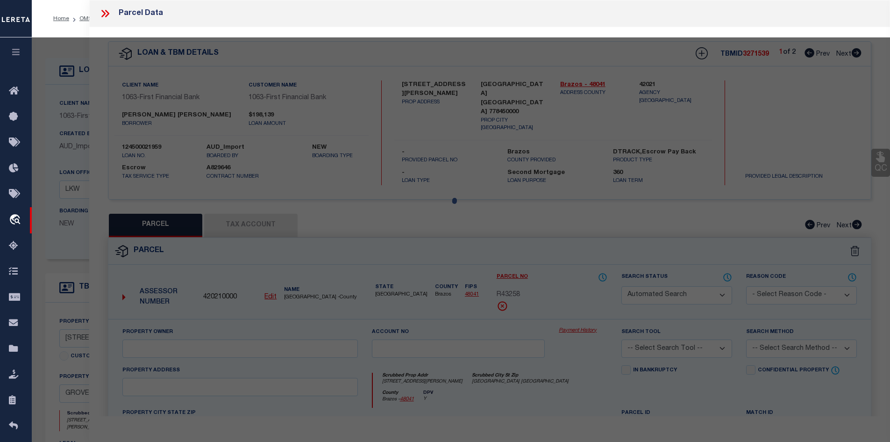
type input "[STREET_ADDRESS][PERSON_NAME]"
type input "GROVES [GEOGRAPHIC_DATA]"
type textarea "LT 10 S100' [PERSON_NAME] HTS"
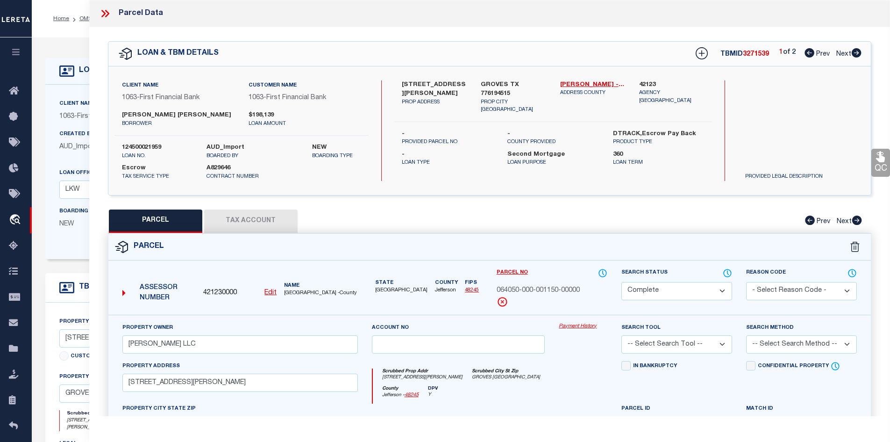
click at [858, 53] on icon at bounding box center [856, 52] width 10 height 9
select select "AS"
checkbox input "false"
select select "IP"
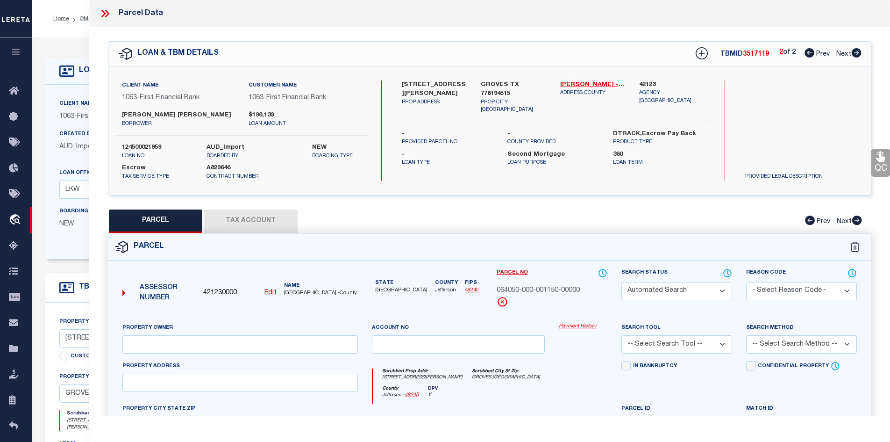
type input "[PERSON_NAME] LLC"
select select "ATL"
select select "ADD"
type input "[STREET_ADDRESS][PERSON_NAME]"
checkbox input "false"
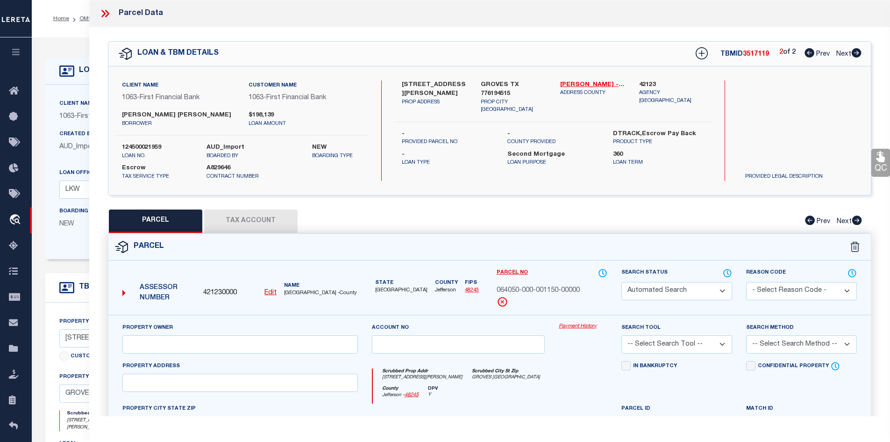
type input "GROVES, [GEOGRAPHIC_DATA] 77619"
type textarea "LT 10 S100' [PERSON_NAME] HTS"
click at [805, 51] on icon at bounding box center [810, 52] width 10 height 9
select select "AS"
select select
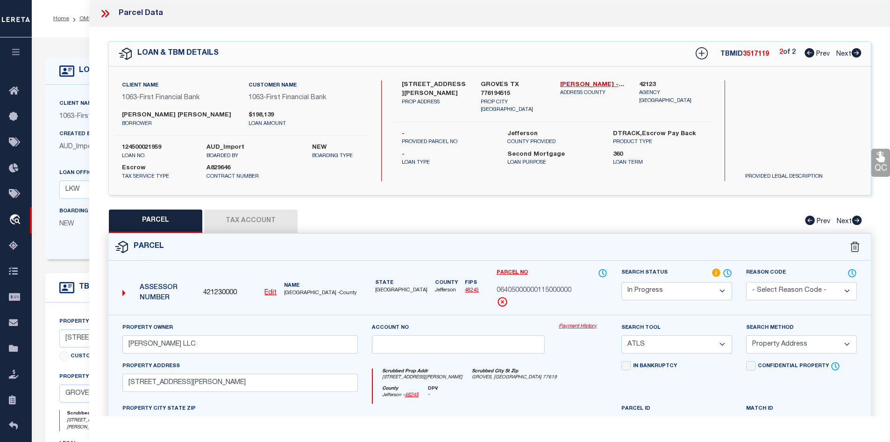
select select
checkbox input "false"
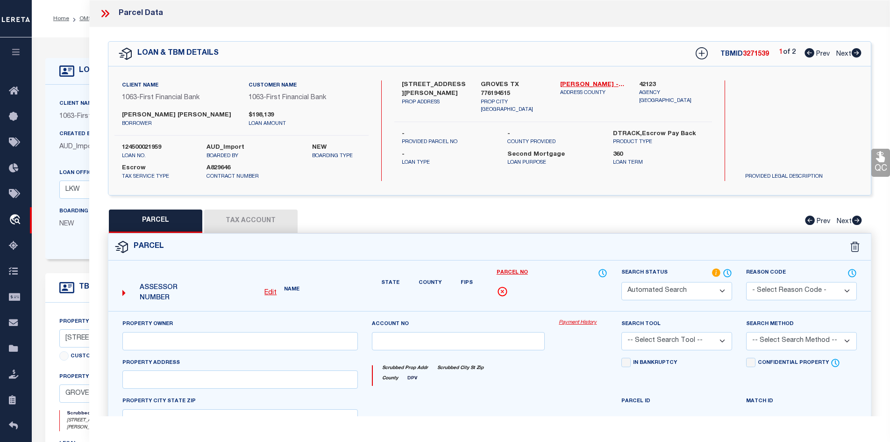
select select "CP"
type input "[PERSON_NAME] LLC"
type input "[STREET_ADDRESS][PERSON_NAME]"
type input "GROVES [GEOGRAPHIC_DATA]"
type textarea "LT 10 S100' [PERSON_NAME] HTS"
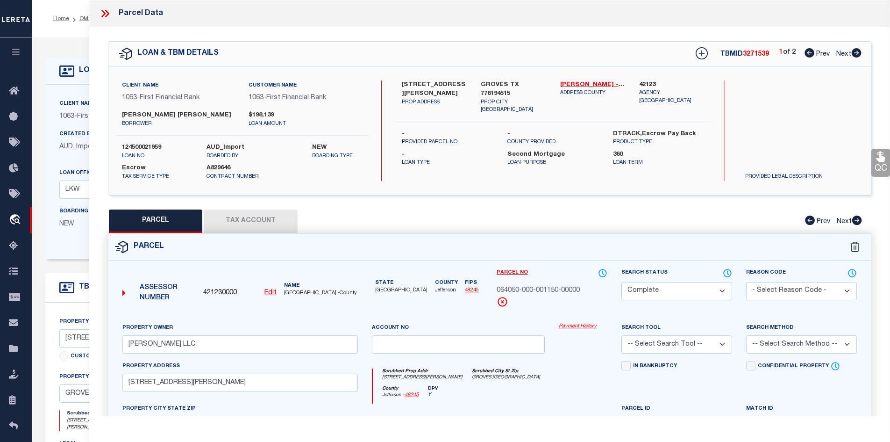
click at [863, 54] on div "LOAN & TBM DETAILS TBMID 3271539 1 of 2 Prev Next" at bounding box center [489, 54] width 763 height 24
click at [858, 54] on icon at bounding box center [856, 52] width 10 height 9
select select "AS"
checkbox input "false"
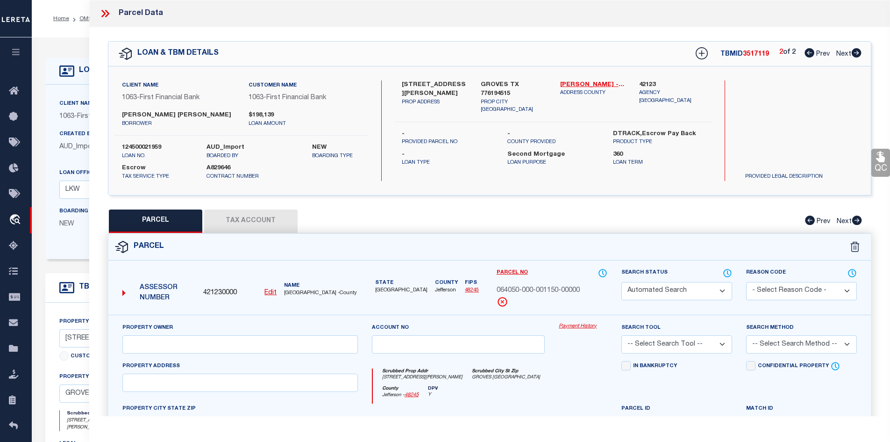
select select "IP"
type input "[PERSON_NAME] LLC"
select select "ATL"
select select "ADD"
type input "[STREET_ADDRESS][PERSON_NAME]"
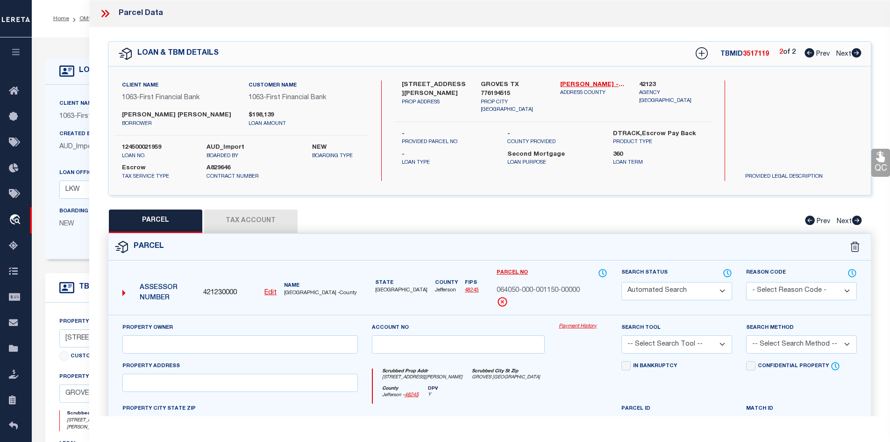
checkbox input "false"
type input "GROVES, [GEOGRAPHIC_DATA] 77619"
type textarea "LT 10 S100' [PERSON_NAME] HTS"
click at [800, 50] on div "2 of 2 Prev Next" at bounding box center [820, 54] width 82 height 12
click at [812, 54] on icon at bounding box center [810, 52] width 10 height 9
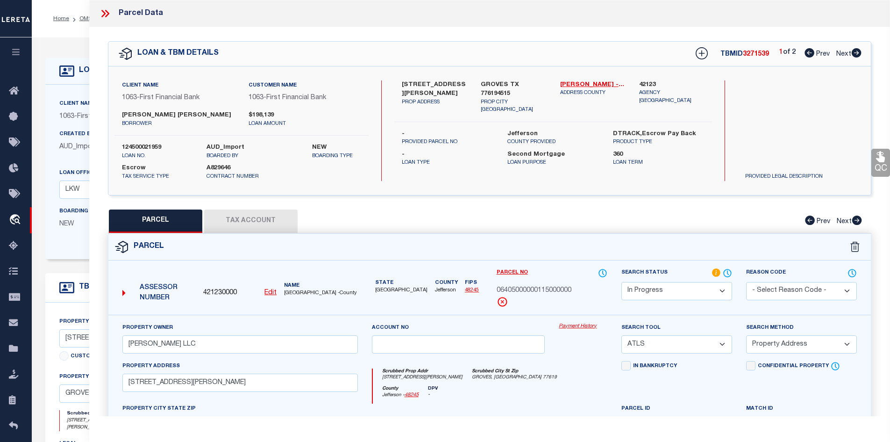
select select "AS"
select select
checkbox input "false"
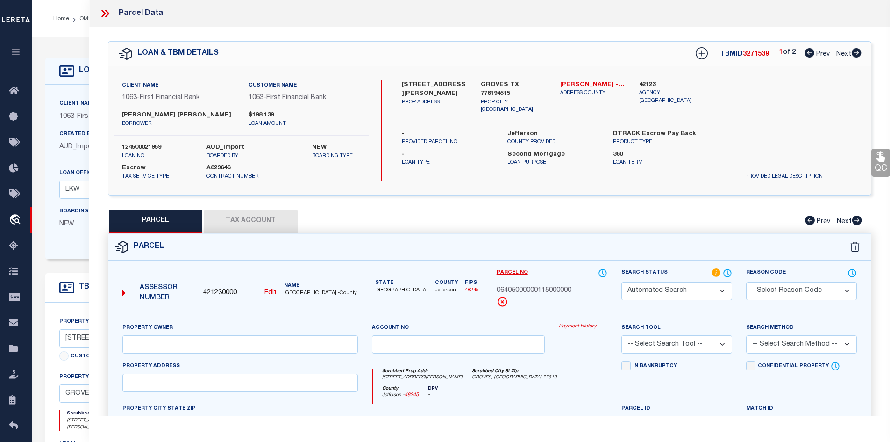
select select "CP"
type input "[PERSON_NAME] LLC"
type input "[STREET_ADDRESS][PERSON_NAME]"
type input "GROVES [GEOGRAPHIC_DATA]"
type textarea "LT 10 S100' [PERSON_NAME] HTS"
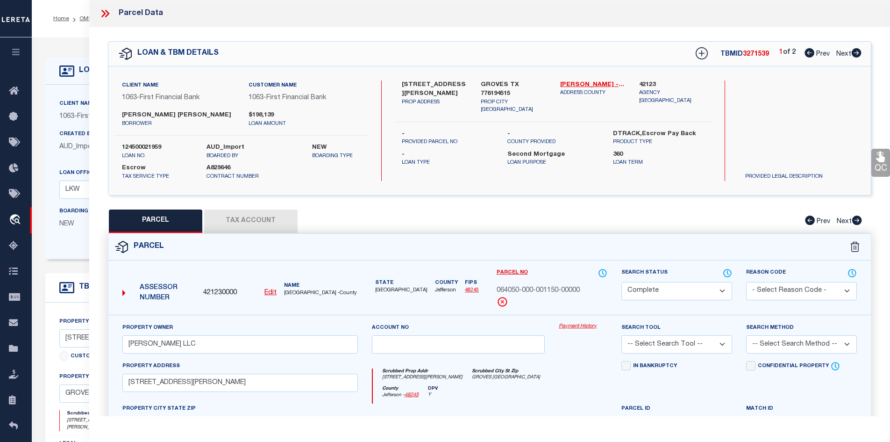
click at [859, 54] on icon at bounding box center [857, 52] width 10 height 9
select select "AS"
checkbox input "false"
select select "IP"
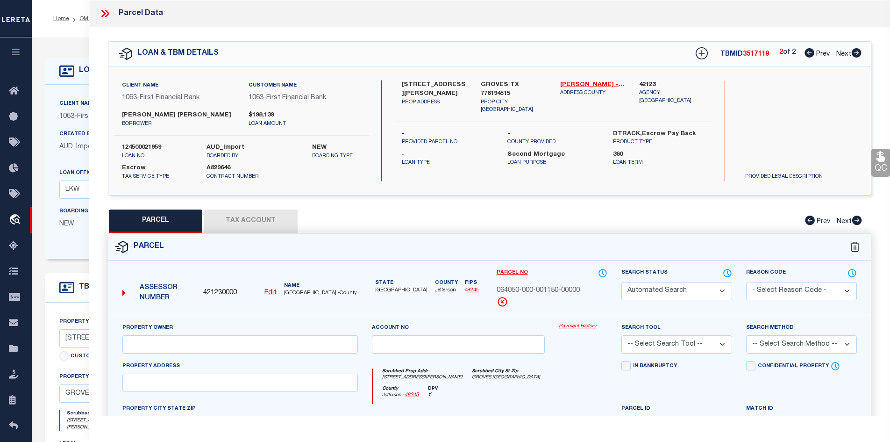
type input "[PERSON_NAME] LLC"
select select "ATL"
select select "ADD"
type input "[STREET_ADDRESS][PERSON_NAME]"
checkbox input "false"
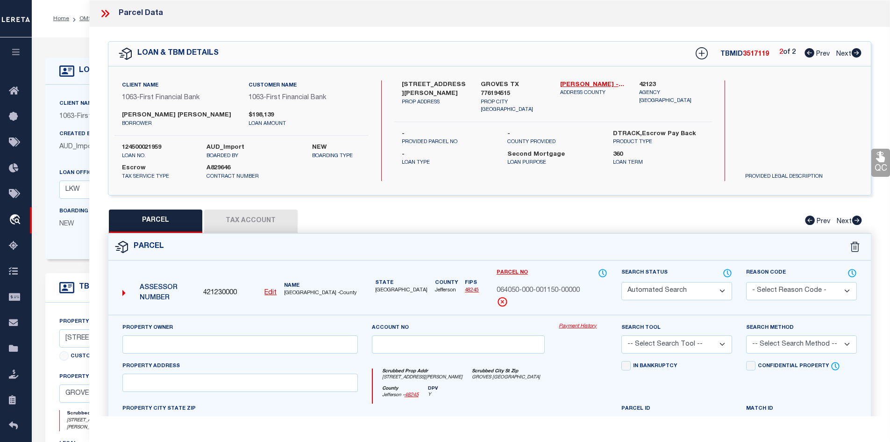
type input "GROVES, [GEOGRAPHIC_DATA] 77619"
type textarea "LT 10 S100' [PERSON_NAME] HTS"
click at [683, 290] on select "Automated Search Bad Parcel Complete Duplicate Parcel High Dollar Reporting In …" at bounding box center [676, 291] width 111 height 18
click at [621, 282] on select "Automated Search Bad Parcel Complete Duplicate Parcel High Dollar Reporting In …" at bounding box center [676, 291] width 111 height 18
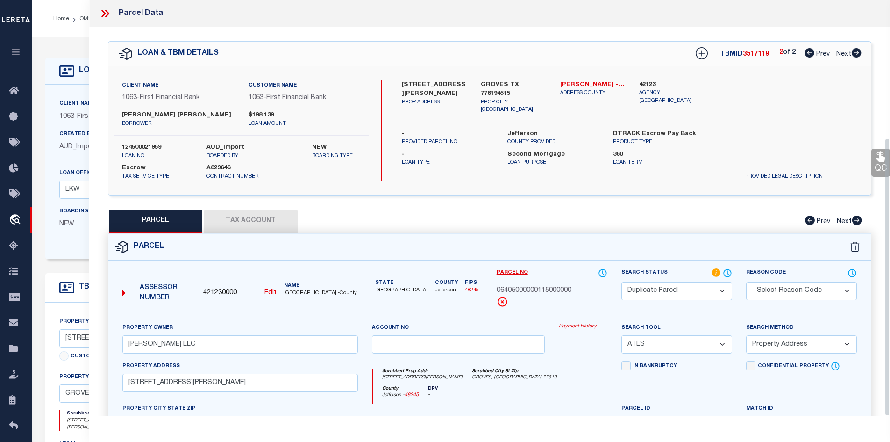
scroll to position [206, 0]
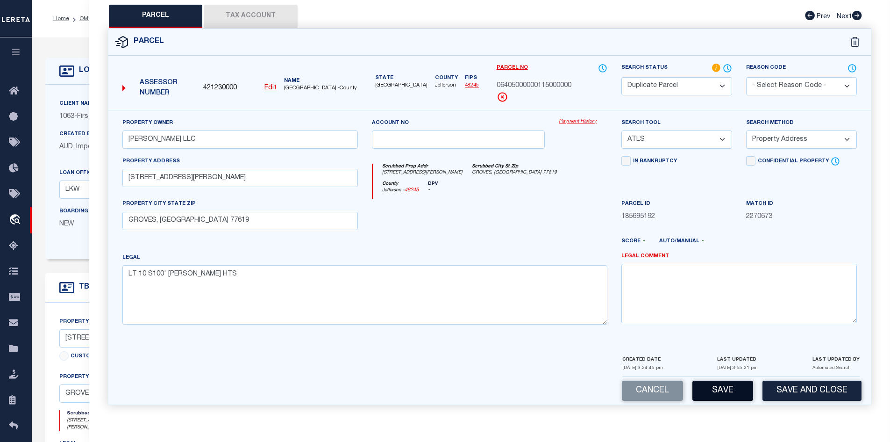
click at [724, 384] on button "Save" at bounding box center [722, 390] width 61 height 20
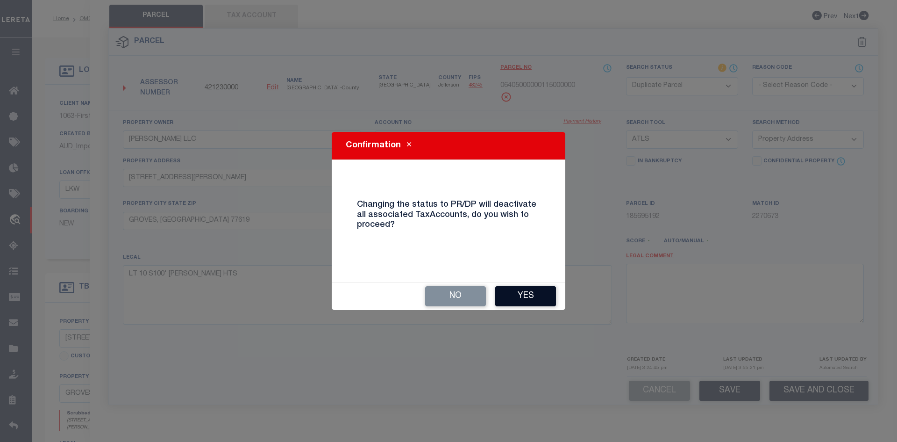
click at [517, 301] on button "Yes" at bounding box center [525, 296] width 61 height 20
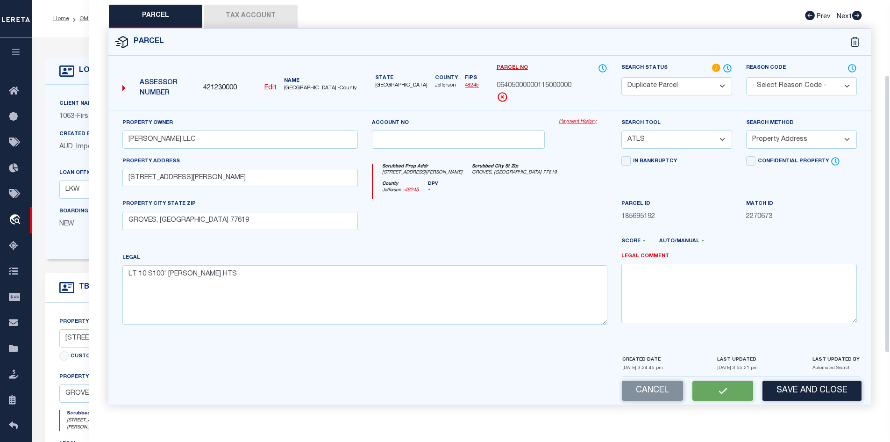
scroll to position [0, 0]
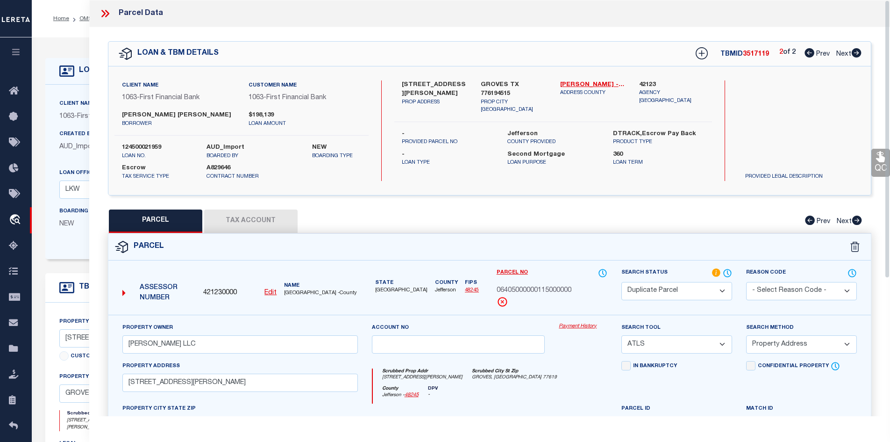
select select "AS"
select select
checkbox input "false"
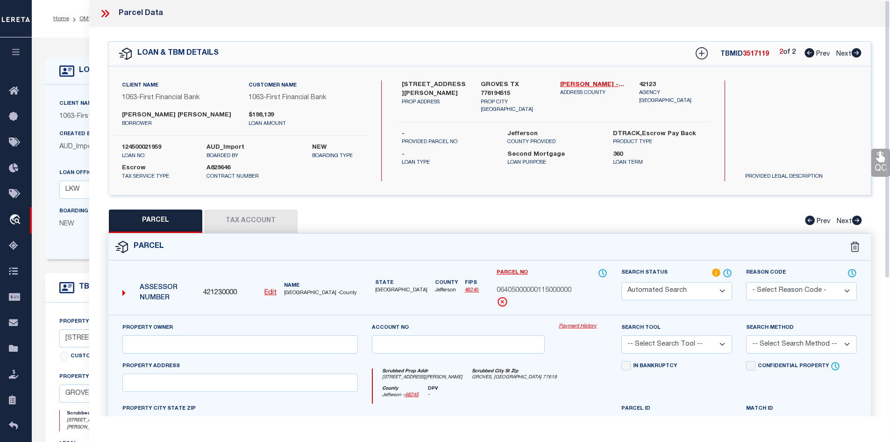
select select "DP"
type input "[PERSON_NAME] LLC"
select select "ATL"
select select "ADD"
type input "[STREET_ADDRESS][PERSON_NAME]"
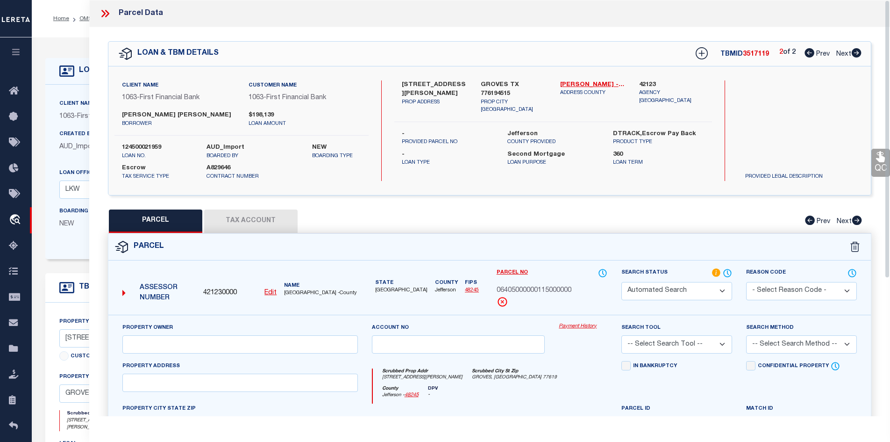
type input "GROVES, [GEOGRAPHIC_DATA] 77619"
type textarea "LT 10 S100' [PERSON_NAME] HTS"
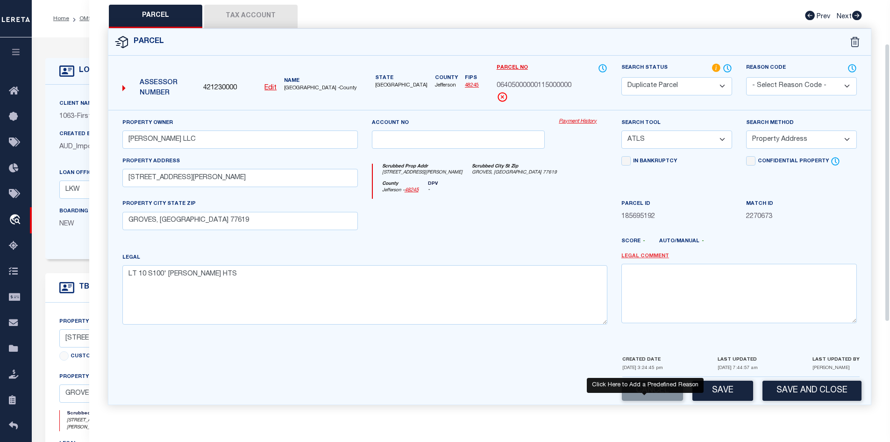
scroll to position [19, 0]
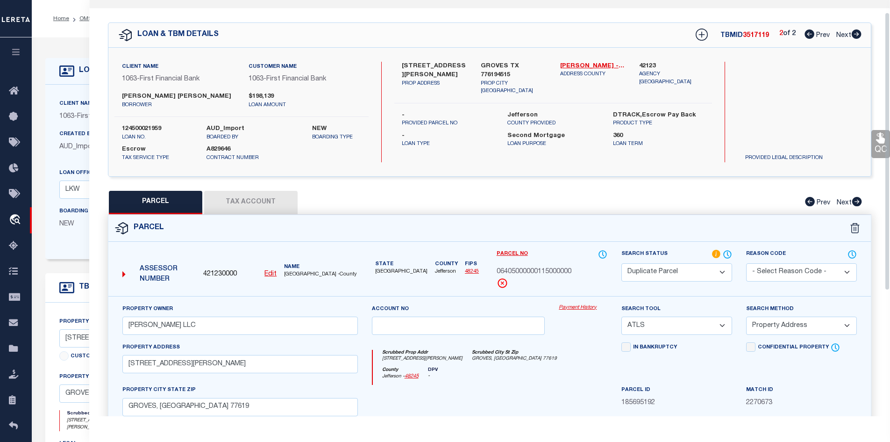
click at [805, 35] on icon at bounding box center [810, 33] width 10 height 9
select select "AS"
select select
checkbox input "false"
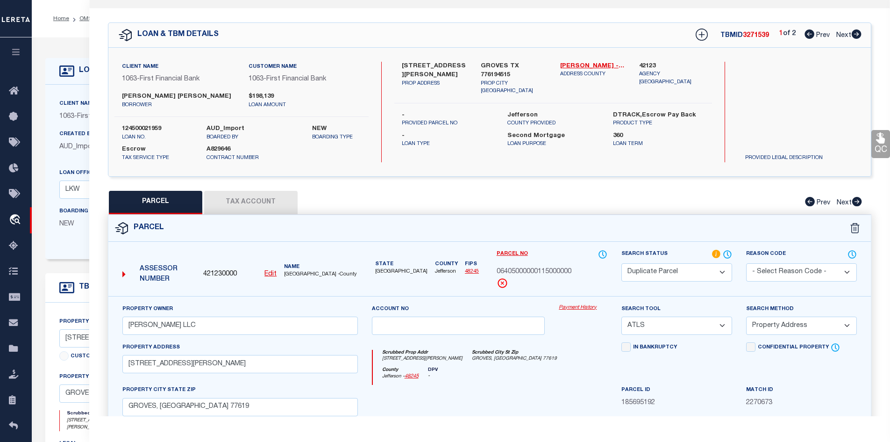
checkbox input "false"
select select "CP"
type input "[PERSON_NAME] LLC"
type input "[STREET_ADDRESS][PERSON_NAME]"
type input "GROVES [GEOGRAPHIC_DATA]"
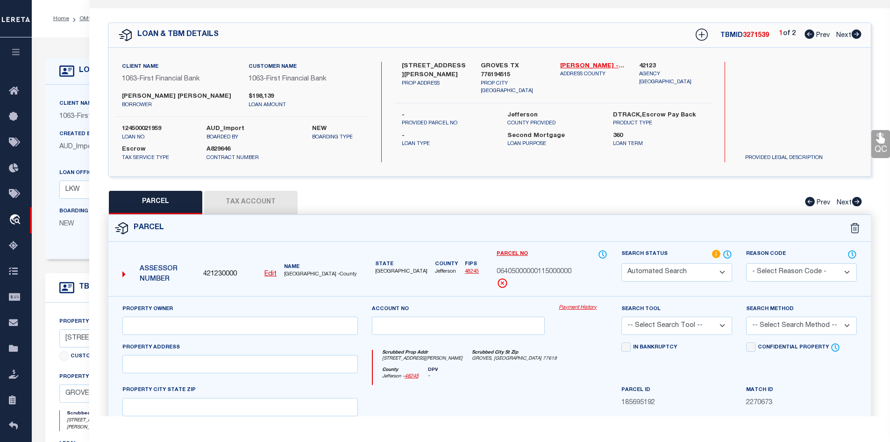
type textarea "LT 10 S100' [PERSON_NAME] HTS"
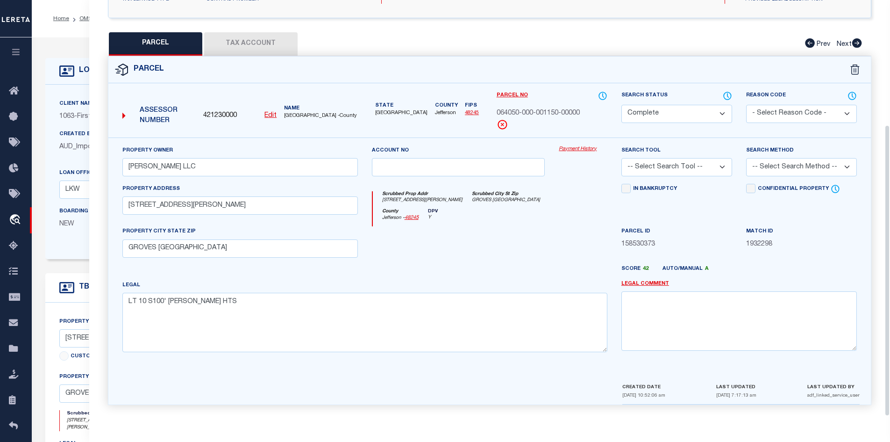
scroll to position [0, 0]
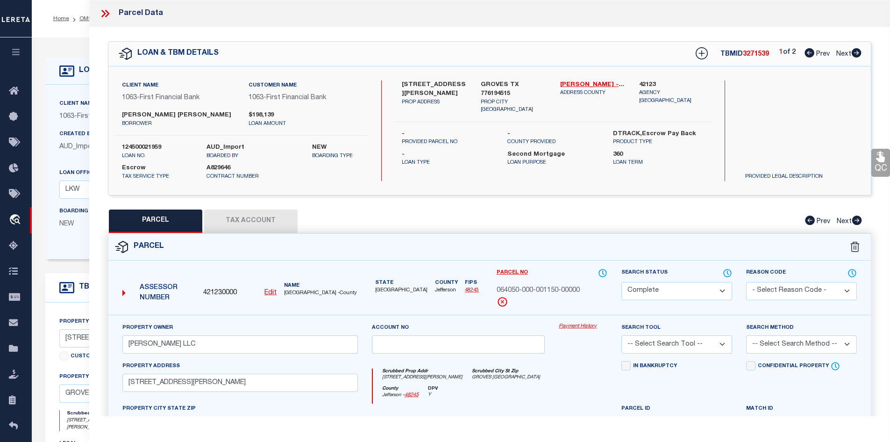
click at [855, 56] on icon at bounding box center [857, 52] width 10 height 9
select select "AS"
checkbox input "false"
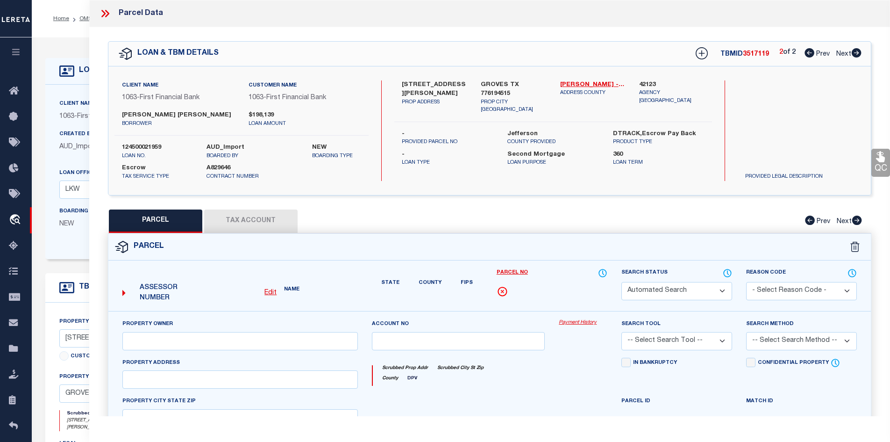
select select "DP"
type input "[PERSON_NAME] LLC"
select select "ATL"
select select "ADD"
type input "[STREET_ADDRESS][PERSON_NAME]"
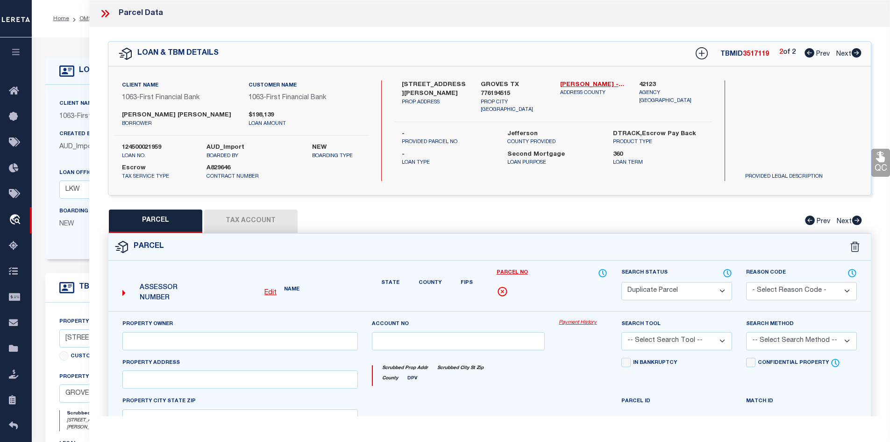
type input "GROVES, [GEOGRAPHIC_DATA] 77619"
type textarea "LT 10 S100' [PERSON_NAME] HTS"
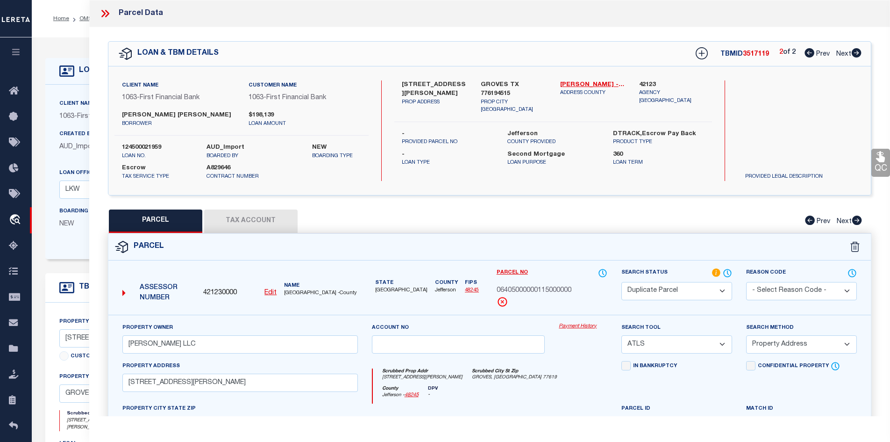
click at [807, 55] on icon at bounding box center [810, 52] width 10 height 9
select select "AS"
select select
checkbox input "false"
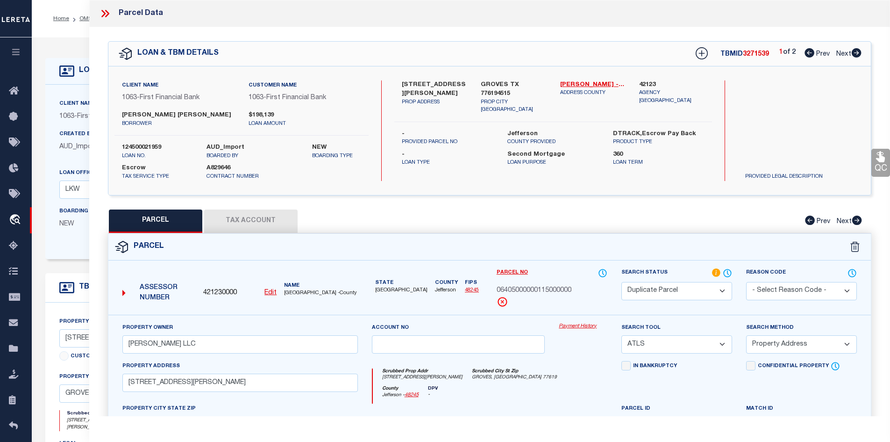
checkbox input "false"
click at [857, 56] on icon at bounding box center [857, 52] width 10 height 9
click at [106, 13] on icon at bounding box center [105, 13] width 12 height 12
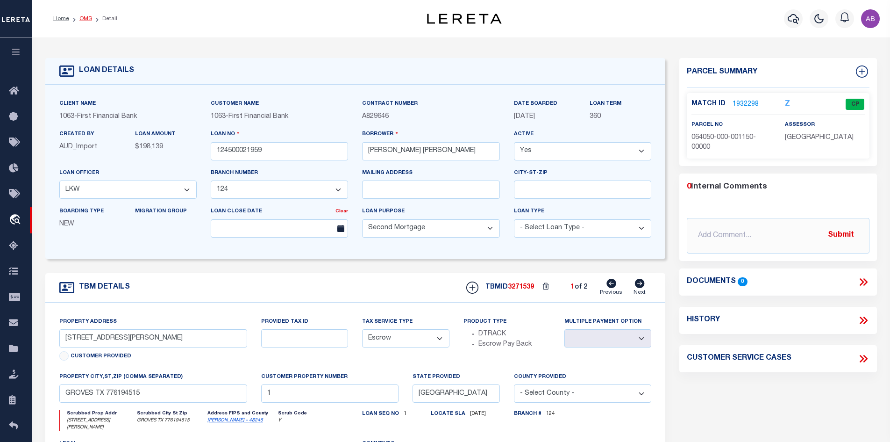
click at [84, 17] on link "OMS" at bounding box center [85, 19] width 13 height 6
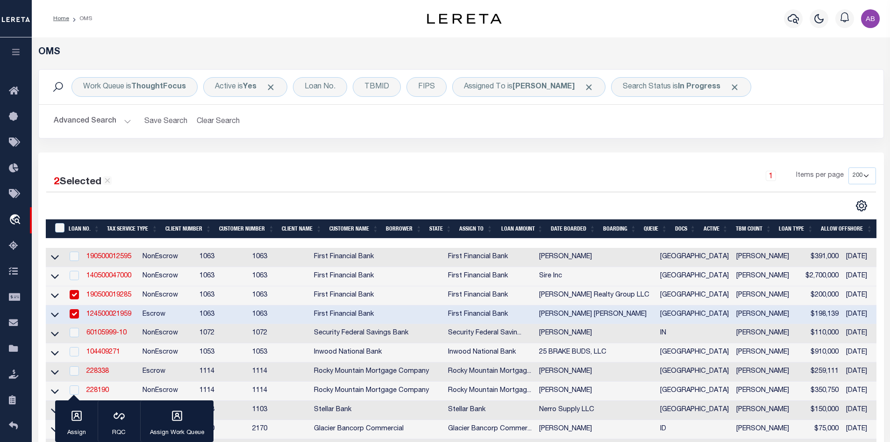
scroll to position [93, 0]
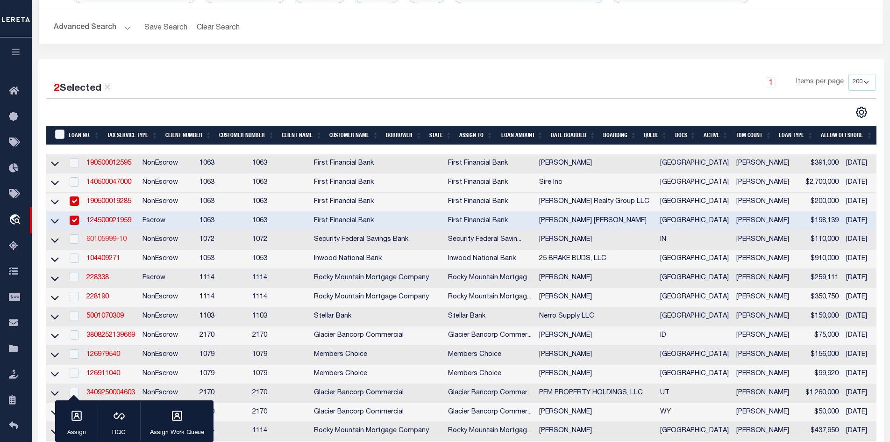
click at [116, 242] on link "60105999-10" at bounding box center [106, 239] width 40 height 7
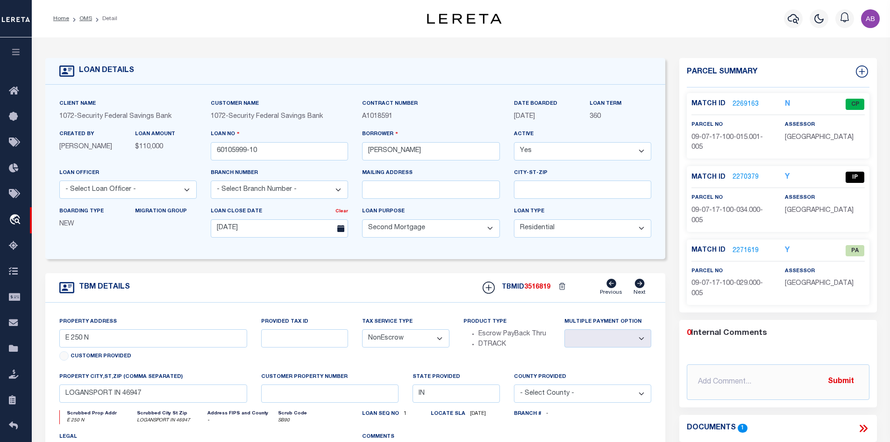
click at [858, 432] on icon at bounding box center [863, 428] width 12 height 12
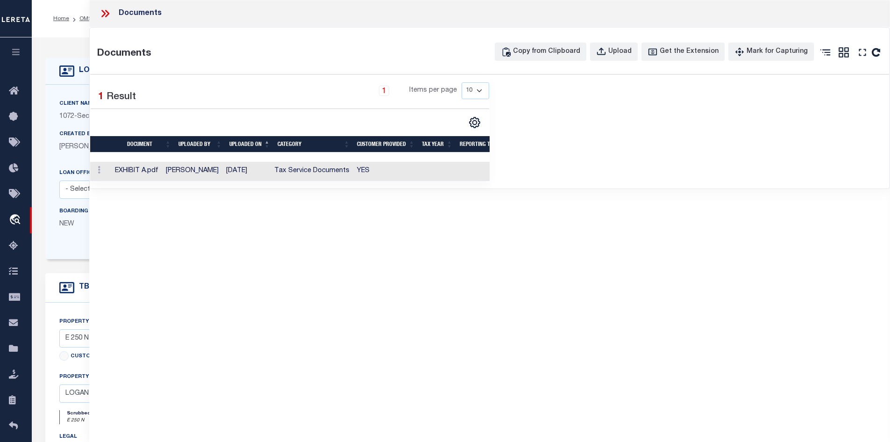
click at [302, 171] on td "Tax Service Documents" at bounding box center [312, 171] width 83 height 19
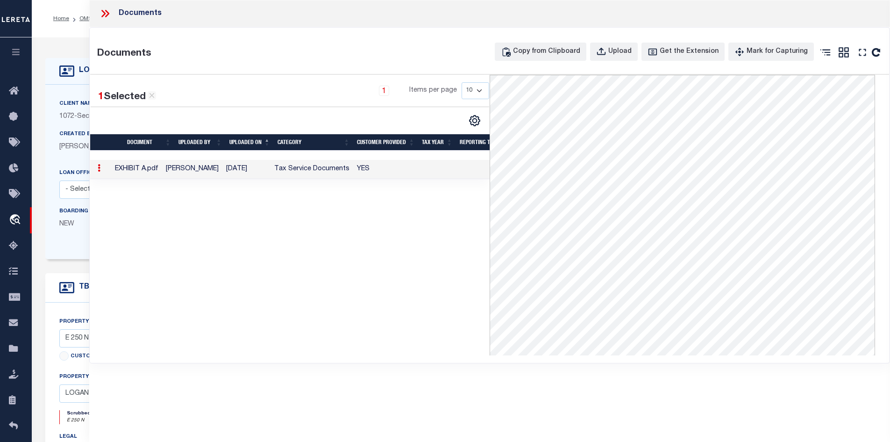
click at [109, 12] on icon at bounding box center [105, 13] width 12 height 12
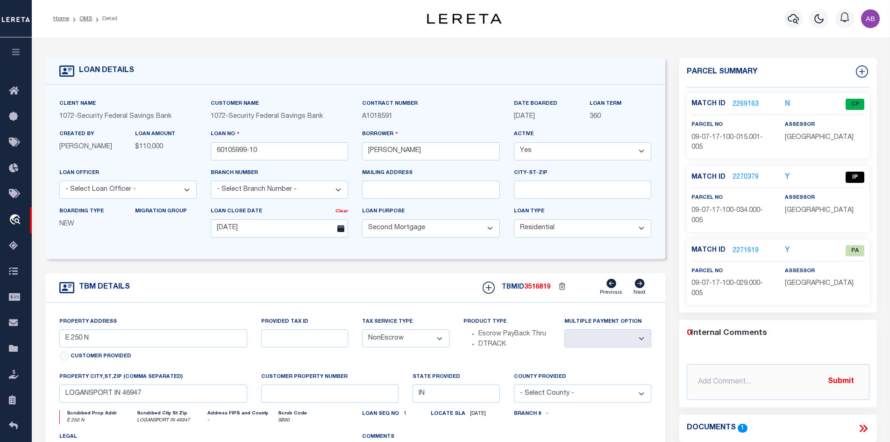
click at [741, 103] on link "2269163" at bounding box center [746, 105] width 26 height 10
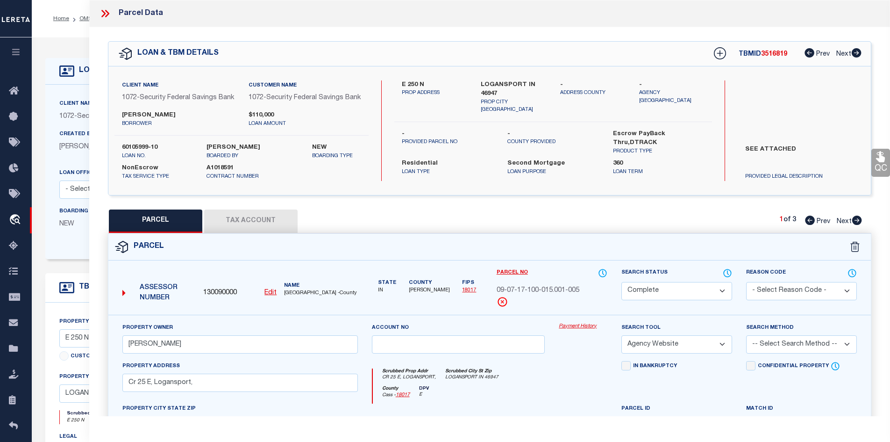
click at [854, 225] on icon at bounding box center [857, 219] width 10 height 9
click at [813, 225] on icon at bounding box center [810, 219] width 10 height 9
click at [857, 225] on icon at bounding box center [857, 219] width 10 height 9
click at [819, 225] on span "Prev" at bounding box center [824, 221] width 14 height 7
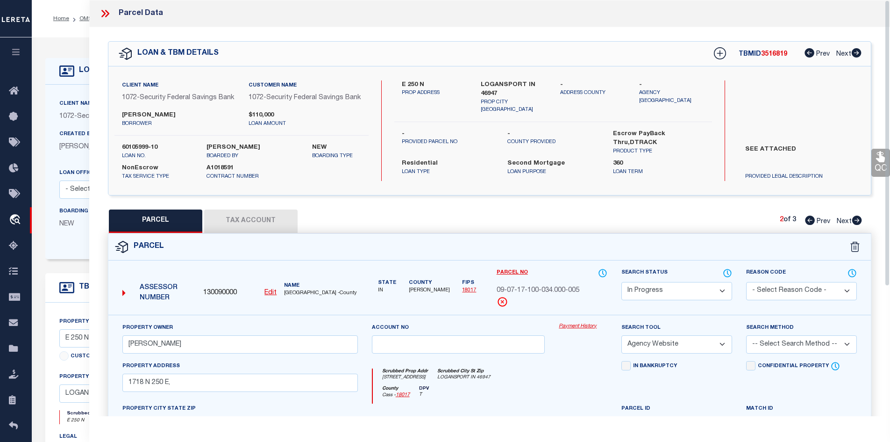
scroll to position [188, 0]
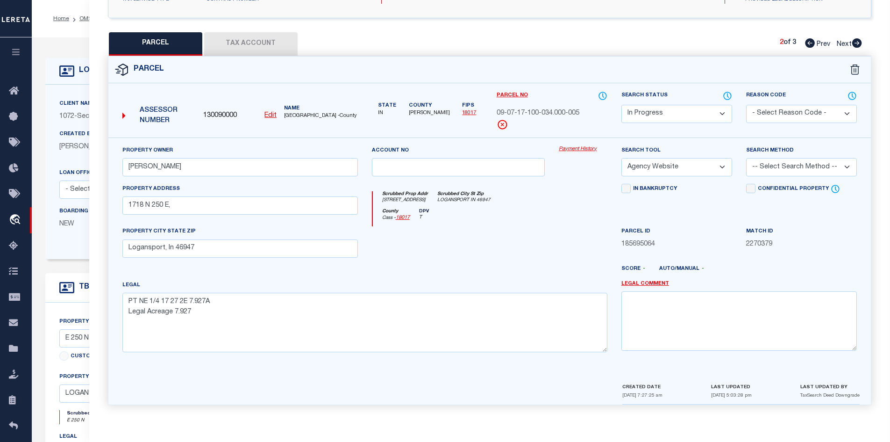
click at [814, 40] on link "Prev" at bounding box center [820, 42] width 30 height 7
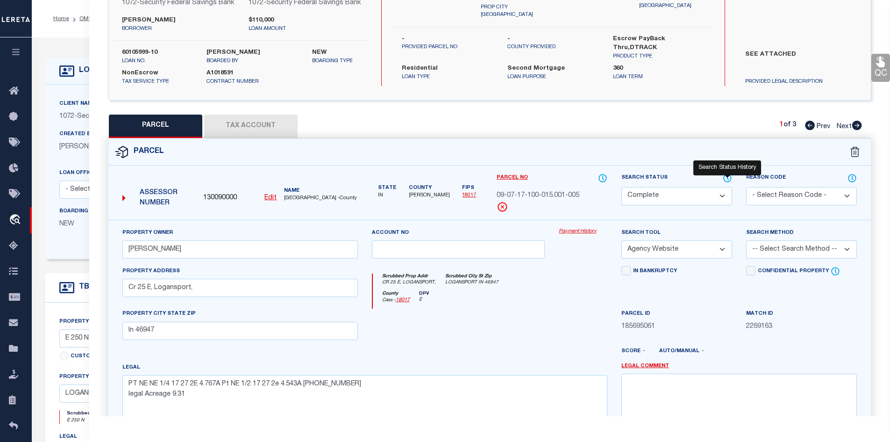
click at [732, 183] on icon at bounding box center [727, 178] width 9 height 10
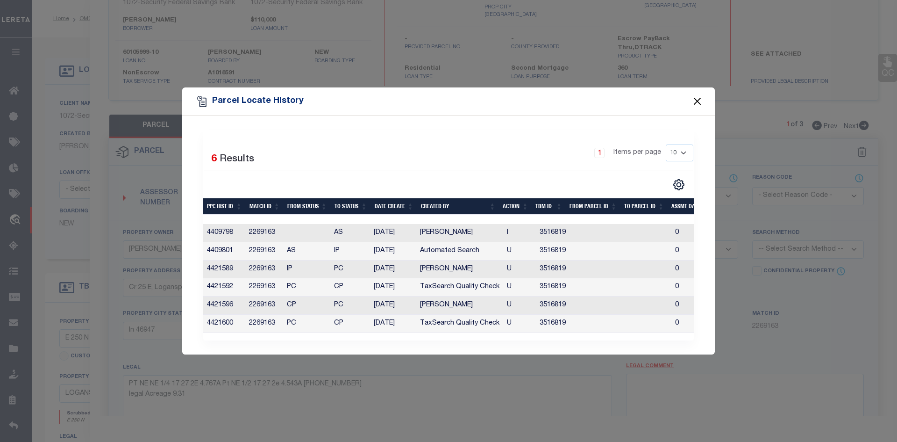
click at [696, 97] on button "Close" at bounding box center [697, 101] width 12 height 12
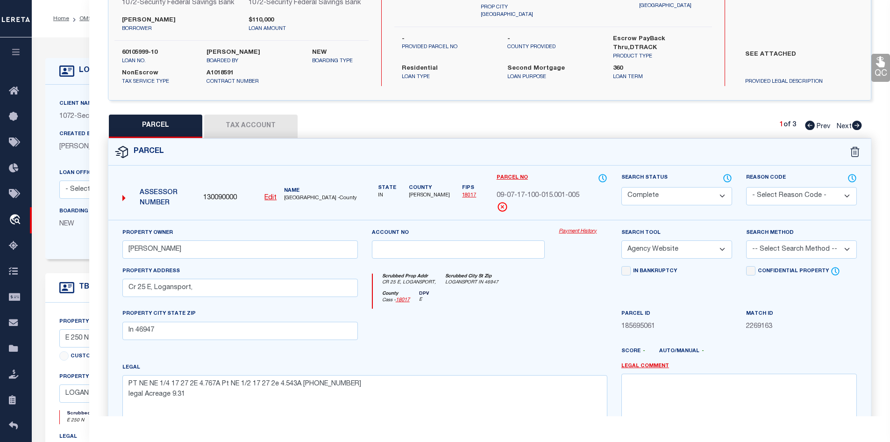
click at [854, 130] on icon at bounding box center [857, 125] width 10 height 9
click at [694, 205] on select "Automated Search Bad Parcel Complete Duplicate Parcel High Dollar Reporting In …" at bounding box center [676, 196] width 111 height 18
click at [621, 195] on select "Automated Search Bad Parcel Complete Duplicate Parcel High Dollar Reporting In …" at bounding box center [676, 196] width 111 height 18
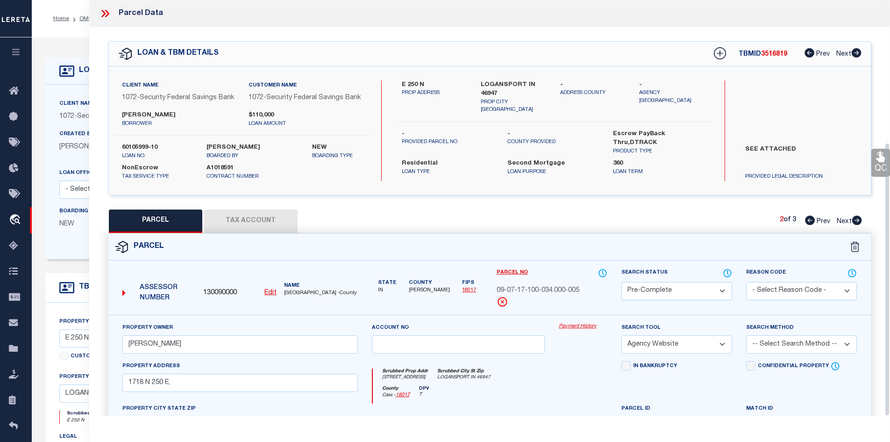
scroll to position [216, 0]
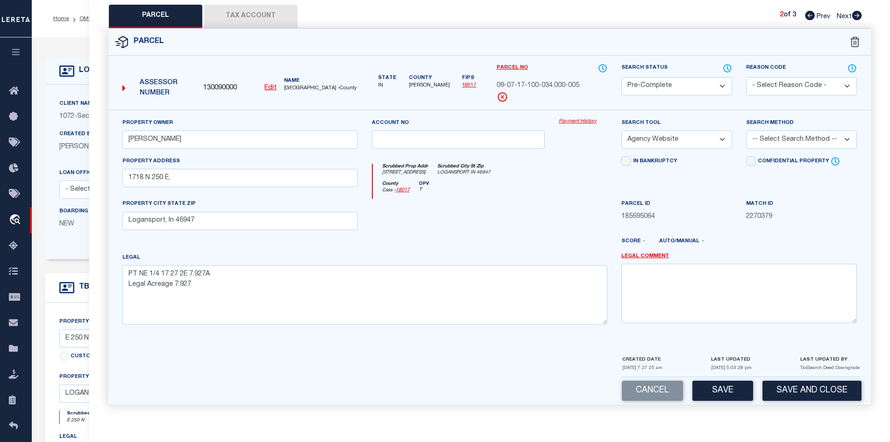
click at [261, 22] on button "Tax Account" at bounding box center [250, 16] width 93 height 23
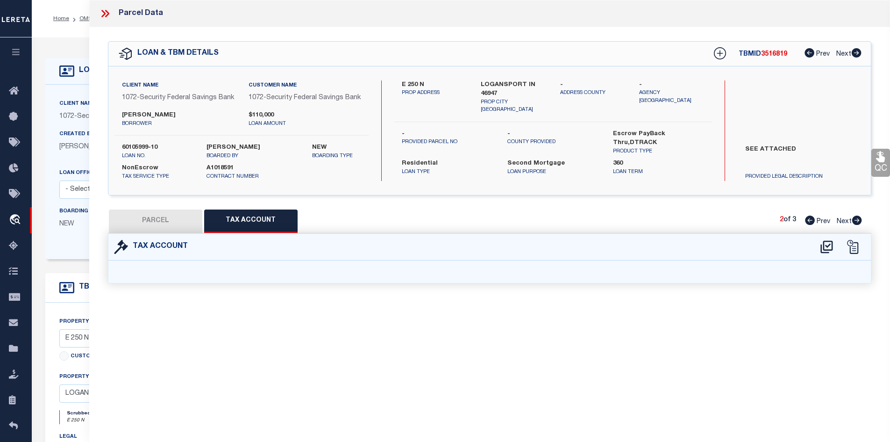
scroll to position [0, 0]
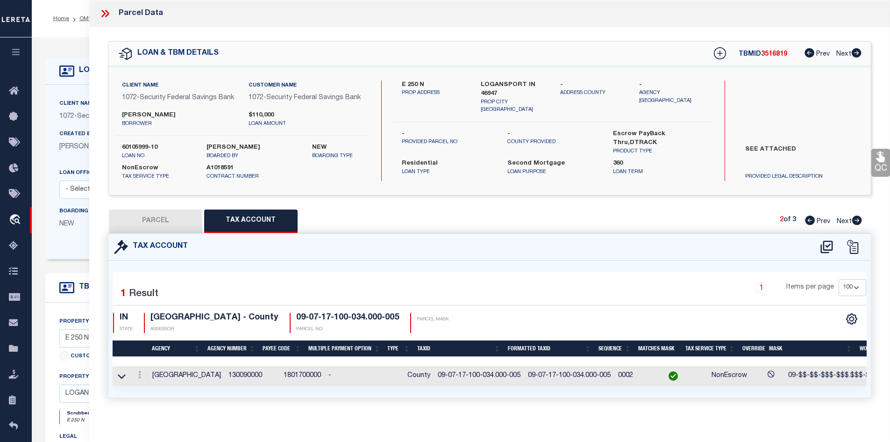
click at [158, 233] on button "PARCEL" at bounding box center [155, 220] width 93 height 23
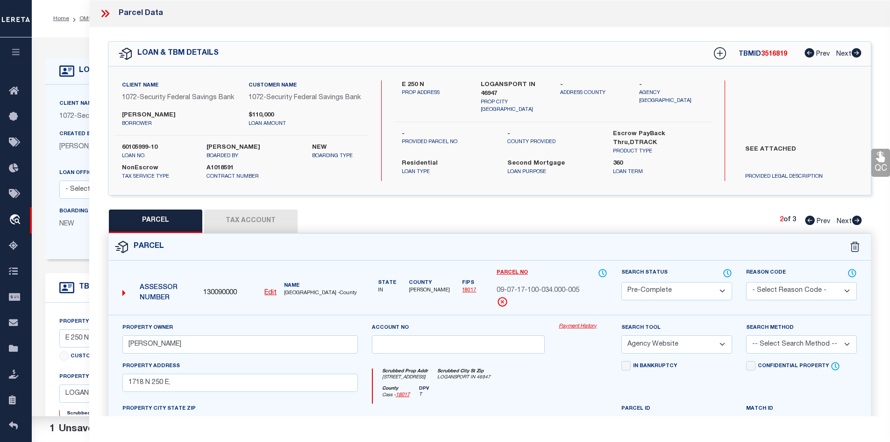
click at [766, 352] on select "-- Select Search Method -- Property Address Legal Liability Info Provided" at bounding box center [801, 344] width 111 height 18
click at [746, 345] on select "-- Select Search Method -- Property Address Legal Liability Info Provided" at bounding box center [801, 344] width 111 height 18
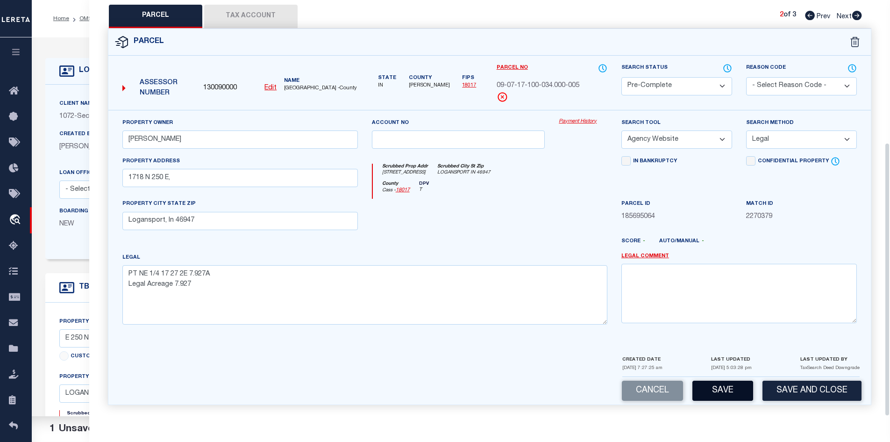
click at [713, 384] on button "Save" at bounding box center [722, 390] width 61 height 20
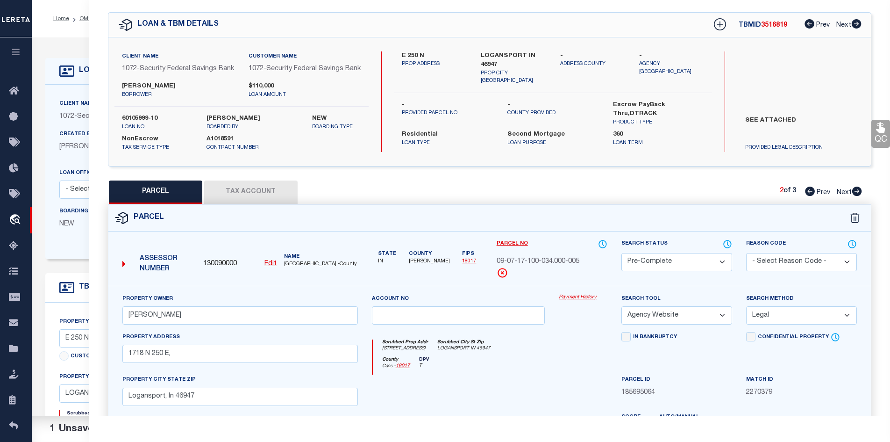
click at [855, 196] on icon at bounding box center [857, 190] width 10 height 9
click at [686, 265] on select "Automated Search Bad Parcel Complete Duplicate Parcel High Dollar Reporting In …" at bounding box center [676, 262] width 111 height 18
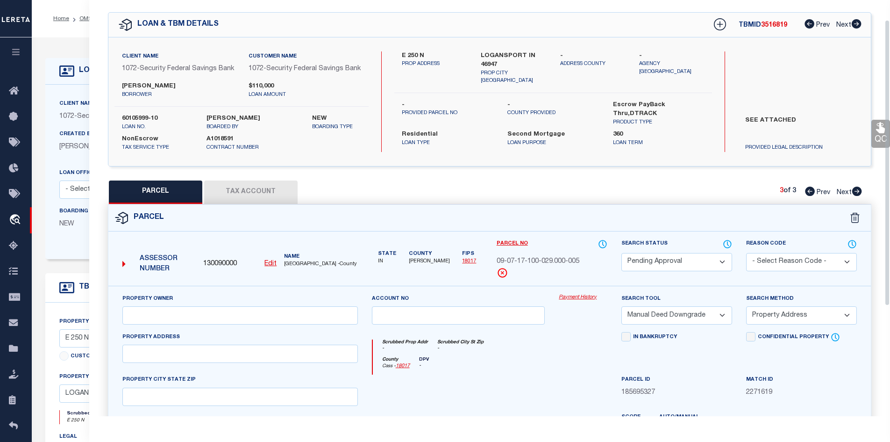
click at [668, 271] on select "Automated Search Bad Parcel Complete Duplicate Parcel High Dollar Reporting In …" at bounding box center [676, 262] width 111 height 18
click at [621, 261] on select "Automated Search Bad Parcel Complete Duplicate Parcel High Dollar Reporting In …" at bounding box center [676, 262] width 111 height 18
click at [790, 269] on select "- Select Reason Code - 099 - Other (Provide additional detail) ACT - Agency Cha…" at bounding box center [801, 262] width 111 height 18
click at [746, 261] on select "- Select Reason Code - 099 - Other (Provide additional detail) ACT - Agency Cha…" at bounding box center [801, 262] width 111 height 18
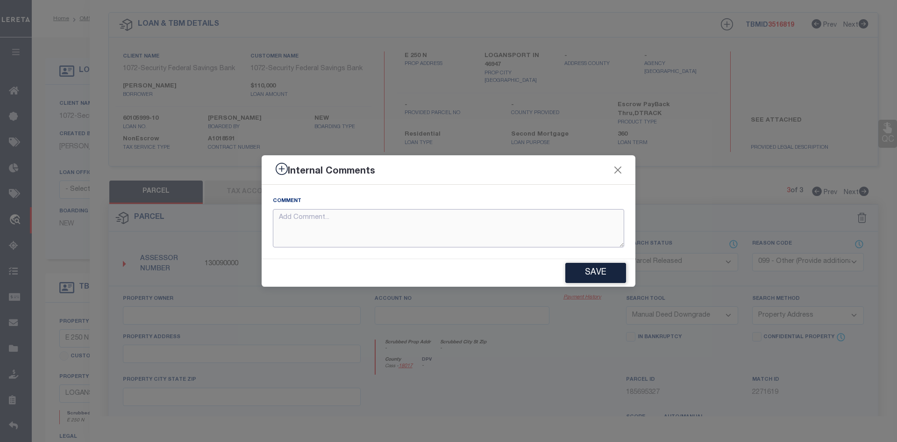
click at [370, 213] on textarea at bounding box center [448, 228] width 351 height 39
click at [594, 269] on button "Save" at bounding box center [595, 273] width 61 height 20
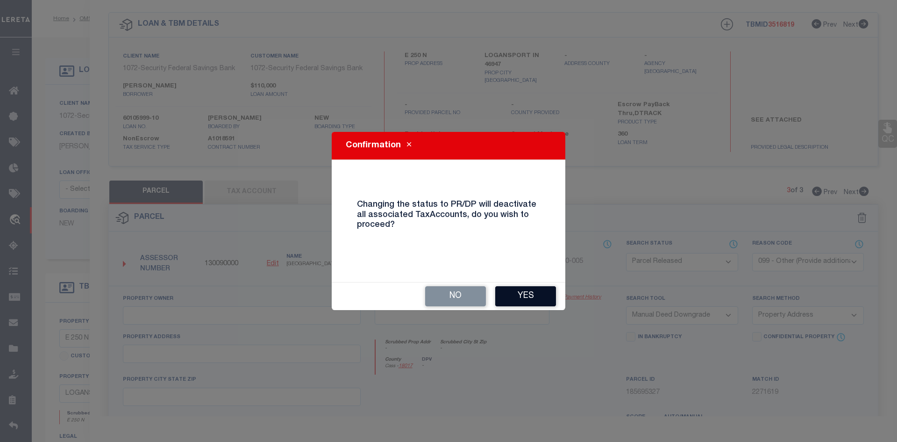
click at [527, 299] on button "Yes" at bounding box center [525, 296] width 61 height 20
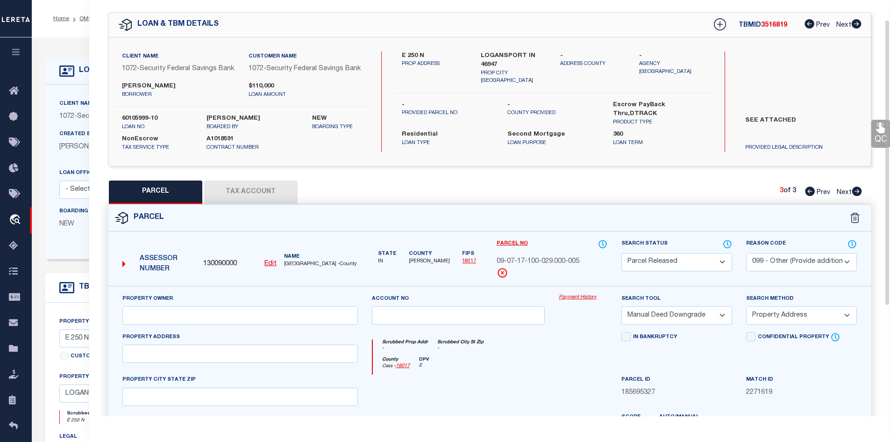
click at [811, 196] on icon at bounding box center [810, 190] width 10 height 9
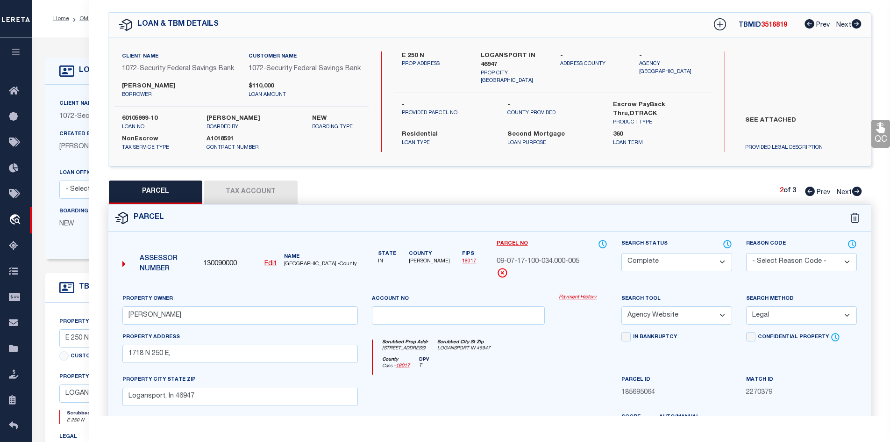
click at [779, 25] on span "3516819" at bounding box center [774, 25] width 26 height 7
copy span "3516819"
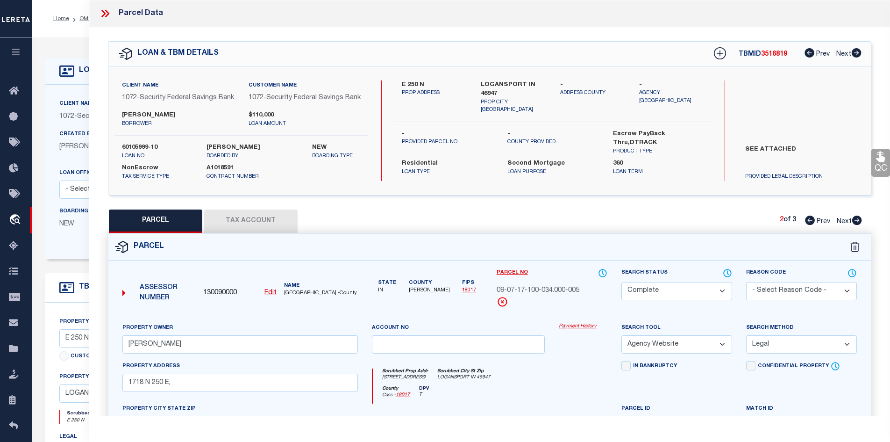
click at [104, 10] on icon at bounding box center [105, 13] width 12 height 12
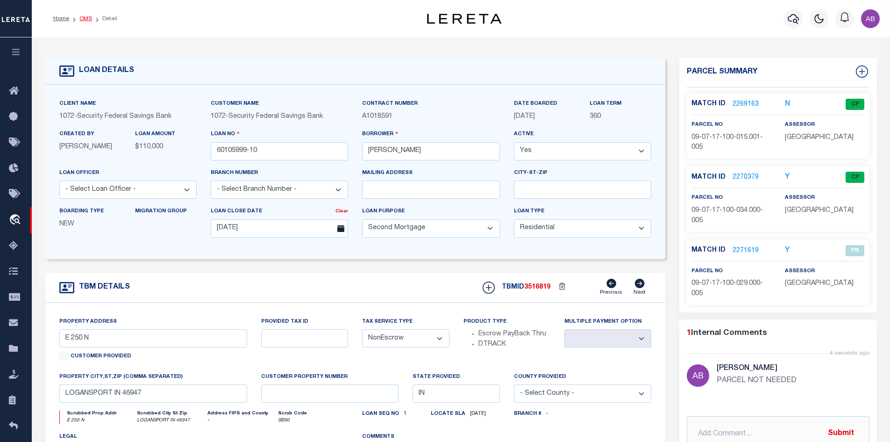
click at [84, 17] on link "OMS" at bounding box center [85, 19] width 13 height 6
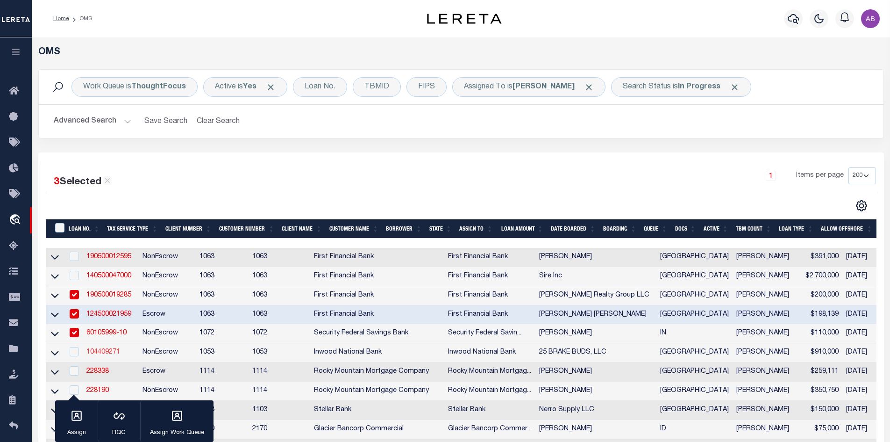
click at [93, 355] on link "104409271" at bounding box center [103, 352] width 34 height 7
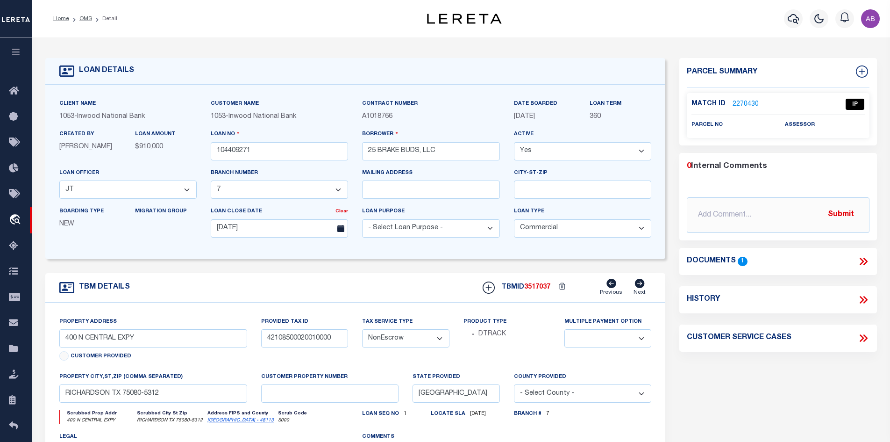
click at [862, 260] on icon at bounding box center [863, 261] width 12 height 12
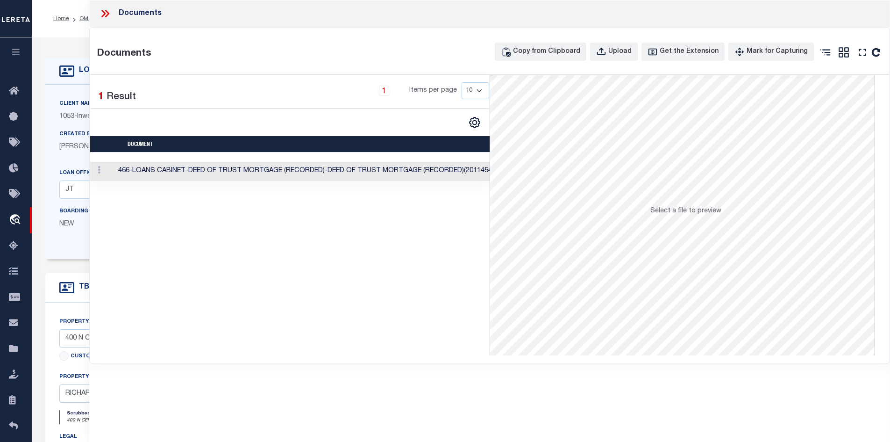
click at [183, 165] on td "466-LOANS CABINET-DEED OF TRUST MORTGAGE (RECORDED)-DEED OF TRUST MORTGAGE (REC…" at bounding box center [312, 171] width 397 height 19
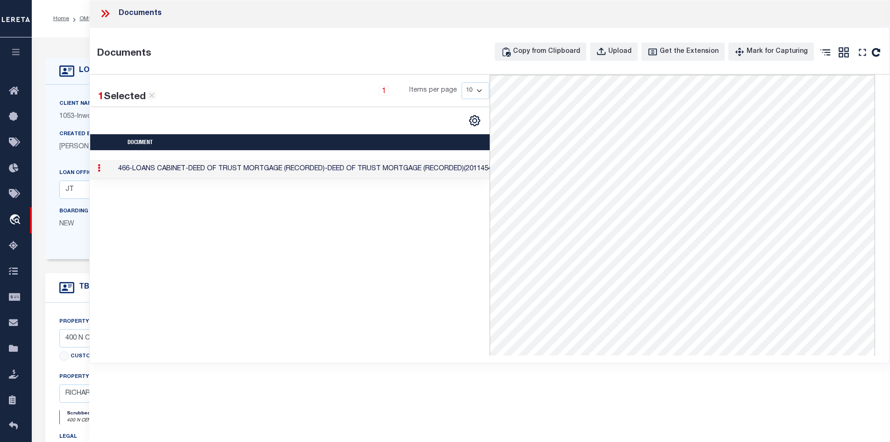
click at [106, 14] on icon at bounding box center [105, 13] width 12 height 12
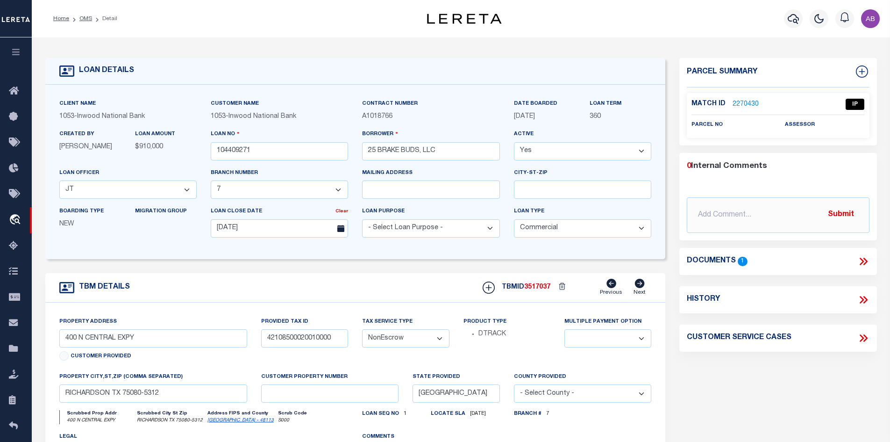
click at [751, 107] on link "2270430" at bounding box center [746, 105] width 26 height 10
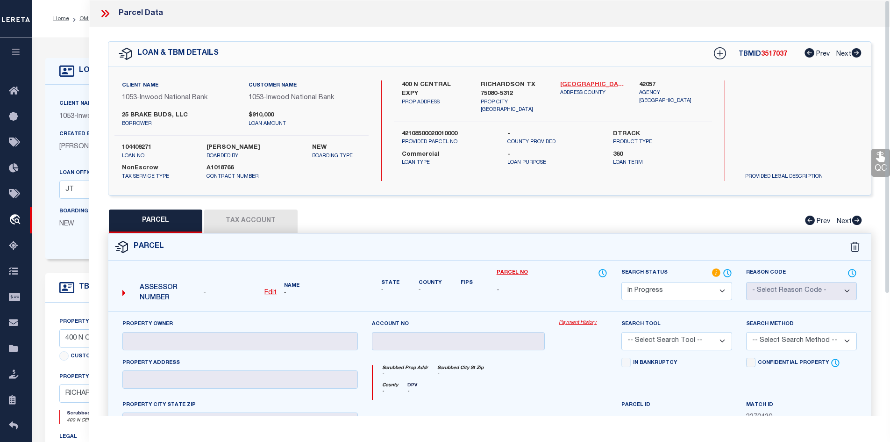
click at [588, 81] on link "[GEOGRAPHIC_DATA] - 48113" at bounding box center [592, 84] width 65 height 9
click at [402, 83] on label "400 N CENTRAL EXPY" at bounding box center [434, 89] width 65 height 18
copy label "400"
click at [437, 85] on label "400 N CENTRAL EXPY" at bounding box center [434, 89] width 65 height 18
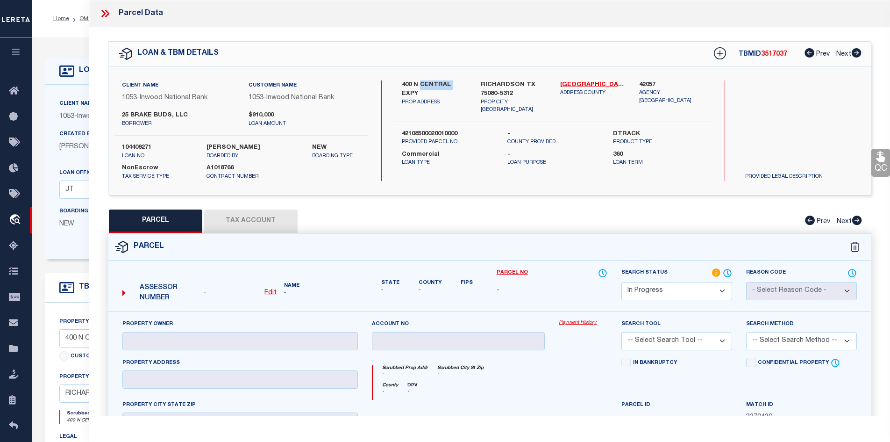
click at [437, 85] on label "400 N CENTRAL EXPY" at bounding box center [434, 89] width 65 height 18
copy label "CENTRAL"
click at [102, 15] on icon at bounding box center [105, 13] width 12 height 12
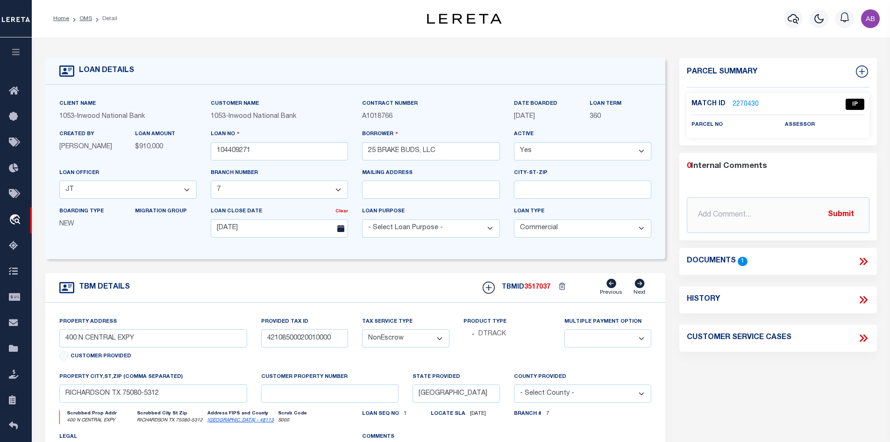
click at [738, 104] on link "2270430" at bounding box center [746, 105] width 26 height 10
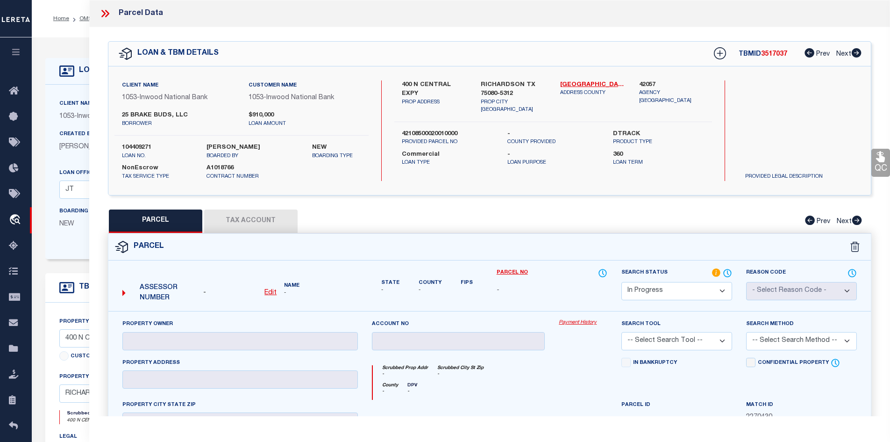
click at [272, 289] on u "Edit" at bounding box center [270, 292] width 12 height 7
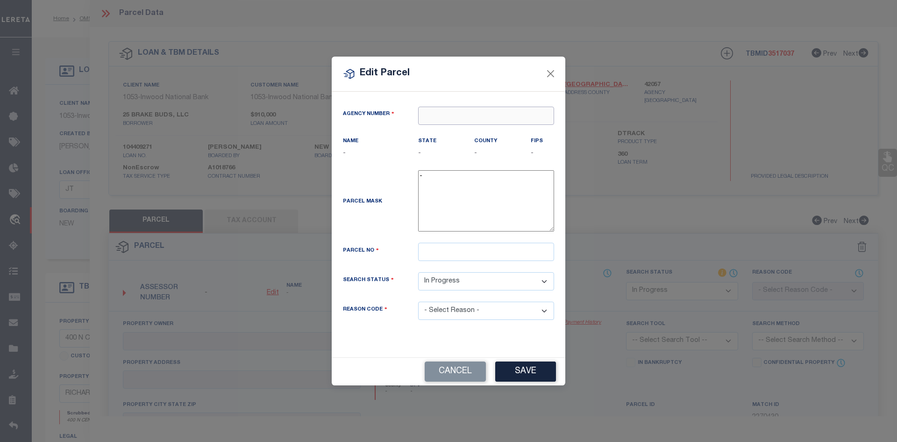
click at [471, 122] on input "text" at bounding box center [486, 116] width 136 height 18
click at [477, 138] on div "420670000 : [GEOGRAPHIC_DATA]" at bounding box center [486, 139] width 135 height 27
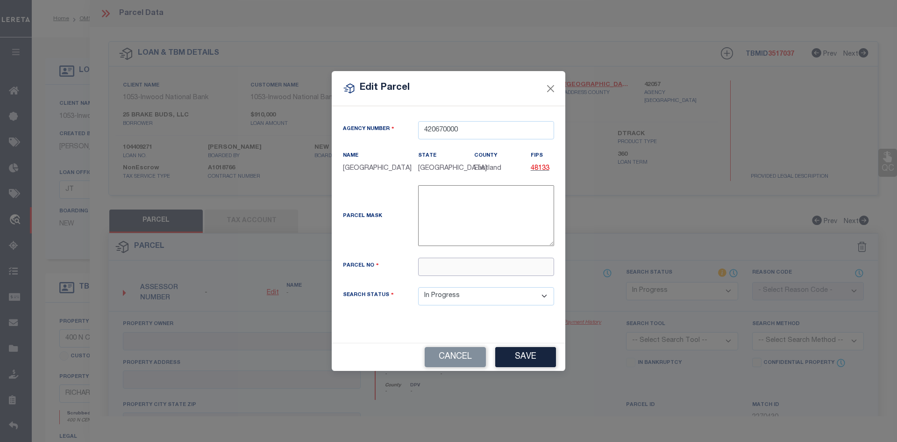
click at [449, 271] on input "text" at bounding box center [486, 266] width 136 height 18
click at [443, 275] on input "text" at bounding box center [486, 266] width 136 height 18
paste input "42108500020010000"
click at [534, 367] on button "Save" at bounding box center [525, 357] width 61 height 20
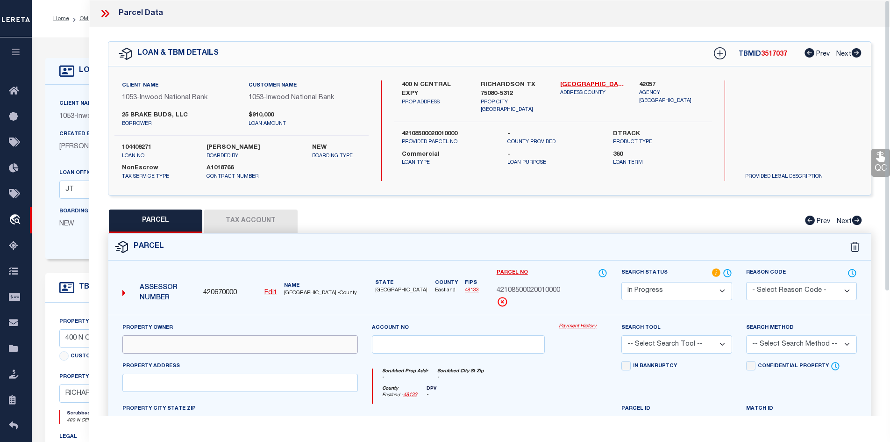
click at [221, 348] on input "text" at bounding box center [239, 344] width 235 height 18
click at [266, 347] on input "text" at bounding box center [239, 344] width 235 height 18
paste input "[PERSON_NAME]"
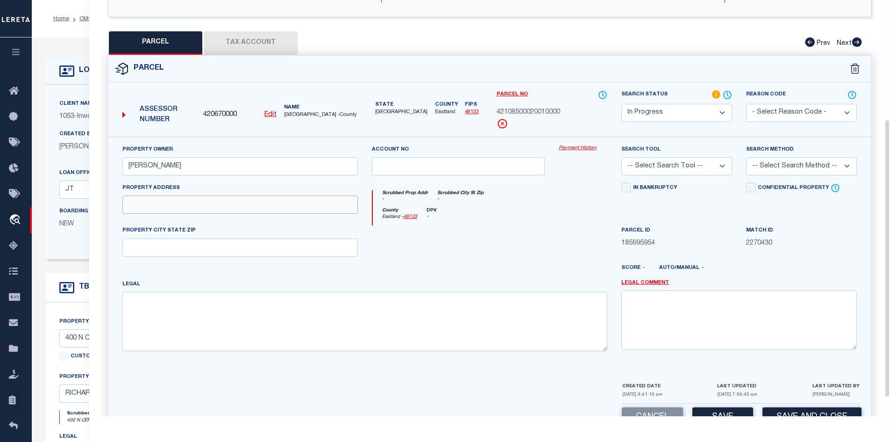
click at [178, 206] on input "text" at bounding box center [239, 204] width 235 height 18
paste input "400 N CENTRAL EXPY"
click at [177, 311] on textarea at bounding box center [364, 321] width 485 height 59
click at [196, 325] on textarea at bounding box center [364, 321] width 485 height 59
paste textarea "NORTH [PERSON_NAME]"
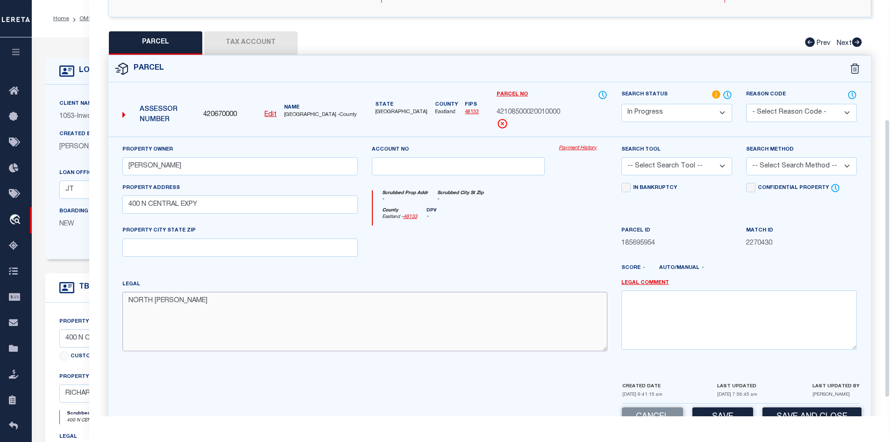
click at [130, 322] on textarea "NORTH [PERSON_NAME]" at bounding box center [364, 321] width 485 height 59
paste textarea "BLK 2 LTS 1 & 2 LESS ROW"
click at [127, 325] on textarea "NORTH [PERSON_NAME] BLK 2 LTS 1 & 2 LESS ROW" at bounding box center [364, 321] width 485 height 59
paste textarea "ACS0.4109"
click at [133, 335] on textarea "NORTH [PERSON_NAME] BLK 2 LTS 1 & 2 LESS ROW ACS0.4109" at bounding box center [364, 321] width 485 height 59
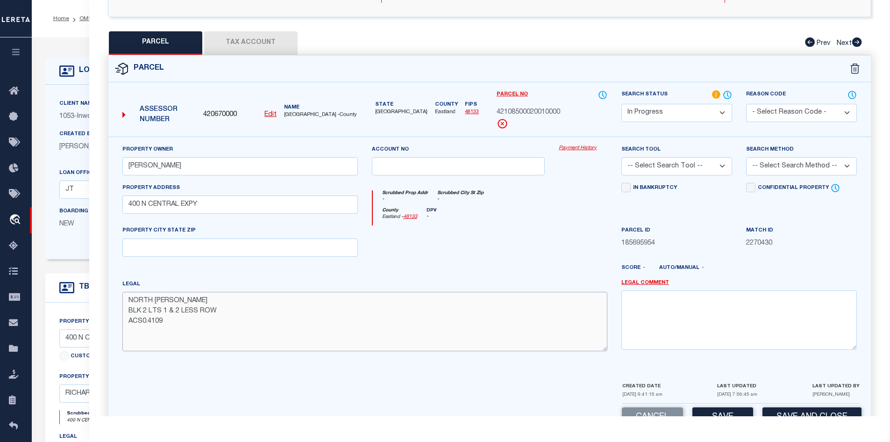
paste textarea "INT201800257656 DD11051969 CO-DC"
click at [137, 345] on textarea "NORTH [PERSON_NAME] BLK 2 LTS 1 & 2 LESS ROW ACS0.4109 INT201800257656 DD110519…" at bounding box center [364, 321] width 485 height 59
paste textarea "1085000200100 2CR10850002"
click at [253, 46] on button "Tax Account" at bounding box center [250, 42] width 93 height 23
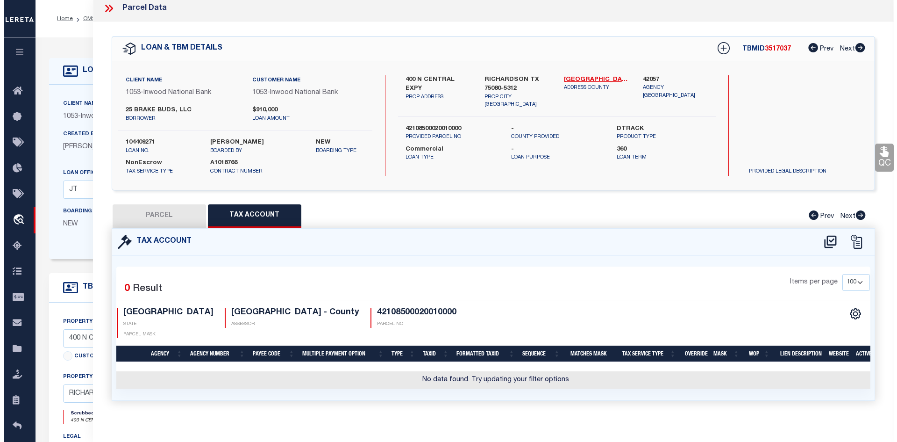
scroll to position [0, 0]
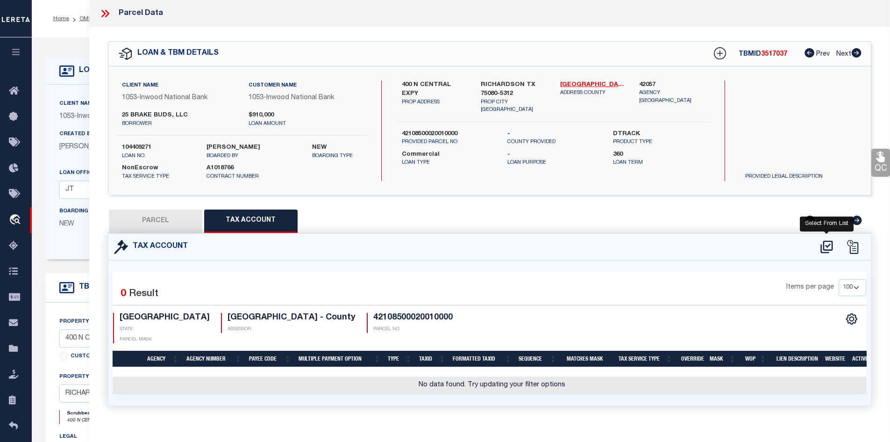
click at [820, 239] on icon at bounding box center [826, 246] width 15 height 15
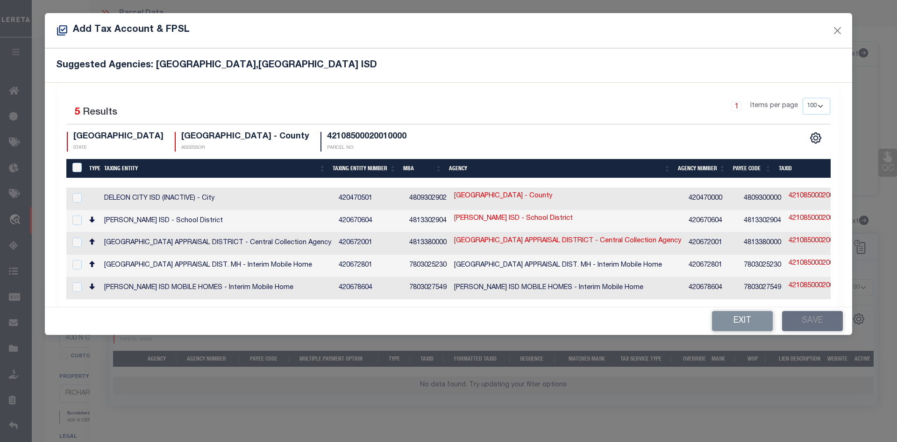
click at [250, 239] on td "[GEOGRAPHIC_DATA] APPRAISAL DISTRICT - Central Collection Agency" at bounding box center [217, 243] width 235 height 22
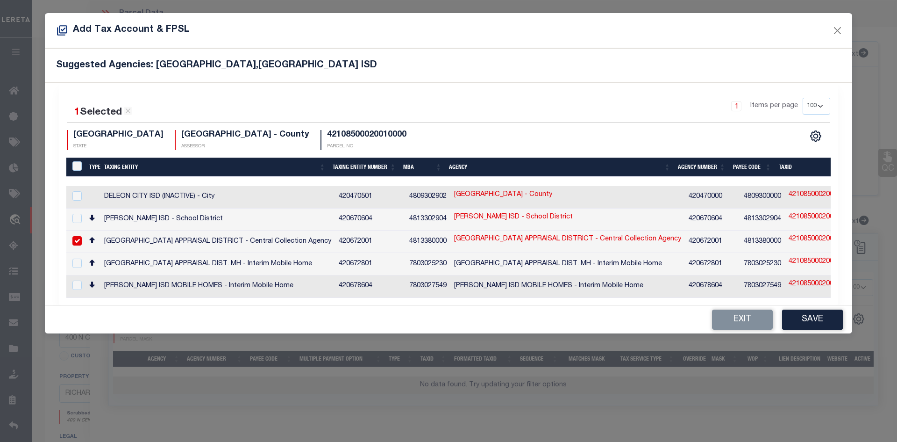
click at [800, 234] on link "42108500020010000" at bounding box center [821, 239] width 64 height 10
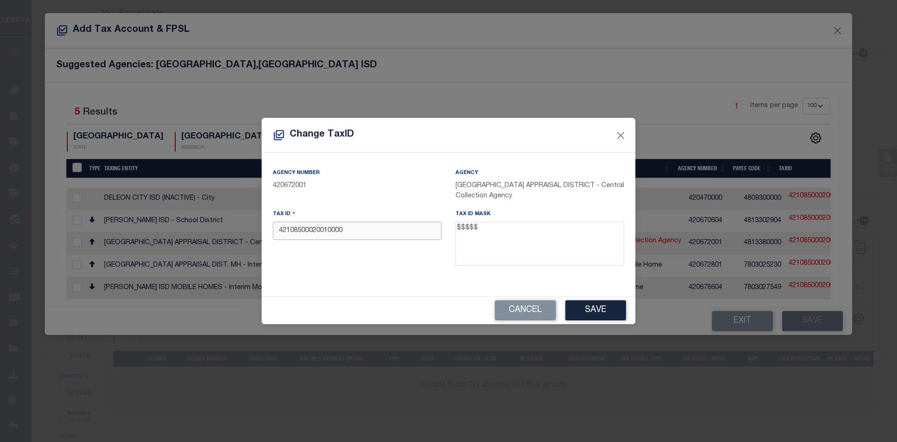
click at [394, 227] on input "42108500020010000" at bounding box center [357, 230] width 169 height 18
click at [520, 315] on button "Cancel" at bounding box center [525, 310] width 61 height 20
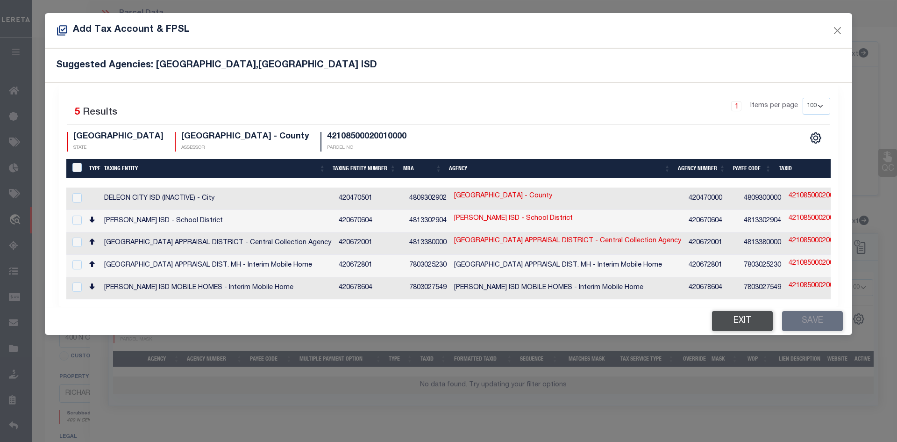
click at [725, 325] on button "Exit" at bounding box center [742, 321] width 61 height 20
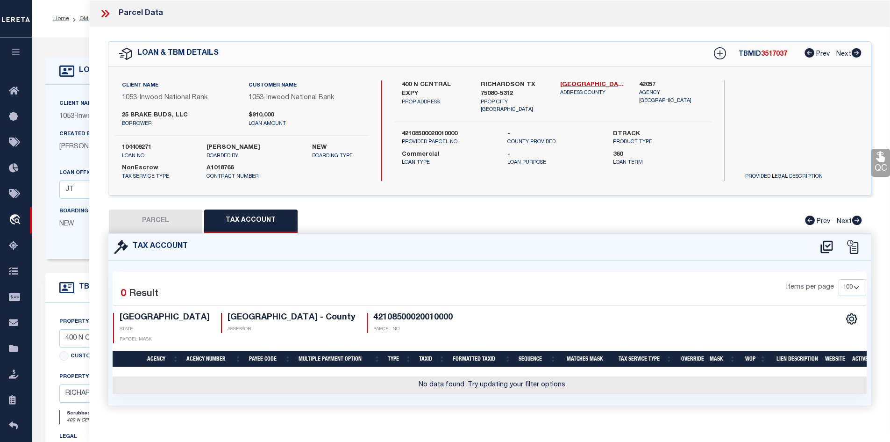
click at [140, 207] on div "QC QC QC" at bounding box center [489, 227] width 801 height 401
click at [146, 215] on button "PARCEL" at bounding box center [155, 220] width 93 height 23
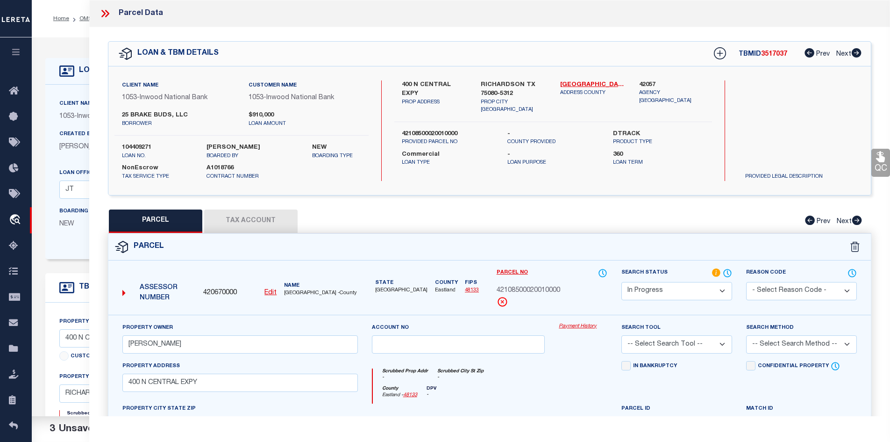
click at [272, 293] on u "Edit" at bounding box center [270, 292] width 12 height 7
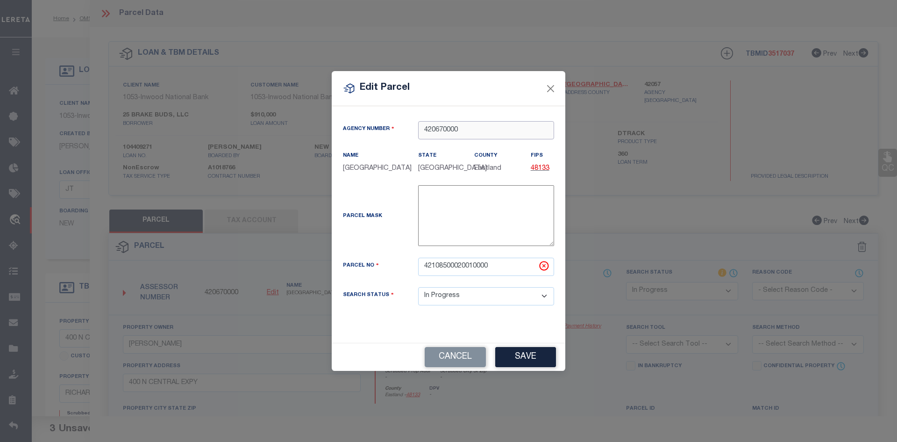
click at [439, 127] on input "420670000" at bounding box center [486, 130] width 136 height 18
click at [440, 144] on div "420570000 : [GEOGRAPHIC_DATA]" at bounding box center [486, 148] width 135 height 27
click at [520, 356] on button "Save" at bounding box center [525, 357] width 61 height 20
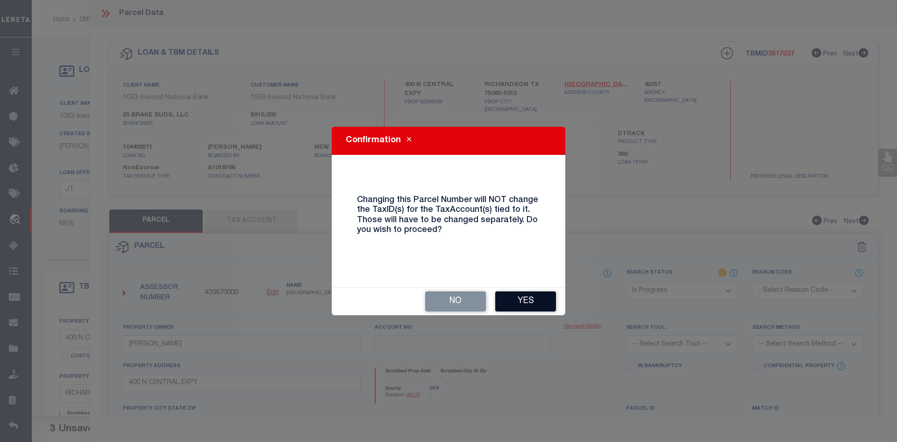
click at [539, 302] on button "Yes" at bounding box center [525, 301] width 61 height 20
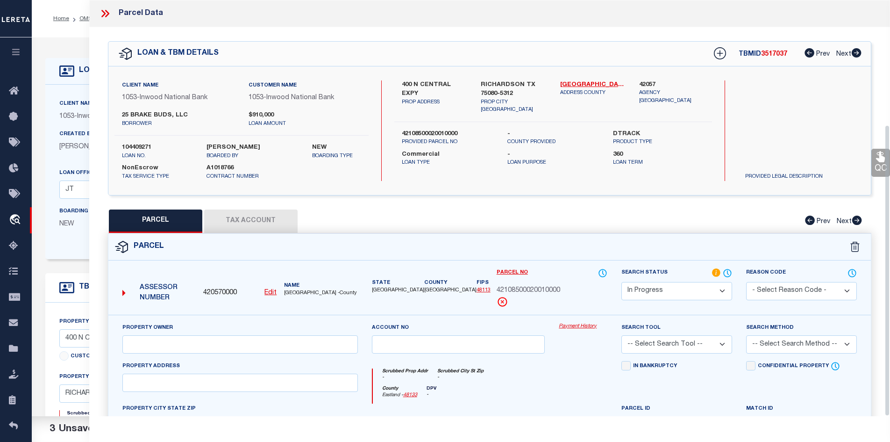
scroll to position [47, 0]
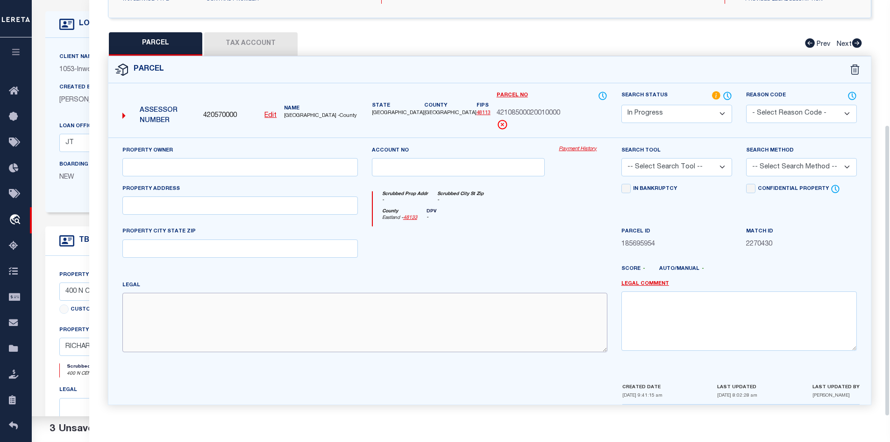
click at [200, 344] on textarea at bounding box center [364, 321] width 485 height 59
paste textarea "NORTH [PERSON_NAME] BLK 2 LTS 1 & 2 LESS ROW ACS0.4109 INT201800257656 DD110519…"
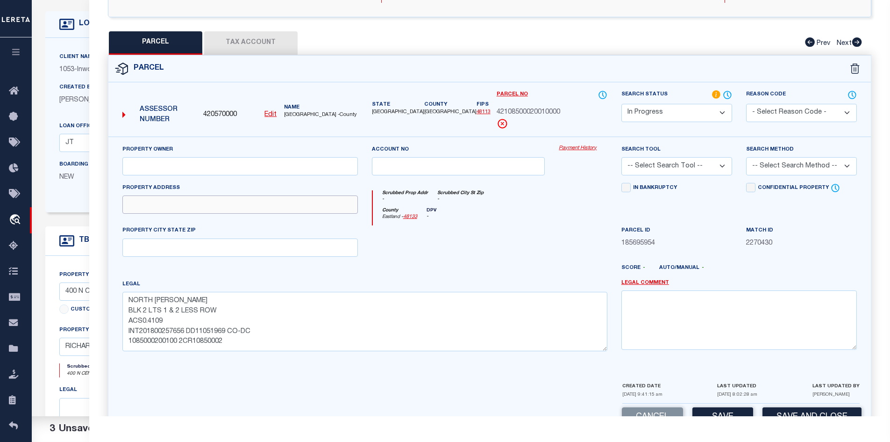
click at [154, 212] on input "text" at bounding box center [239, 204] width 235 height 18
paste input "[STREET_ADDRESS]"
click at [166, 163] on input "text" at bounding box center [239, 166] width 235 height 18
paste input "[PERSON_NAME]"
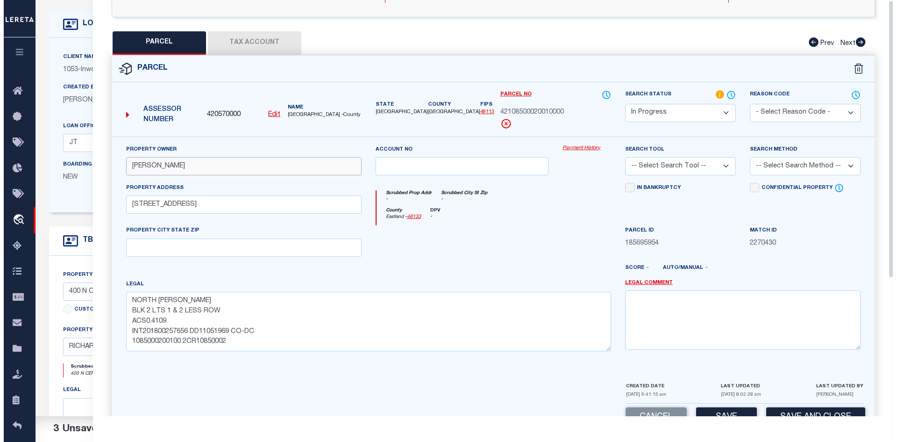
scroll to position [0, 0]
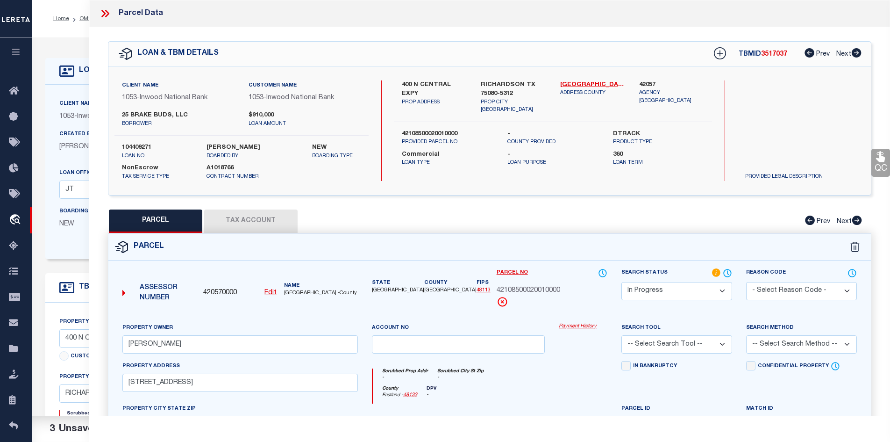
click at [253, 221] on button "Tax Account" at bounding box center [250, 220] width 93 height 23
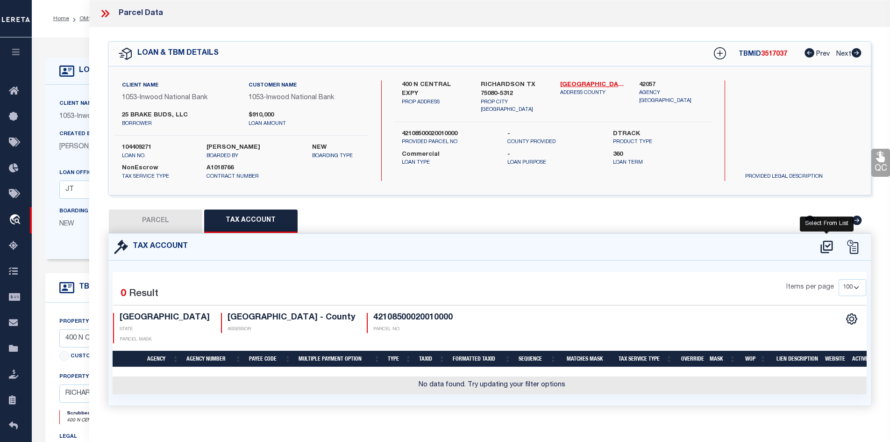
click at [828, 242] on icon at bounding box center [826, 246] width 15 height 15
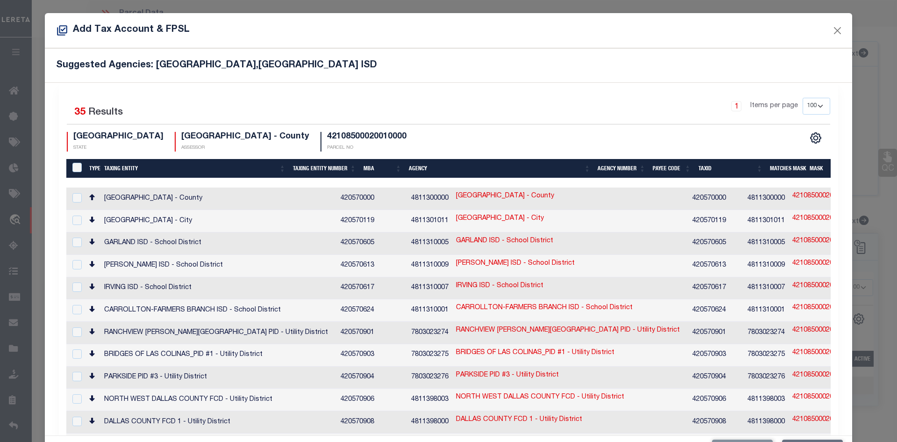
click at [145, 200] on td "[GEOGRAPHIC_DATA] - County" at bounding box center [218, 198] width 236 height 22
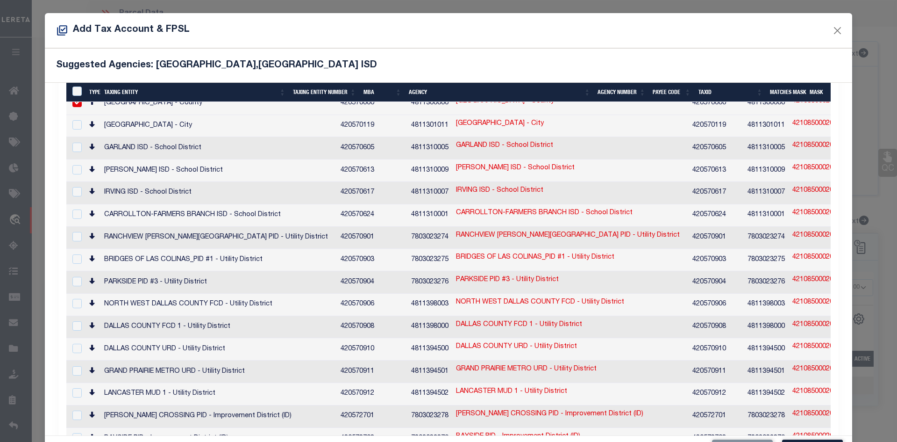
scroll to position [187, 0]
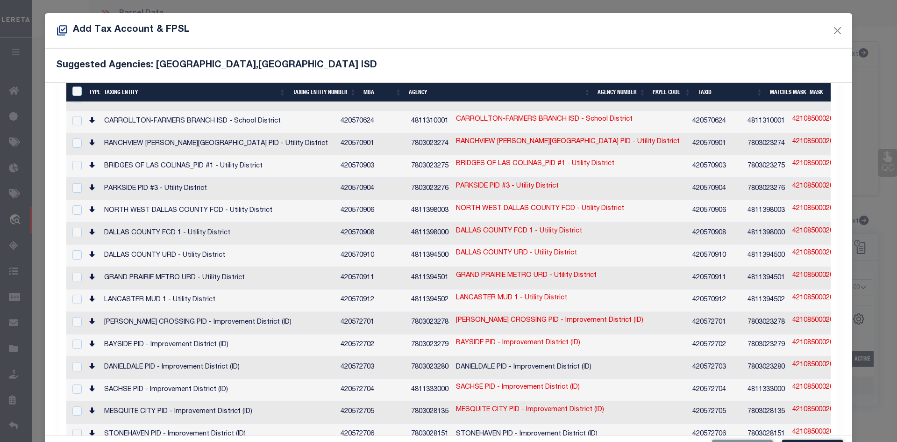
click at [702, 46] on div "Add Tax Account & FPSL" at bounding box center [448, 30] width 807 height 35
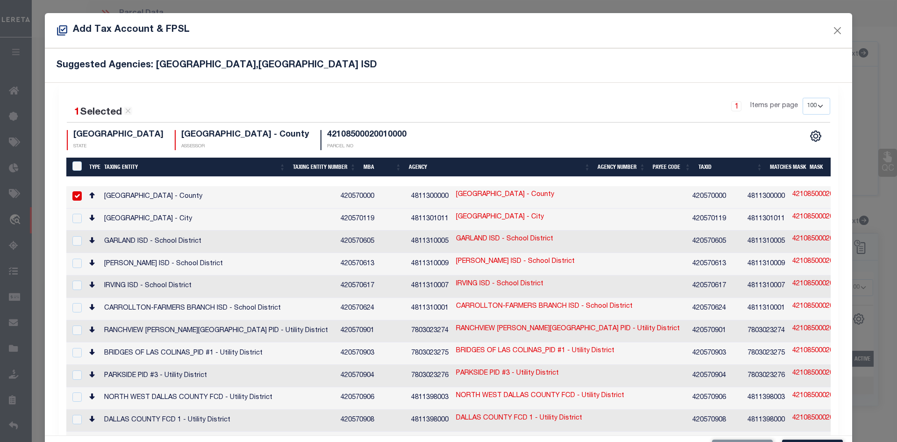
click at [204, 266] on td "[PERSON_NAME] ISD - School District" at bounding box center [218, 264] width 236 height 22
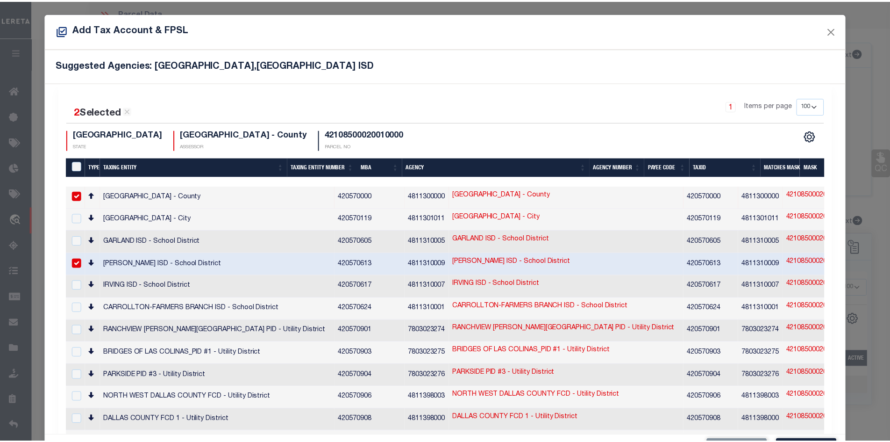
scroll to position [35, 0]
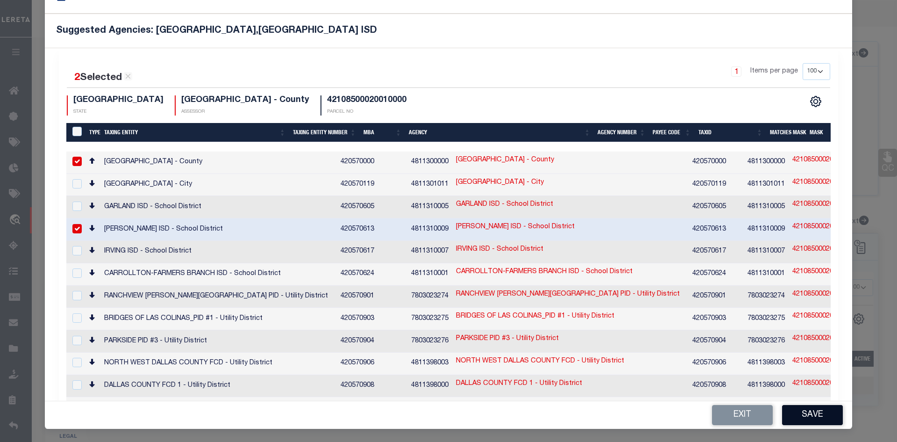
click at [803, 419] on button "Save" at bounding box center [812, 415] width 61 height 20
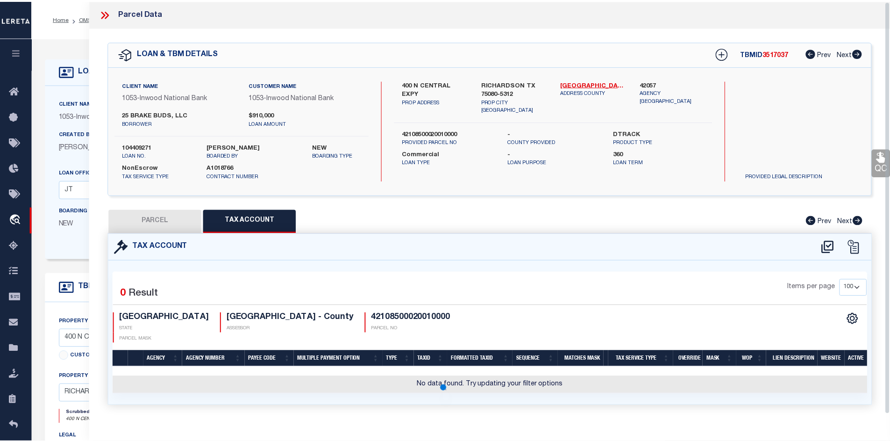
scroll to position [0, 0]
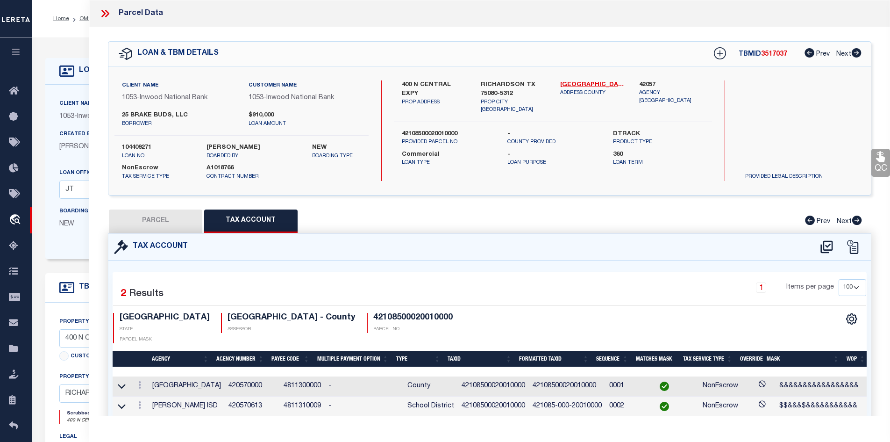
click at [156, 221] on button "PARCEL" at bounding box center [155, 220] width 93 height 23
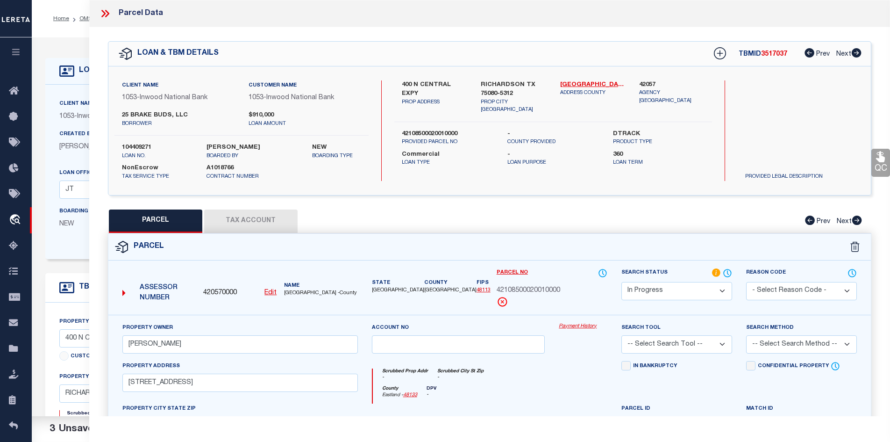
click at [674, 291] on select "Automated Search Bad Parcel Complete Duplicate Parcel High Dollar Reporting In …" at bounding box center [676, 291] width 111 height 18
click at [621, 282] on select "Automated Search Bad Parcel Complete Duplicate Parcel High Dollar Reporting In …" at bounding box center [676, 291] width 111 height 18
click at [658, 338] on select "-- Select Search Tool -- 3rd Party Website Agency File Agency Website ATLS CNV-…" at bounding box center [676, 344] width 111 height 18
click at [621, 335] on select "-- Select Search Tool -- 3rd Party Website Agency File Agency Website ATLS CNV-…" at bounding box center [676, 344] width 111 height 18
click at [760, 350] on select "-- Select Search Method -- Property Address Legal Liability Info Provided" at bounding box center [801, 344] width 111 height 18
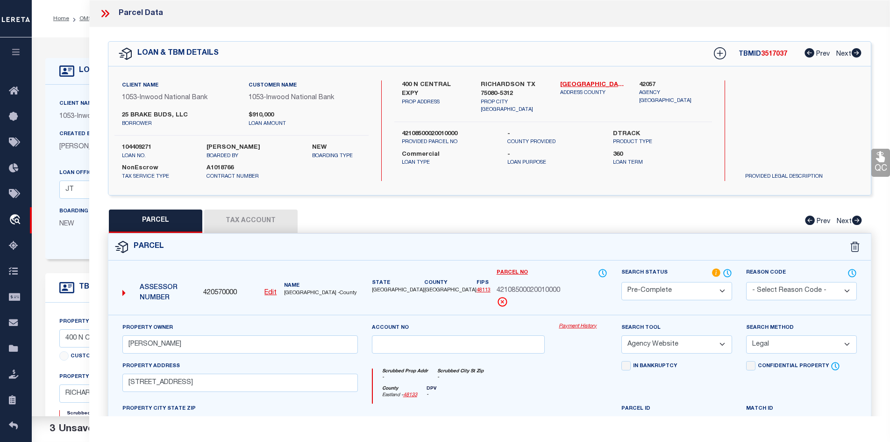
click at [746, 335] on select "-- Select Search Method -- Property Address Legal Liability Info Provided" at bounding box center [801, 344] width 111 height 18
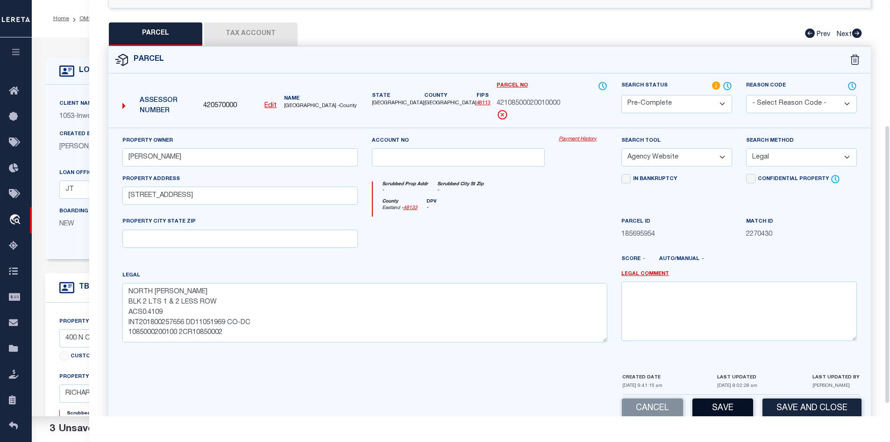
click at [732, 412] on button "Save" at bounding box center [722, 408] width 61 height 20
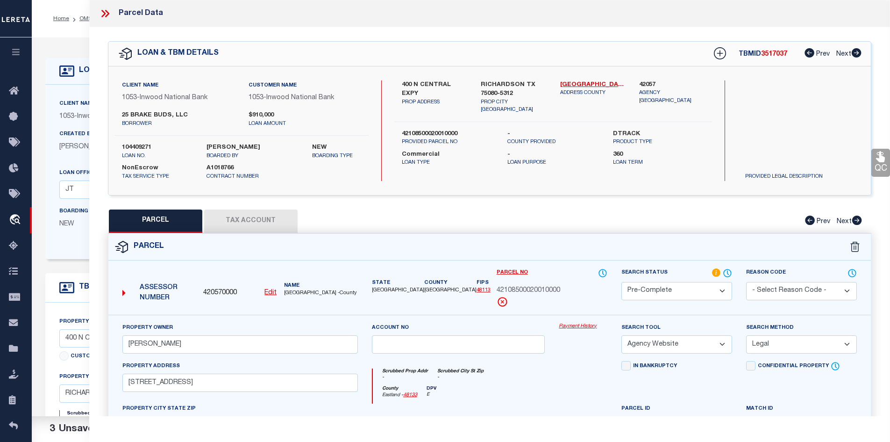
click at [519, 289] on span "42108500020010000" at bounding box center [529, 290] width 64 height 10
copy span "42108500020010000"
click at [296, 294] on span "[GEOGRAPHIC_DATA] -County" at bounding box center [320, 293] width 73 height 8
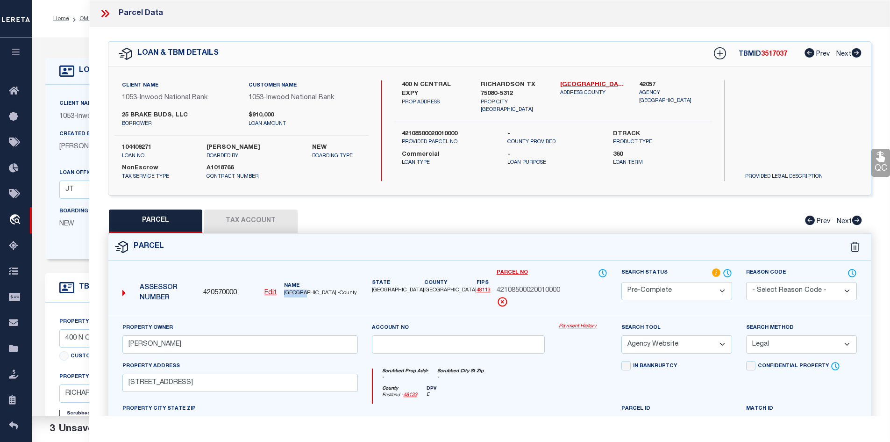
copy span "DALLAS"
click at [103, 17] on icon at bounding box center [105, 13] width 12 height 12
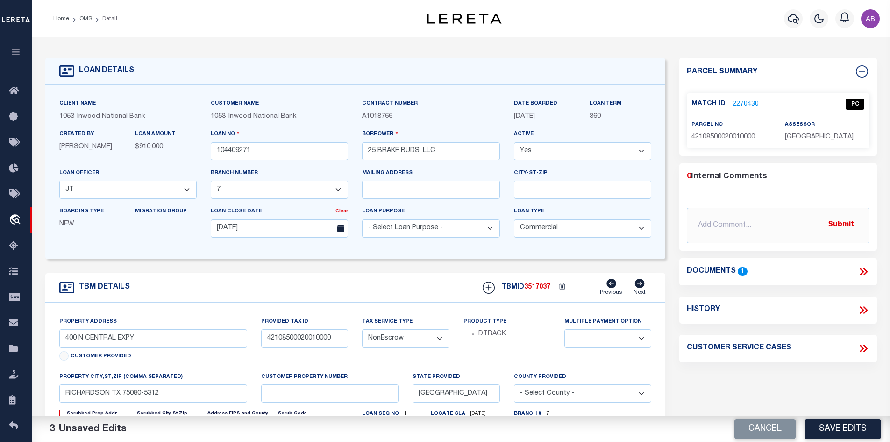
click at [92, 21] on li "Detail" at bounding box center [104, 18] width 25 height 8
click at [83, 21] on link "OMS" at bounding box center [85, 19] width 13 height 6
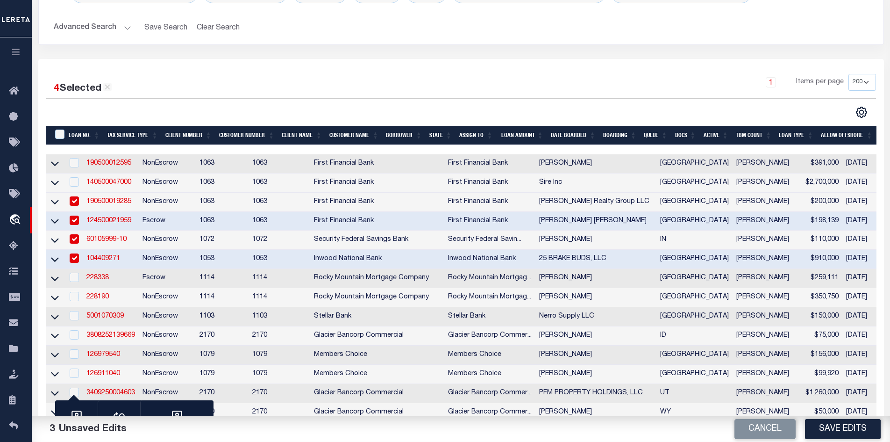
scroll to position [234, 0]
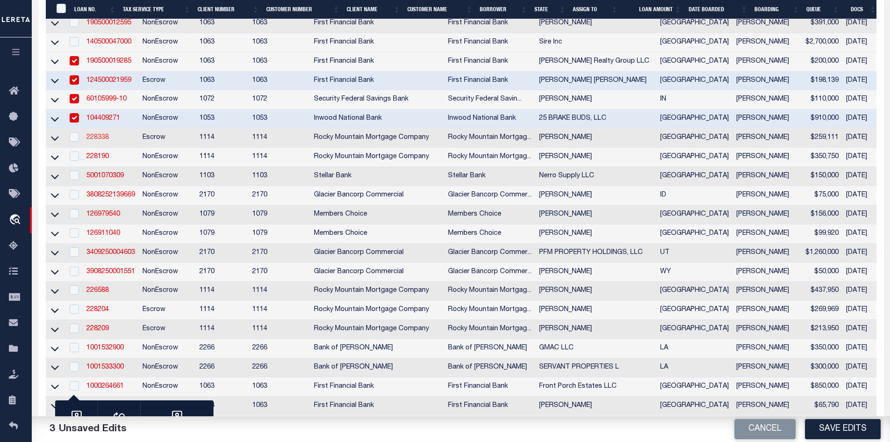
click at [92, 141] on link "228338" at bounding box center [97, 137] width 22 height 7
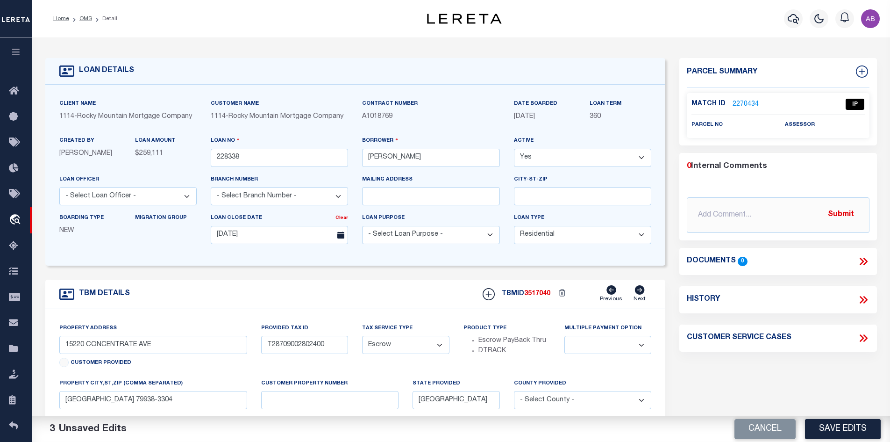
click at [740, 102] on link "2270434" at bounding box center [746, 105] width 26 height 10
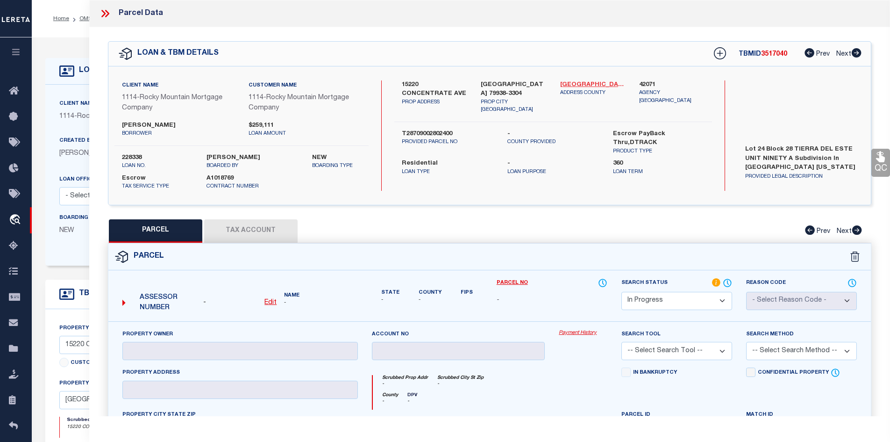
click at [567, 82] on link "[GEOGRAPHIC_DATA] - 48141" at bounding box center [592, 84] width 65 height 9
click at [410, 81] on label "15220 CONCENTRATE AVE" at bounding box center [434, 89] width 65 height 18
copy div "15220 CONCENTRATE AVE"
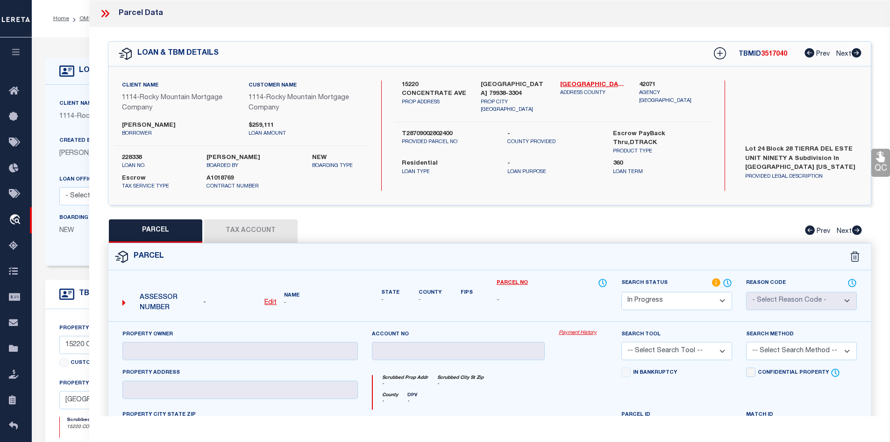
click at [278, 302] on div "- Edit" at bounding box center [239, 303] width 81 height 10
click at [267, 302] on u "Edit" at bounding box center [270, 302] width 12 height 7
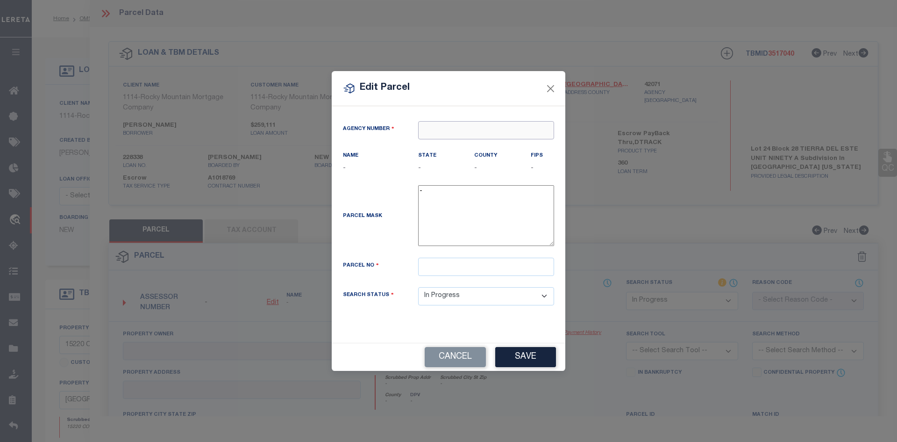
click at [447, 125] on input "text" at bounding box center [486, 130] width 136 height 18
click at [451, 150] on div "420710000 : [GEOGRAPHIC_DATA]" at bounding box center [486, 153] width 135 height 27
click at [435, 260] on input "text" at bounding box center [486, 266] width 136 height 18
click at [430, 264] on input "text" at bounding box center [486, 266] width 136 height 18
paste input "T28709002802400"
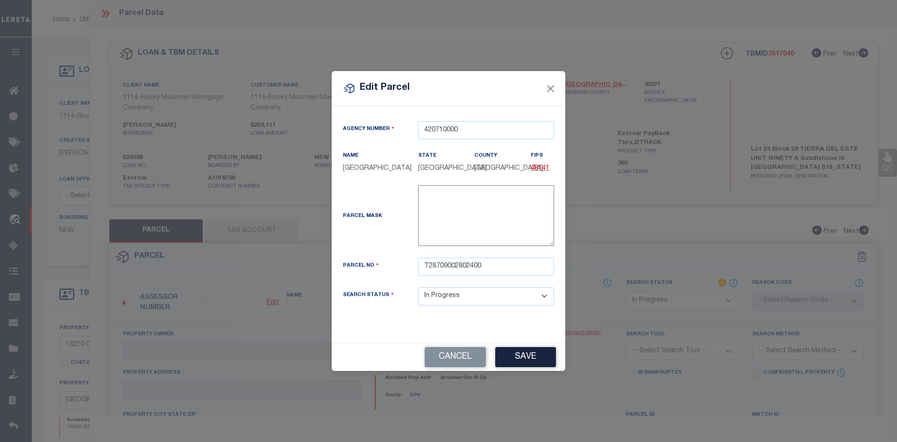
click at [527, 354] on button "Save" at bounding box center [525, 357] width 61 height 20
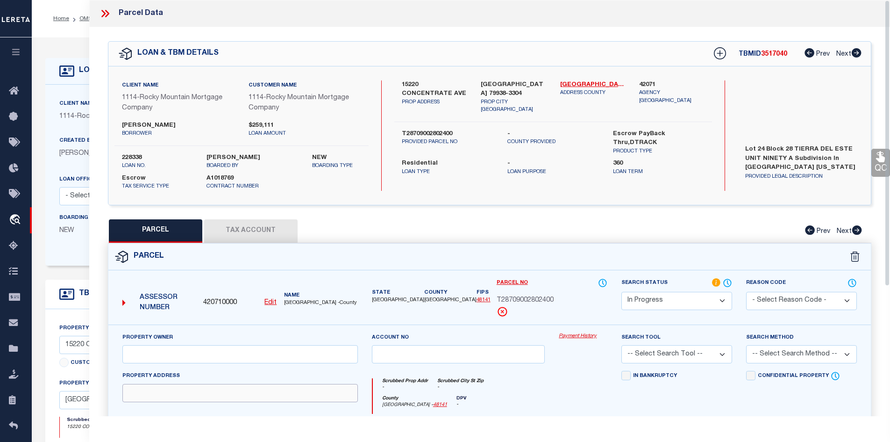
click at [193, 401] on input "text" at bounding box center [239, 393] width 235 height 18
paste input "[STREET_ADDRESS]"
drag, startPoint x: 311, startPoint y: 393, endPoint x: 215, endPoint y: 398, distance: 95.9
click at [215, 398] on input "[STREET_ADDRESS]" at bounding box center [239, 393] width 235 height 18
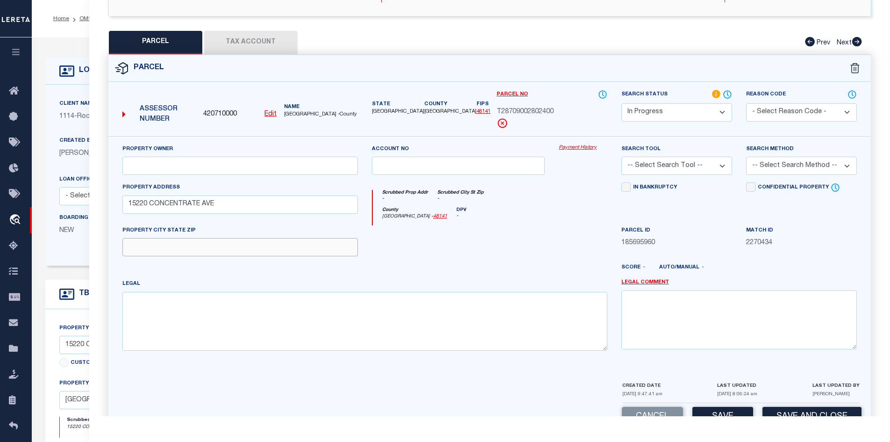
click at [174, 249] on input "text" at bounding box center [239, 247] width 235 height 18
paste input "[GEOGRAPHIC_DATA]"
click at [157, 314] on textarea at bounding box center [364, 321] width 485 height 59
click at [345, 326] on textarea at bounding box center [364, 321] width 485 height 59
paste textarea "BLK 28 TIERRA DEL ESTE #90 LOT 24"
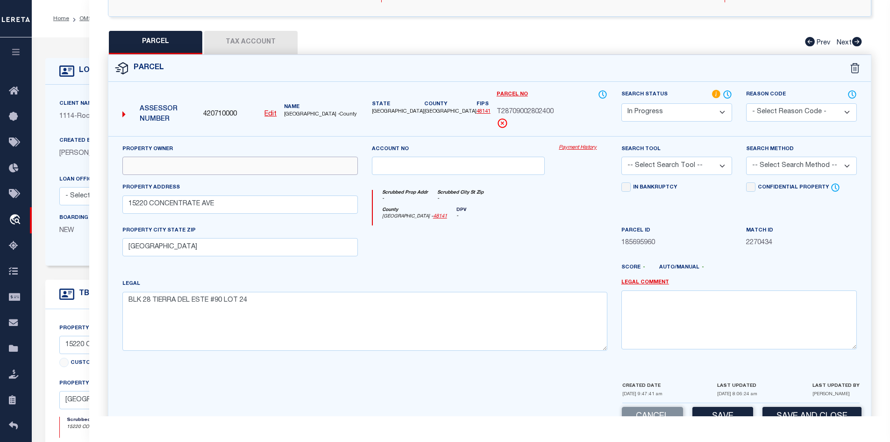
drag, startPoint x: 186, startPoint y: 164, endPoint x: 327, endPoint y: 151, distance: 141.2
click at [186, 164] on input "text" at bounding box center [239, 166] width 235 height 18
click at [289, 171] on input "text" at bounding box center [239, 166] width 235 height 18
paste input "CLASSIC VENTURES II LP"
click at [252, 41] on button "Tax Account" at bounding box center [250, 42] width 93 height 23
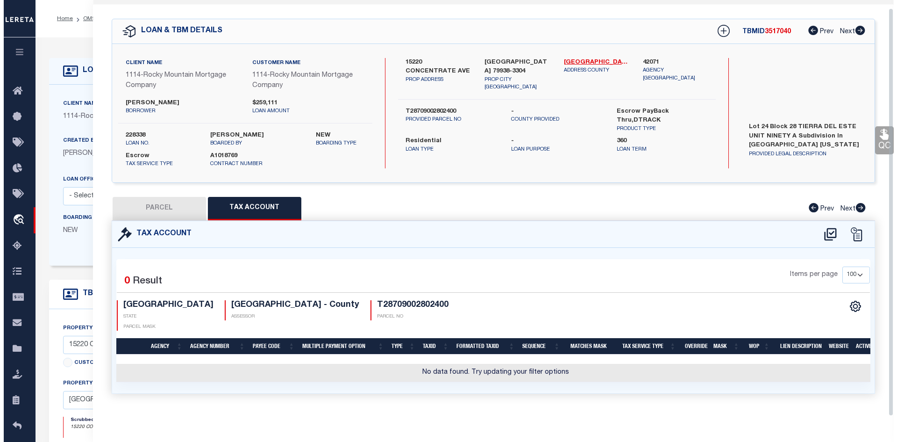
scroll to position [17, 0]
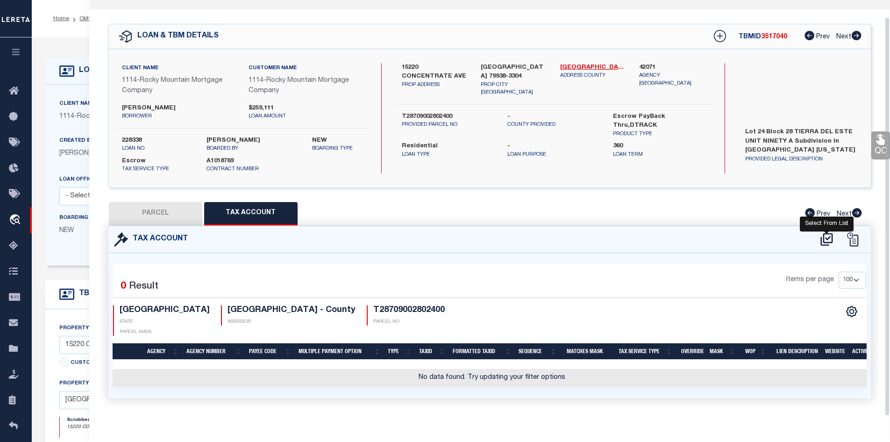
click at [827, 238] on icon at bounding box center [826, 239] width 12 height 13
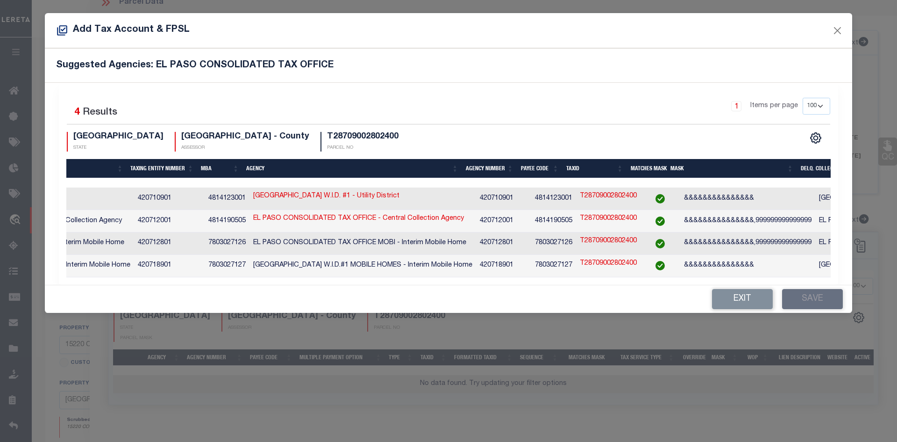
scroll to position [0, 266]
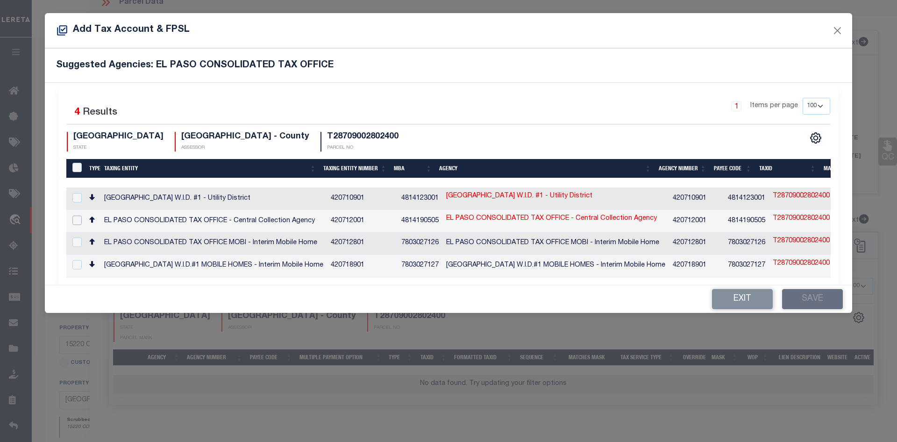
click at [81, 217] on input "checkbox" at bounding box center [76, 219] width 9 height 9
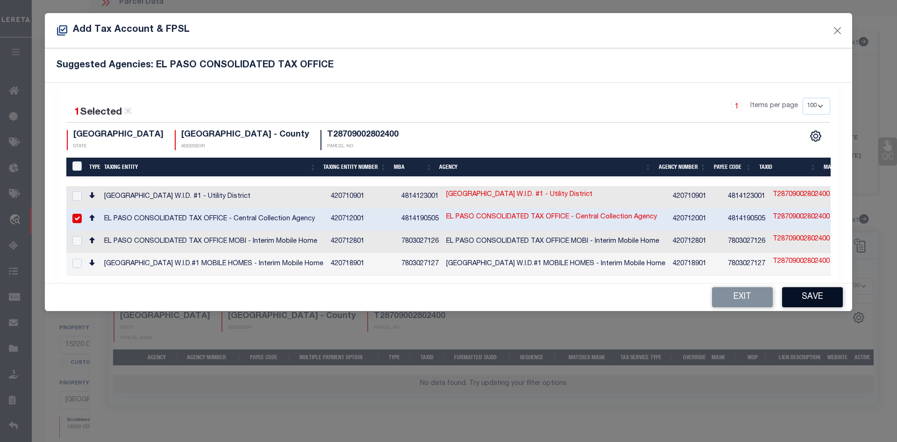
click at [825, 304] on button "Save" at bounding box center [812, 297] width 61 height 20
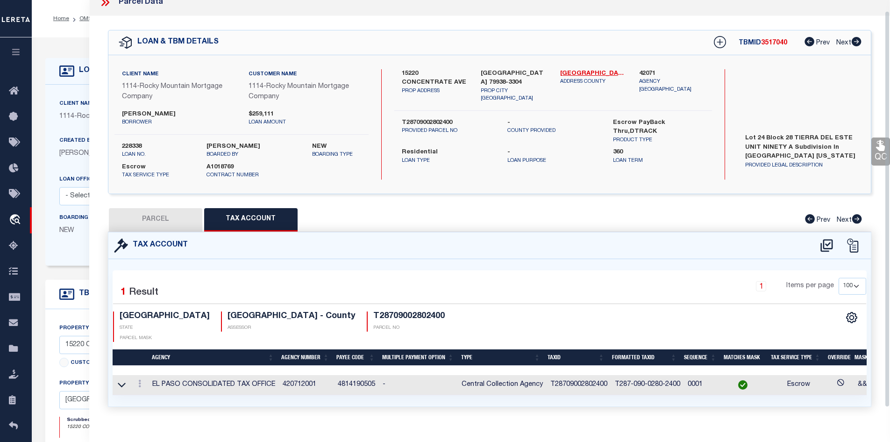
click at [175, 216] on button "PARCEL" at bounding box center [155, 219] width 93 height 23
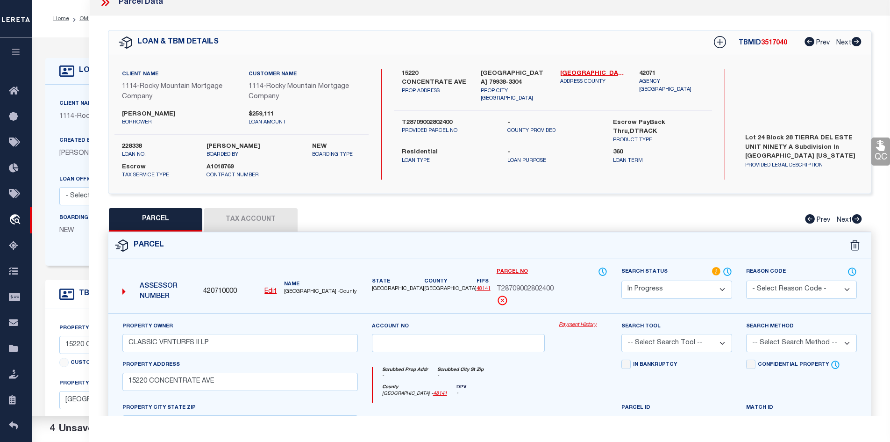
click at [631, 290] on select "Automated Search Bad Parcel Complete Duplicate Parcel High Dollar Reporting In …" at bounding box center [676, 289] width 111 height 18
click at [621, 280] on select "Automated Search Bad Parcel Complete Duplicate Parcel High Dollar Reporting In …" at bounding box center [676, 289] width 111 height 18
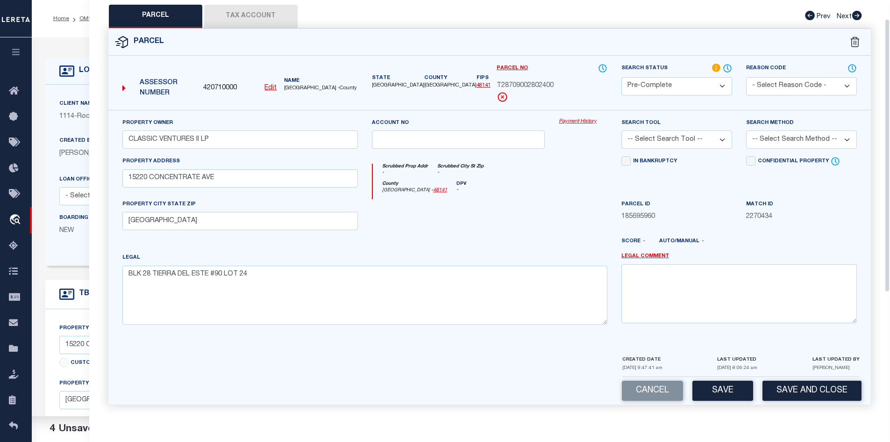
scroll to position [29, 0]
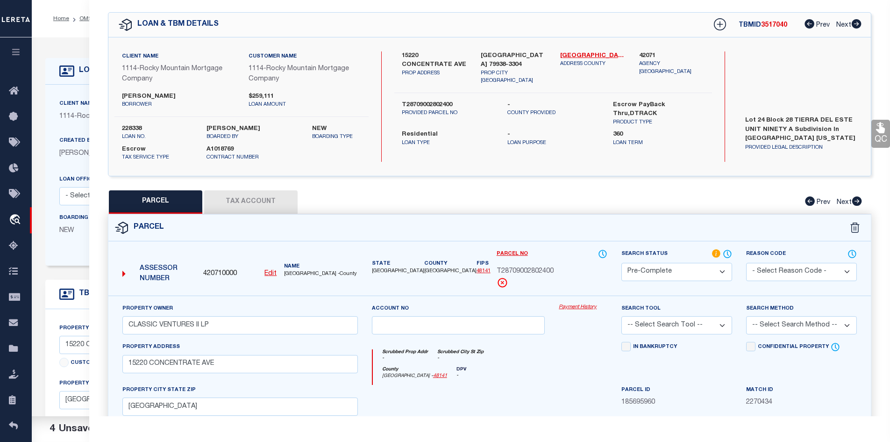
click at [675, 320] on select "-- Select Search Tool -- 3rd Party Website Agency File Agency Website ATLS CNV-…" at bounding box center [676, 325] width 111 height 18
click at [621, 316] on select "-- Select Search Tool -- 3rd Party Website Agency File Agency Website ATLS CNV-…" at bounding box center [676, 325] width 111 height 18
click at [781, 329] on select "-- Select Search Method -- Property Address Legal Liability Info Provided" at bounding box center [801, 325] width 111 height 18
click at [746, 316] on select "-- Select Search Method -- Property Address Legal Liability Info Provided" at bounding box center [801, 325] width 111 height 18
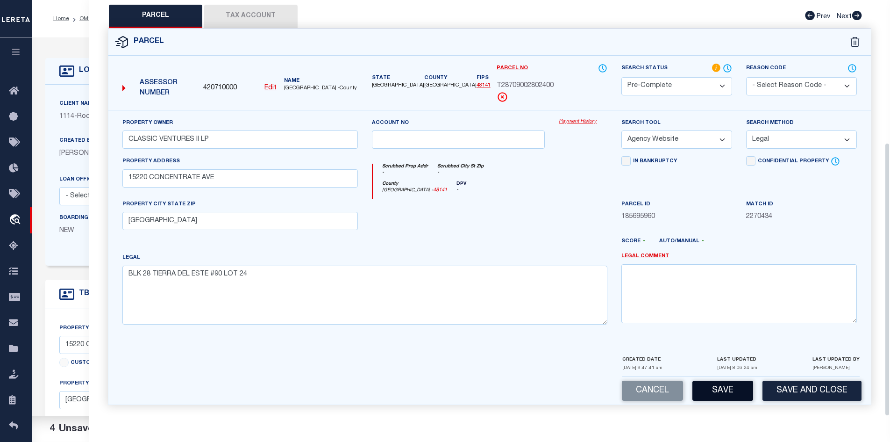
click at [719, 389] on button "Save" at bounding box center [722, 390] width 61 height 20
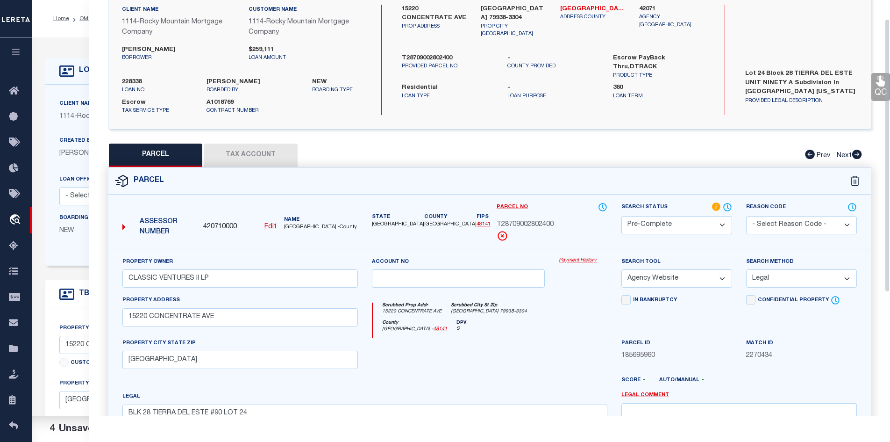
scroll to position [0, 0]
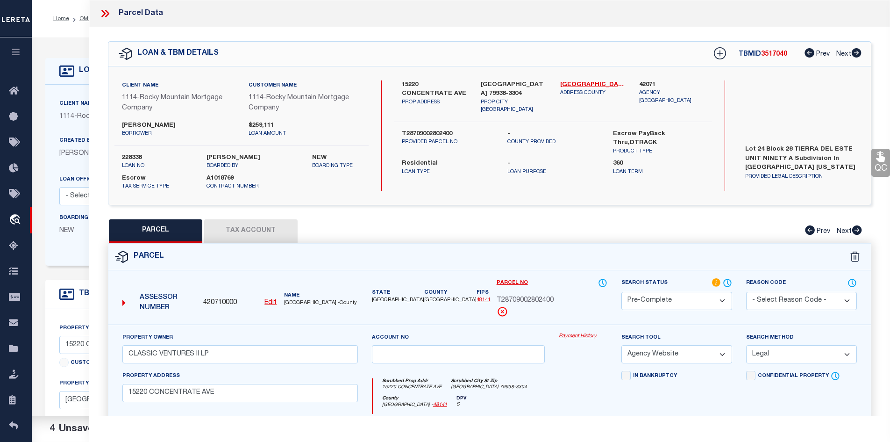
click at [520, 297] on span "T28709002802400" at bounding box center [525, 300] width 57 height 10
copy span "T28709002802400"
drag, startPoint x: 283, startPoint y: 298, endPoint x: 306, endPoint y: 302, distance: 23.7
click at [306, 302] on div "Name [GEOGRAPHIC_DATA] -County" at bounding box center [320, 299] width 81 height 15
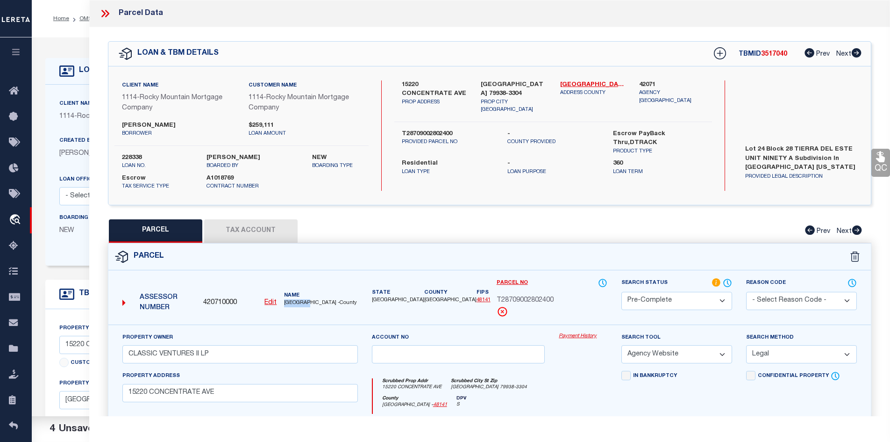
copy span "EL PASO"
click at [96, 5] on div "Parcel Data" at bounding box center [489, 13] width 801 height 27
click at [107, 8] on icon at bounding box center [105, 13] width 12 height 12
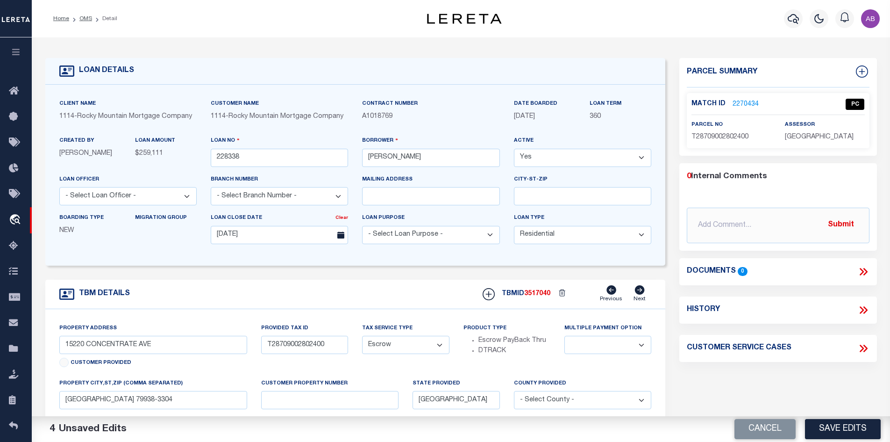
click at [82, 23] on ol "Home OMS Detail" at bounding box center [85, 19] width 79 height 20
click at [79, 16] on link "OMS" at bounding box center [85, 19] width 13 height 6
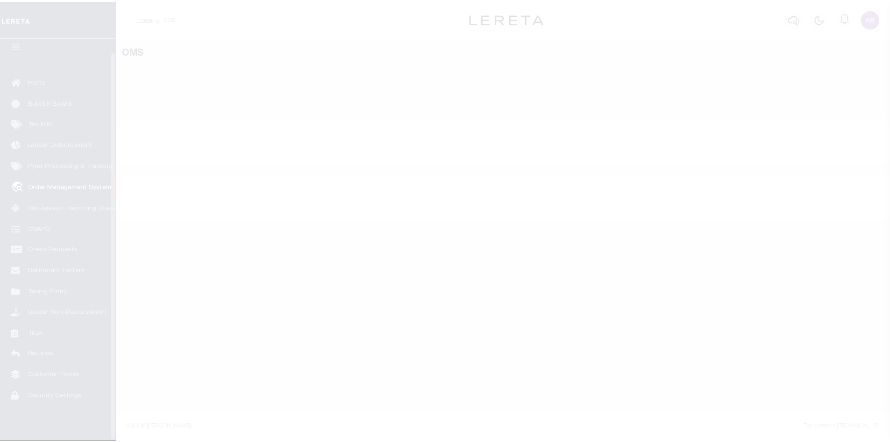
scroll to position [14, 0]
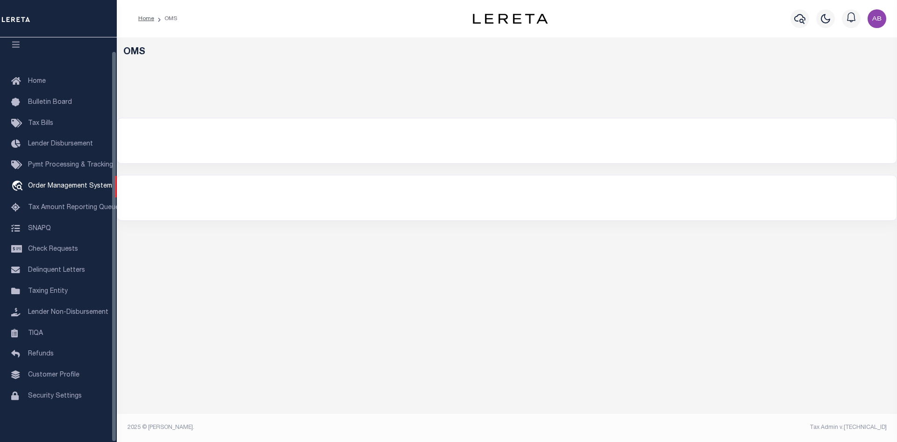
select select "200"
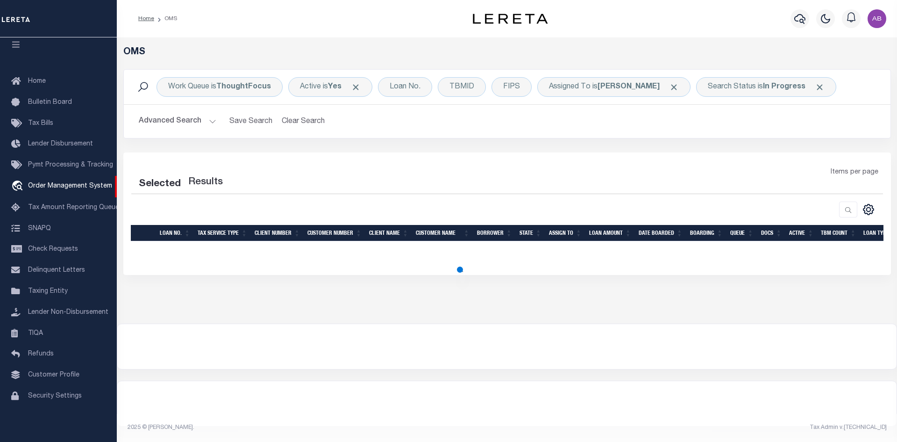
select select "200"
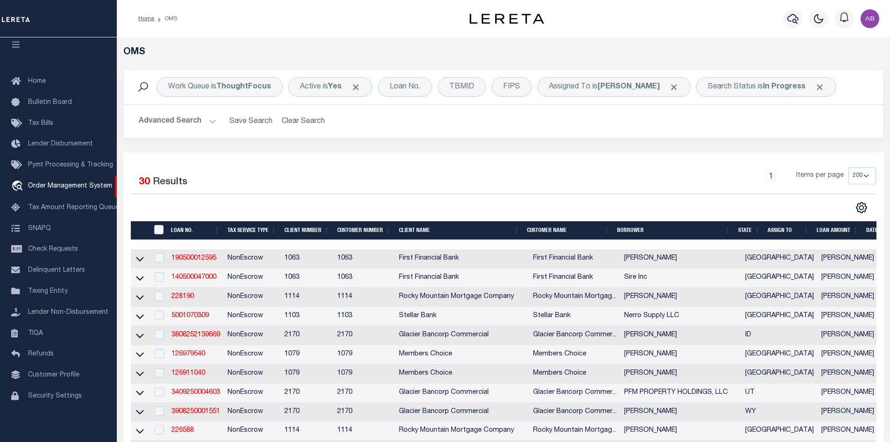
click at [740, 97] on div "Work Queue is ThoughtFocus Active is Yes Loan No. TBMID FIPS Assigned To is Abd…" at bounding box center [504, 87] width 760 height 35
click at [722, 88] on div "Search Status is In Progress" at bounding box center [766, 87] width 140 height 20
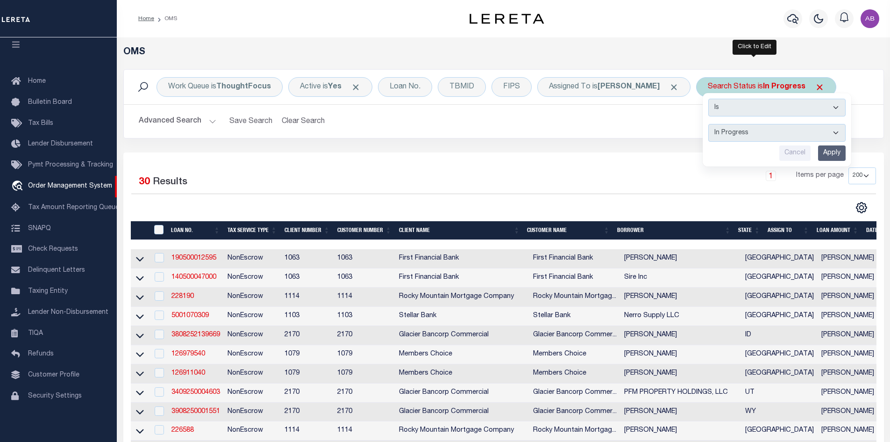
click at [714, 134] on select "Automated Search Bad Parcel Complete Duplicate Parcel High Dollar Reporting In …" at bounding box center [776, 133] width 137 height 18
select select "RD"
click at [708, 124] on select "Automated Search Bad Parcel Complete Duplicate Parcel High Dollar Reporting In …" at bounding box center [776, 133] width 137 height 18
click at [818, 152] on input "Apply" at bounding box center [832, 152] width 28 height 15
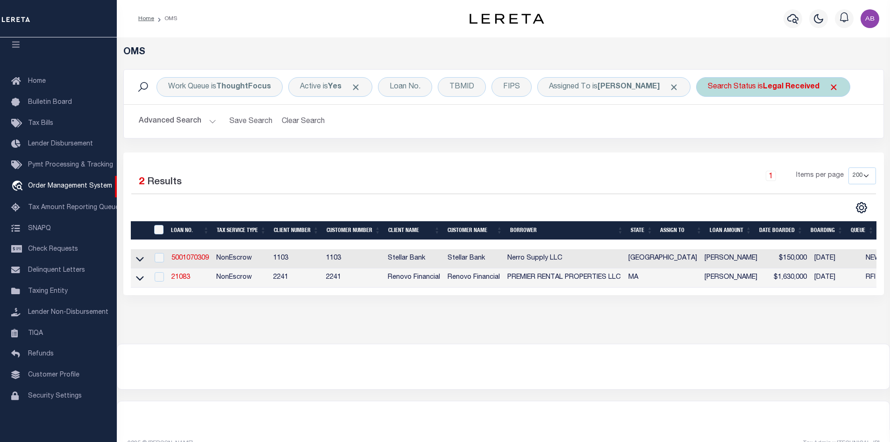
click at [740, 87] on div "Search Status is Legal Received" at bounding box center [773, 87] width 154 height 20
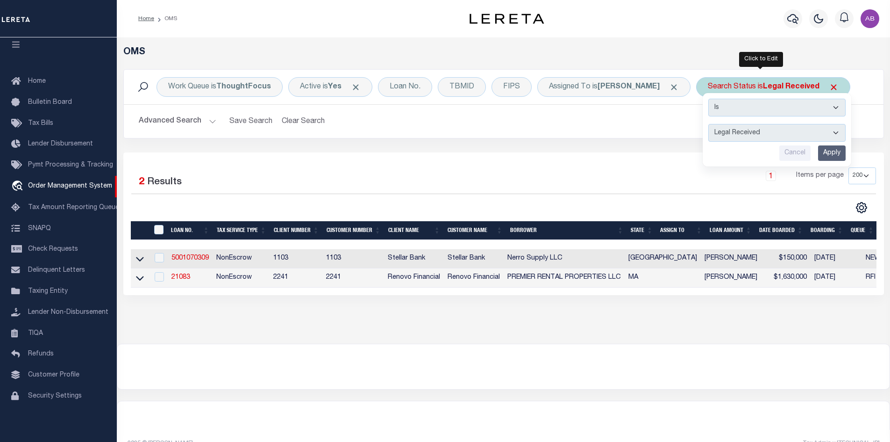
click at [736, 131] on select "Automated Search Bad Parcel Complete Duplicate Parcel High Dollar Reporting In …" at bounding box center [776, 133] width 137 height 18
select select "IP"
click at [708, 124] on select "Automated Search Bad Parcel Complete Duplicate Parcel High Dollar Reporting In …" at bounding box center [776, 133] width 137 height 18
click at [812, 162] on div "Is Contains Automated Search Bad Parcel Complete Duplicate Parcel High Dollar R…" at bounding box center [777, 129] width 149 height 73
click at [826, 154] on input "Apply" at bounding box center [832, 152] width 28 height 15
